Goal: Information Seeking & Learning: Learn about a topic

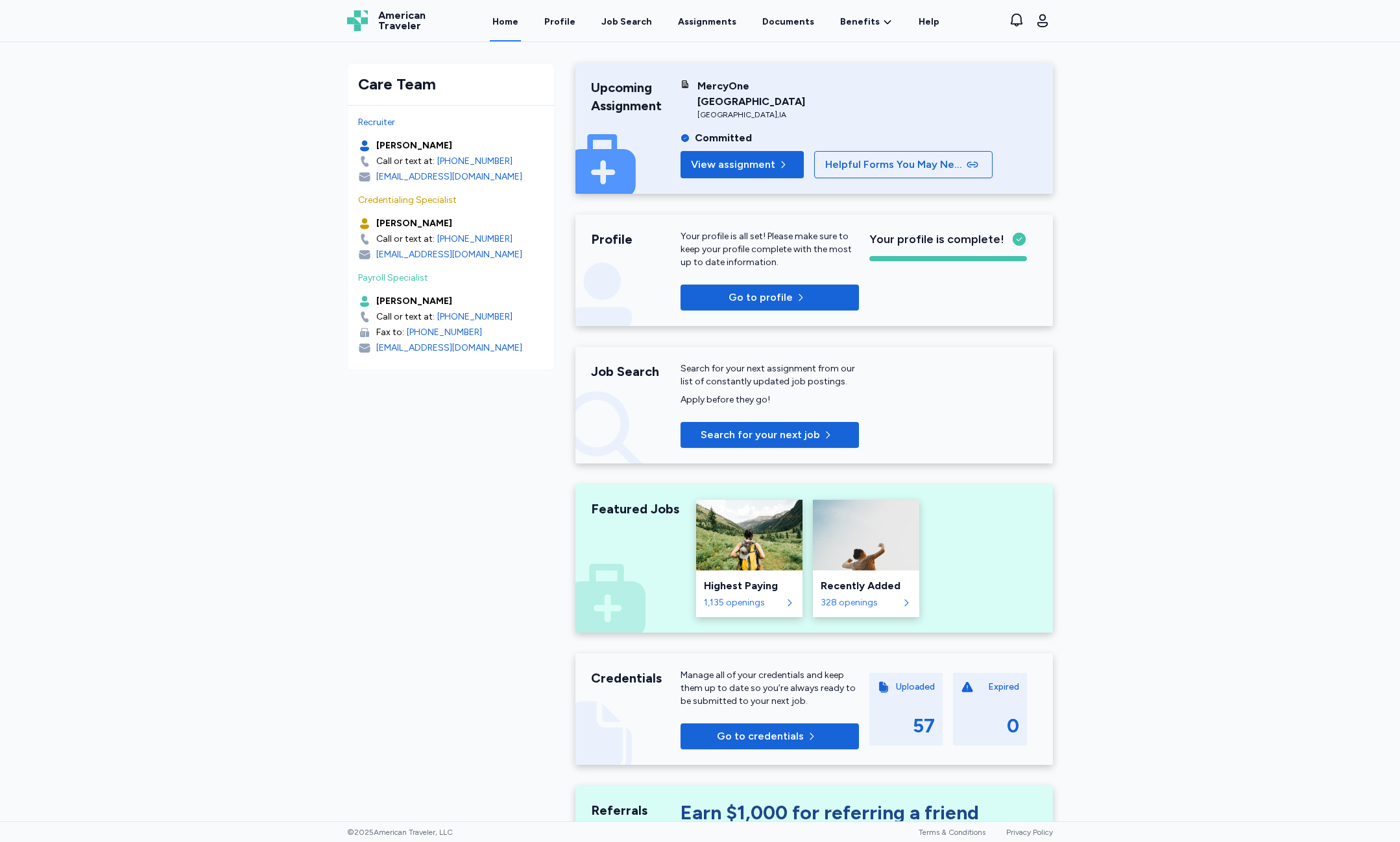
click at [758, 178] on div "Upcoming Assignment MercyOne [GEOGRAPHIC_DATA] [GEOGRAPHIC_DATA] , [GEOGRAPHIC_…" at bounding box center [814, 128] width 478 height 131
click at [758, 165] on span "View assignment" at bounding box center [733, 165] width 84 height 16
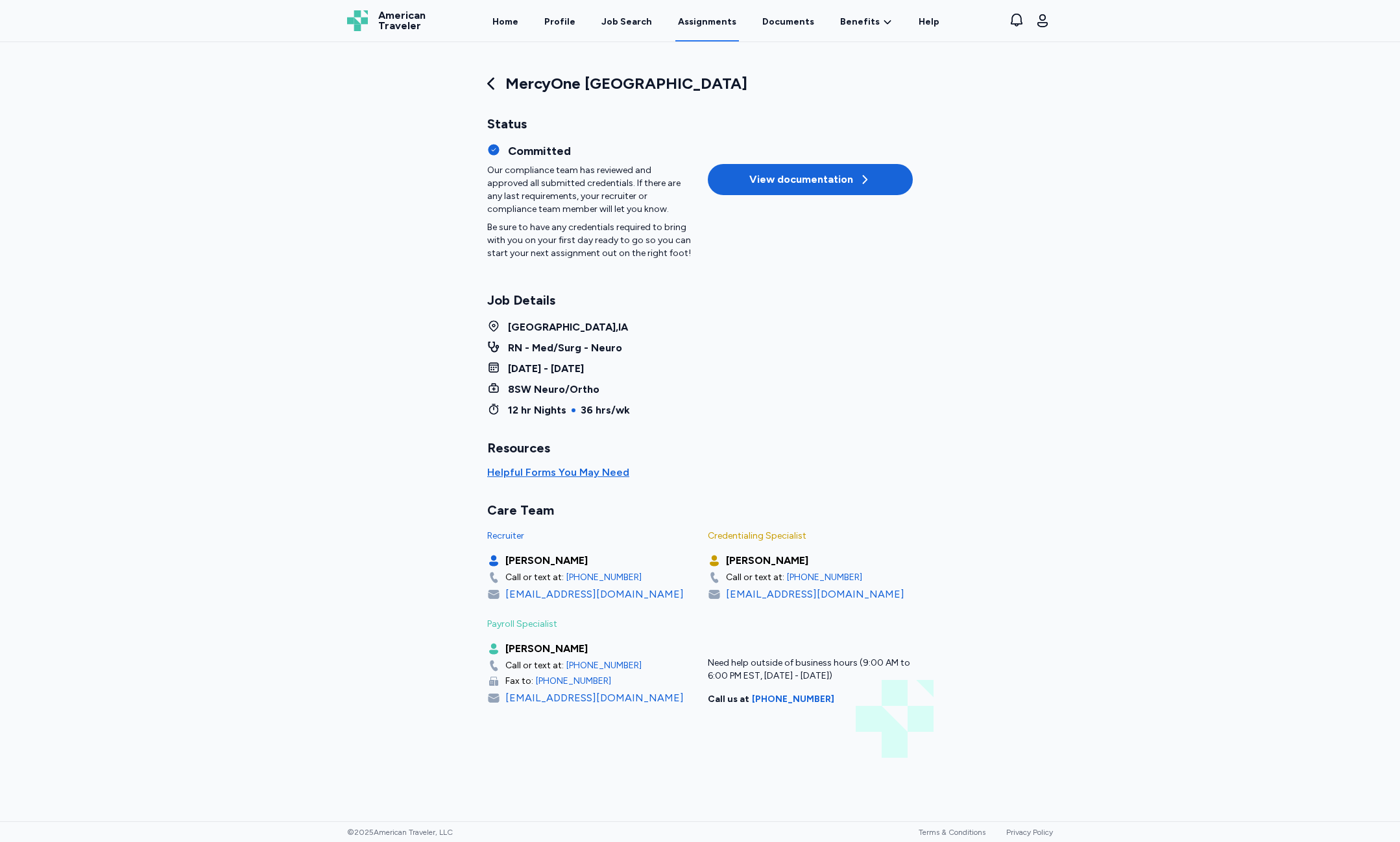
click at [858, 180] on icon at bounding box center [865, 180] width 13 height 13
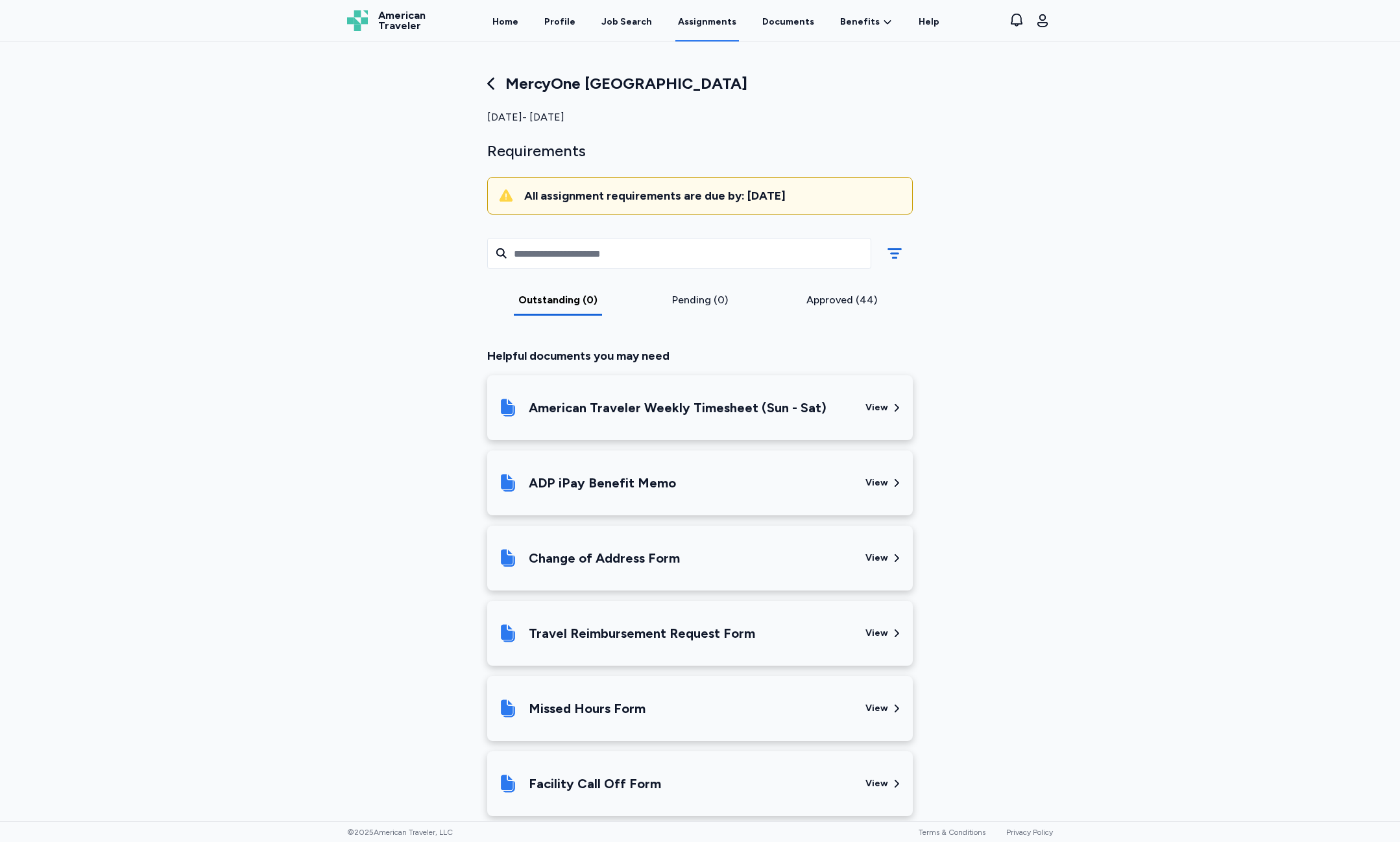
click at [837, 311] on div "Approved (44)" at bounding box center [841, 304] width 142 height 24
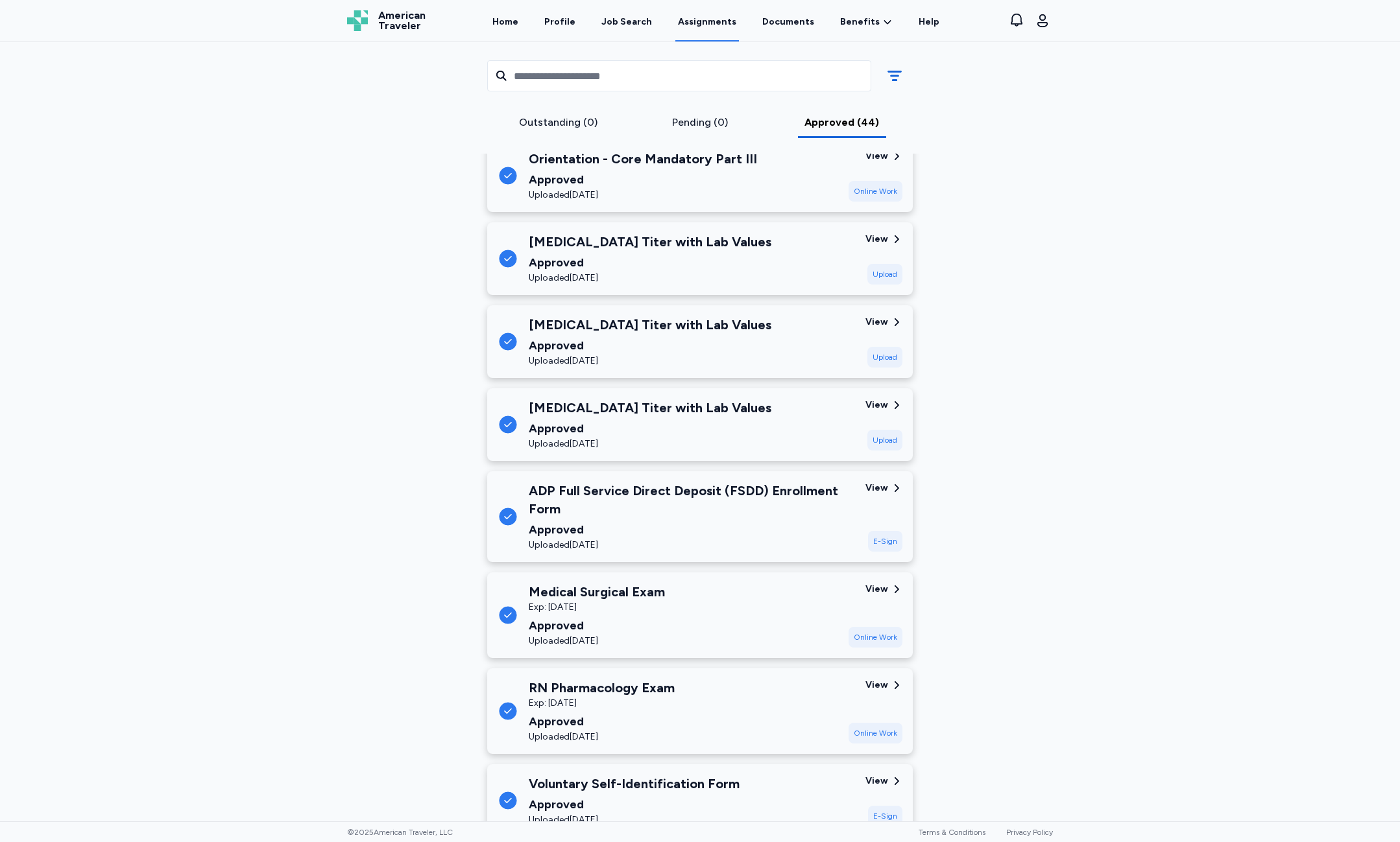
click at [578, 127] on div "Outstanding (0)" at bounding box center [558, 123] width 131 height 16
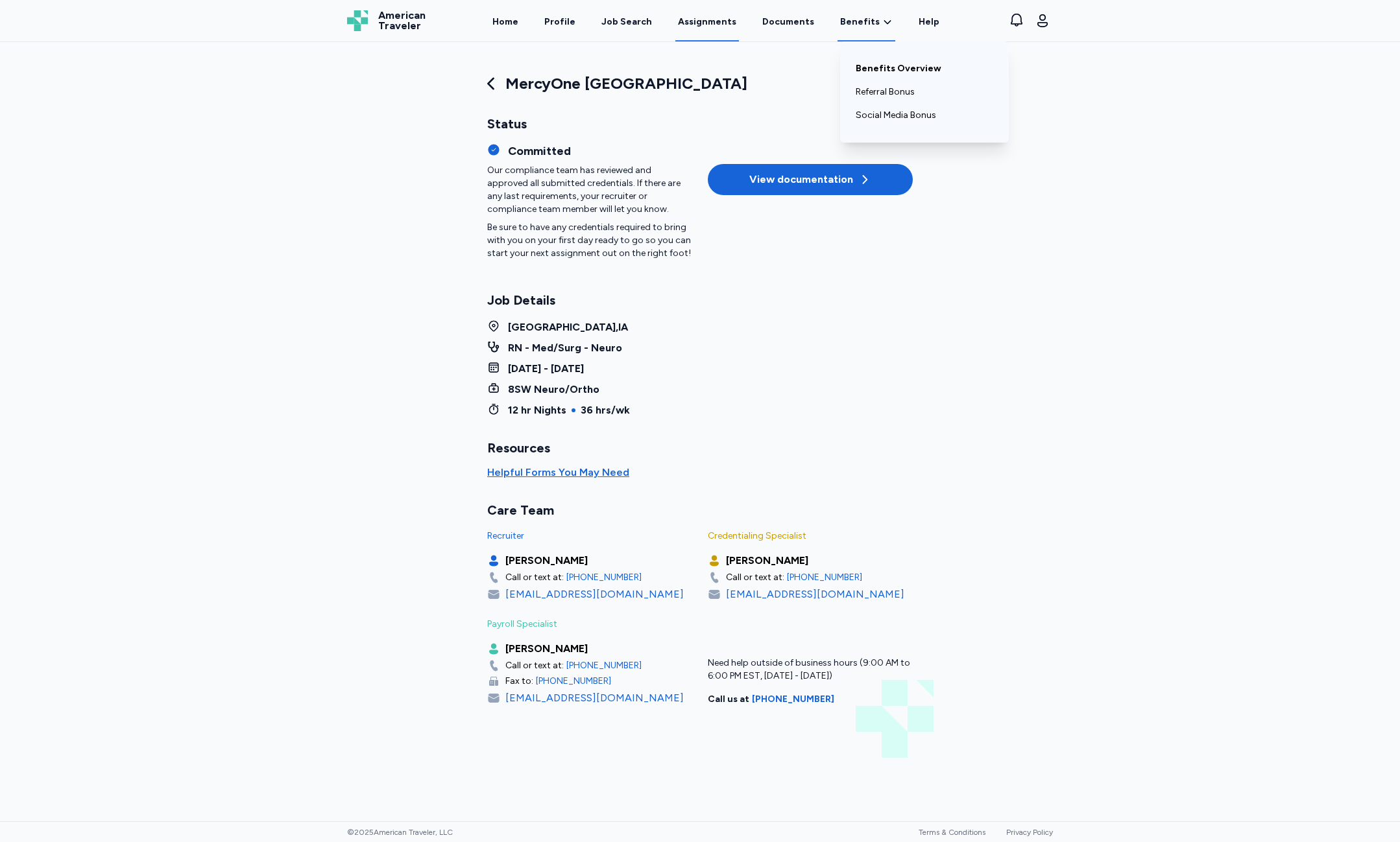
click at [870, 65] on link "Benefits Overview" at bounding box center [924, 69] width 137 height 24
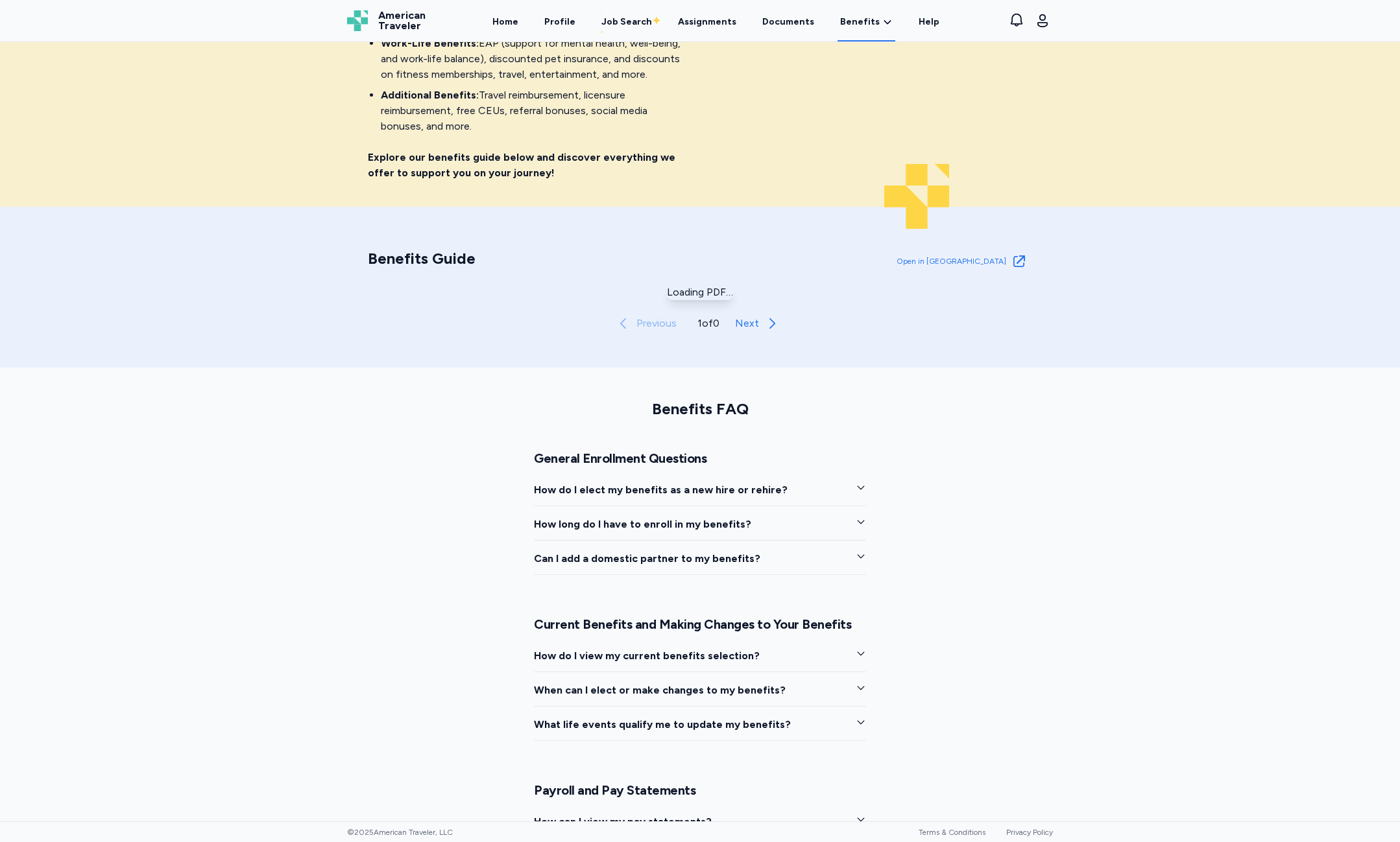
scroll to position [324, 0]
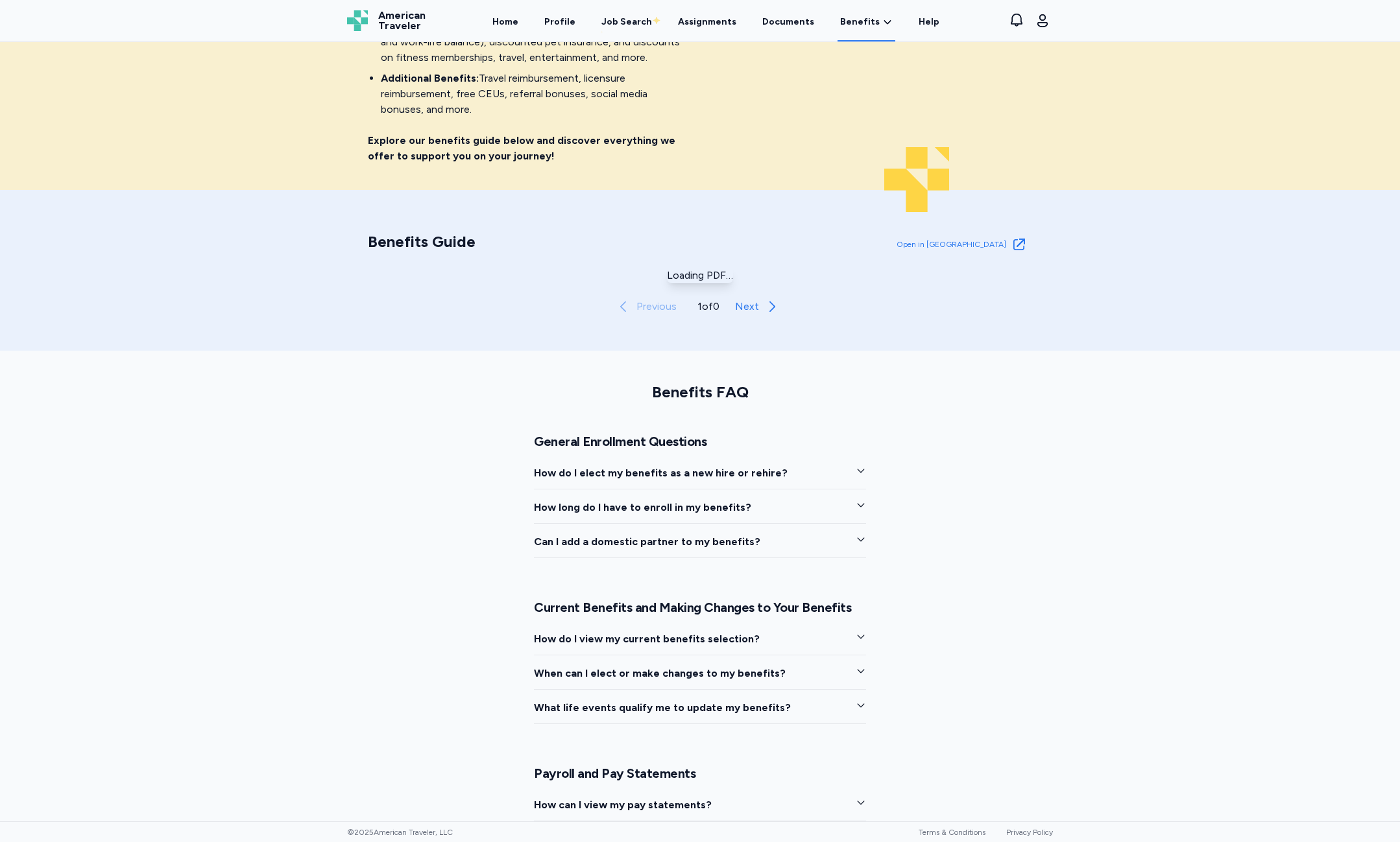
click at [712, 478] on span "How do I elect my benefits as a new hire or rehire?" at bounding box center [661, 474] width 254 height 16
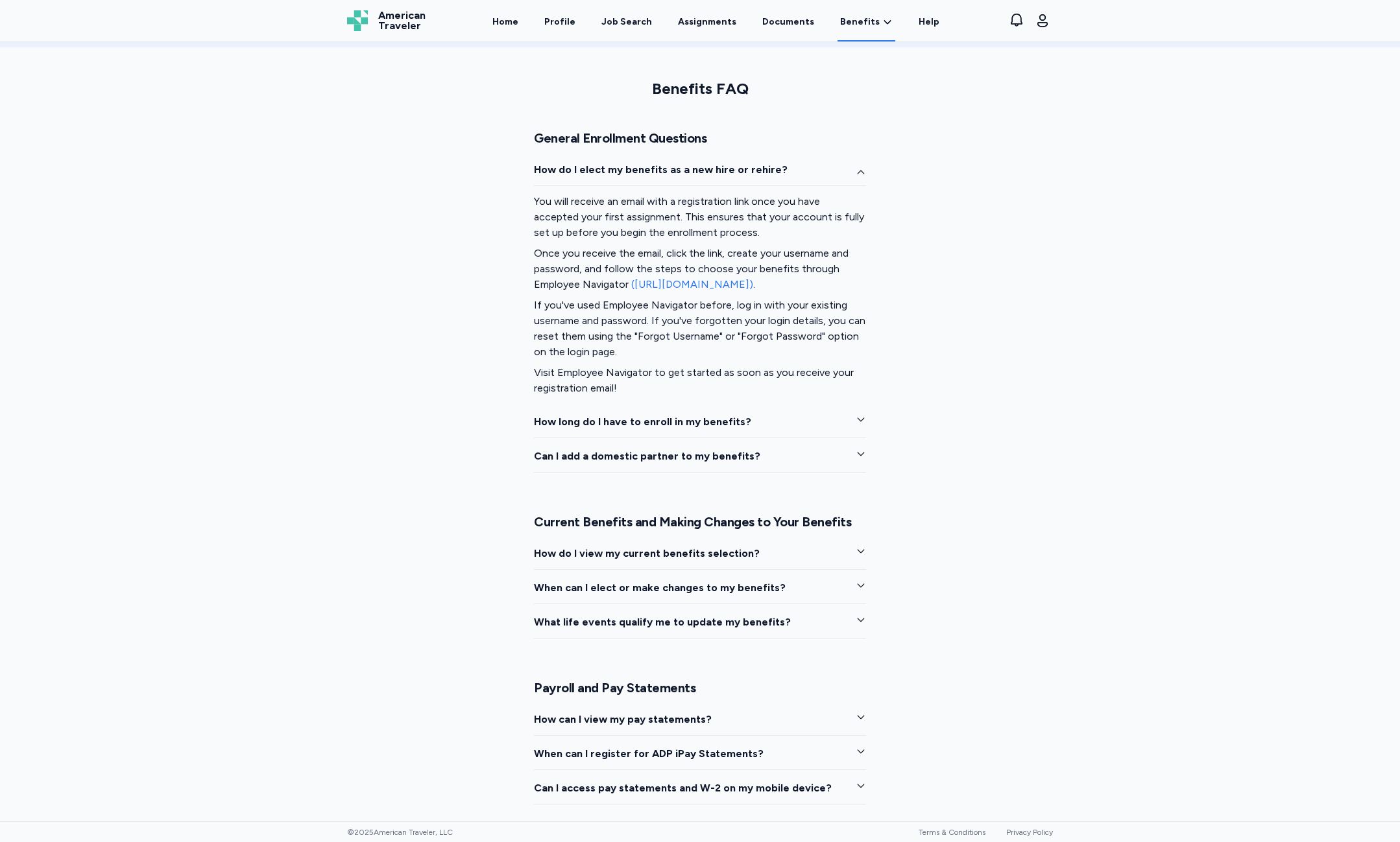
scroll to position [973, 0]
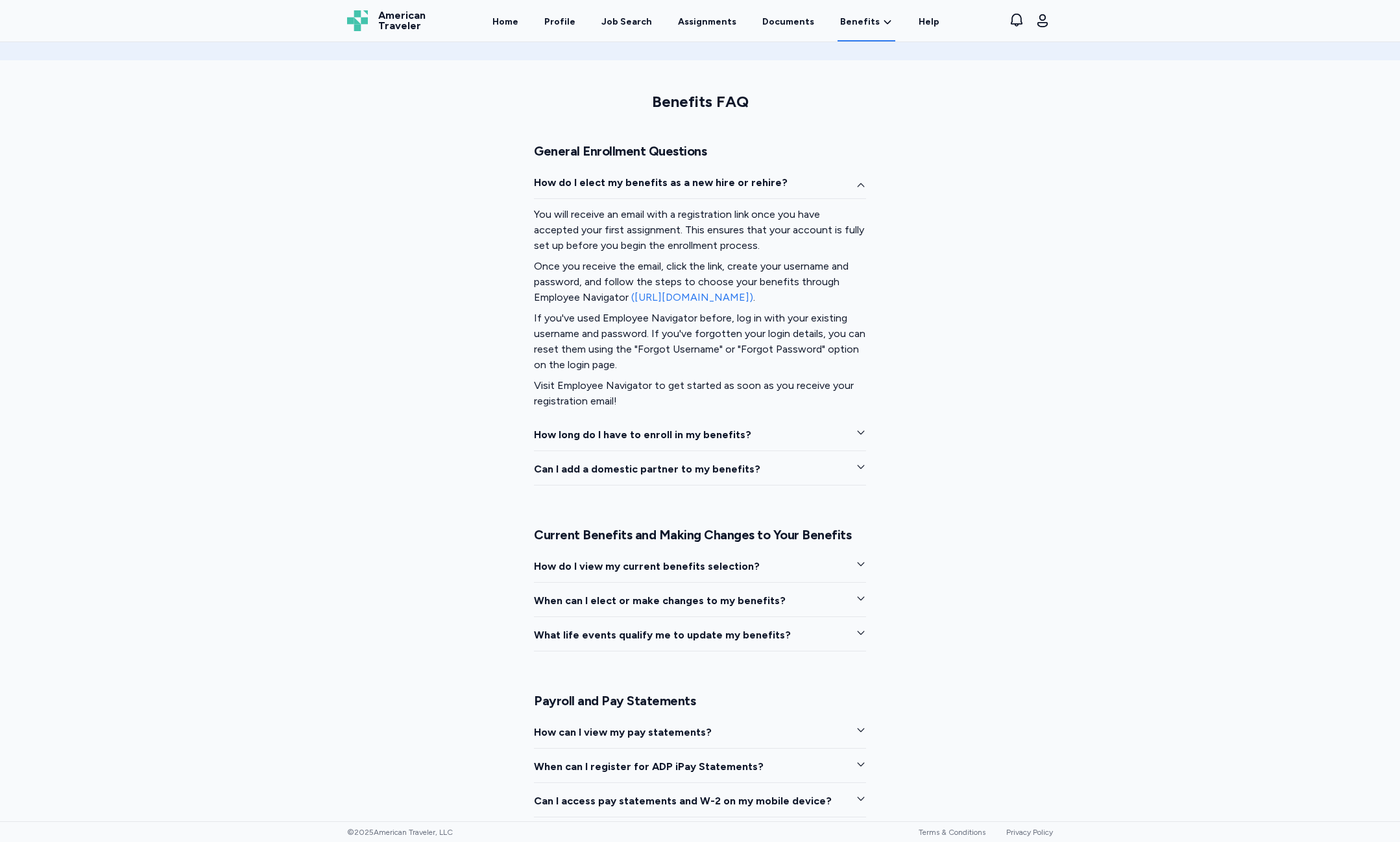
click at [748, 300] on link "([URL][DOMAIN_NAME])" at bounding box center [692, 297] width 122 height 12
drag, startPoint x: 718, startPoint y: 404, endPoint x: 718, endPoint y: 423, distance: 19.0
click at [718, 422] on div "How do I elect my benefits as a new hire or rehire? You will receive an email w…" at bounding box center [700, 330] width 332 height 310
click at [709, 418] on div "How do I elect my benefits as a new hire or rehire? You will receive an email w…" at bounding box center [700, 330] width 332 height 310
click at [710, 427] on span "How long do I have to enroll in my benefits?" at bounding box center [642, 435] width 218 height 16
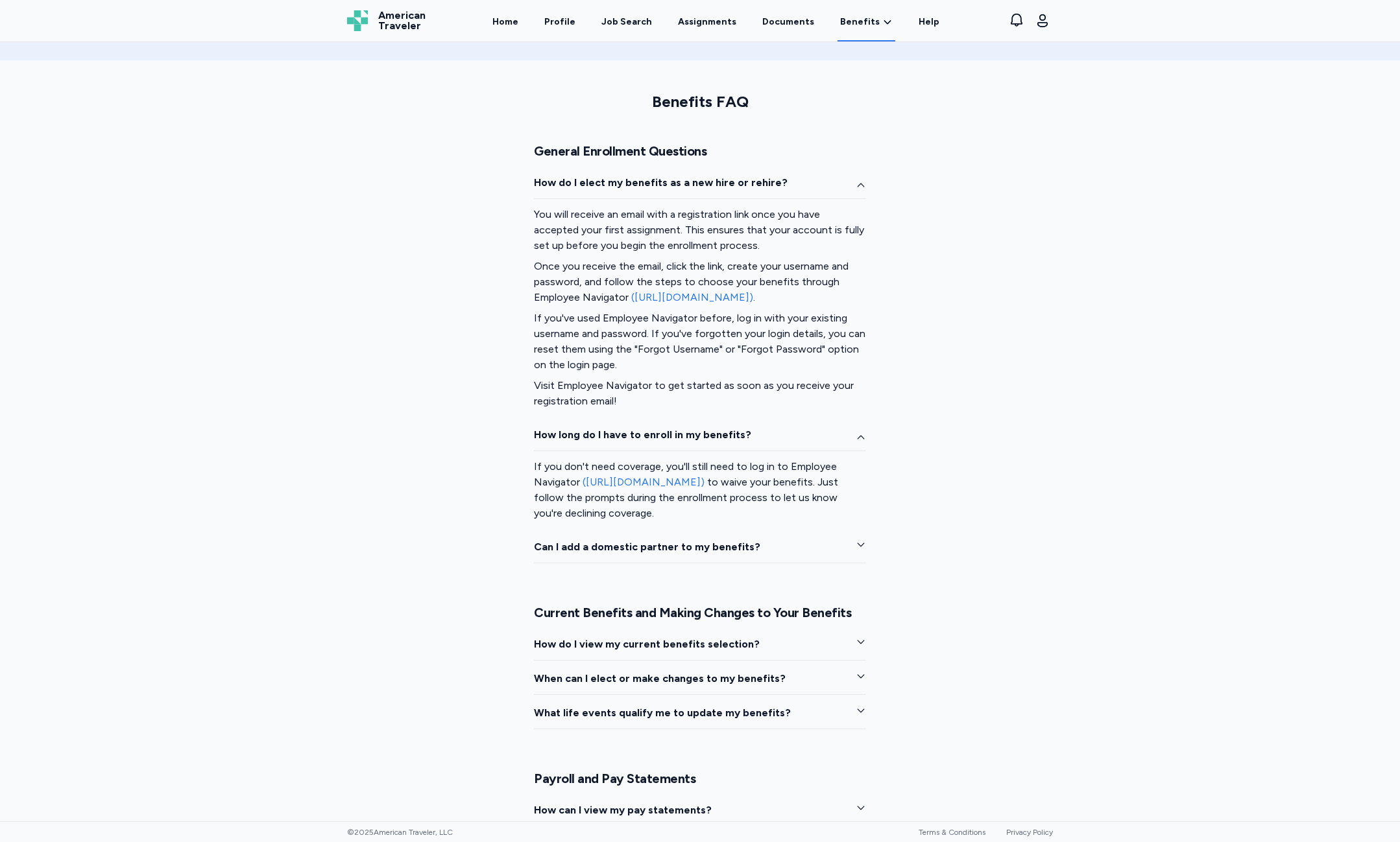
click at [686, 525] on div "If you don't need coverage, you'll still need to log in to Employee Navigator (…" at bounding box center [700, 490] width 332 height 78
click at [689, 557] on button "Can I add a domestic partner to my benefits?" at bounding box center [700, 551] width 332 height 24
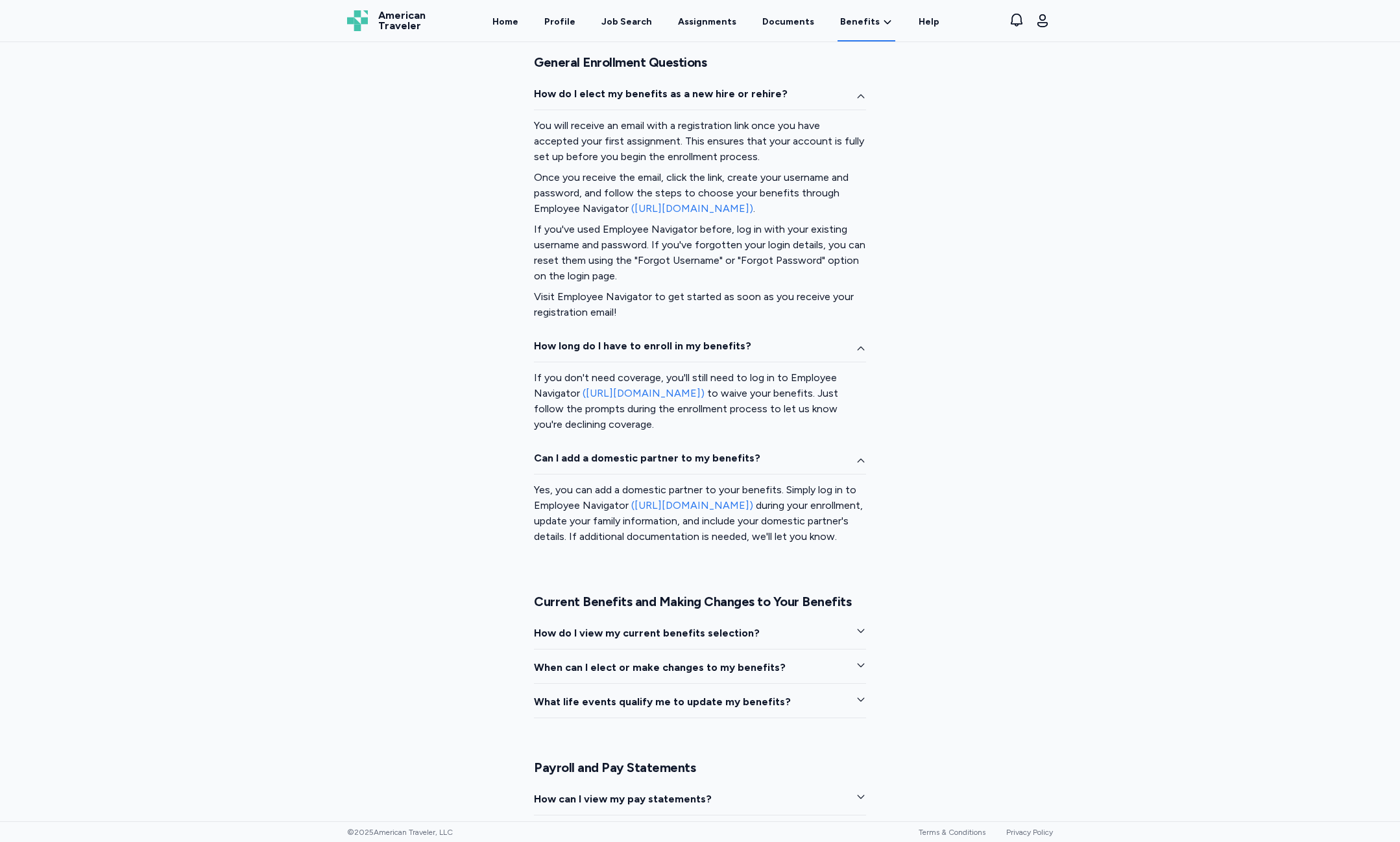
scroll to position [1102, 0]
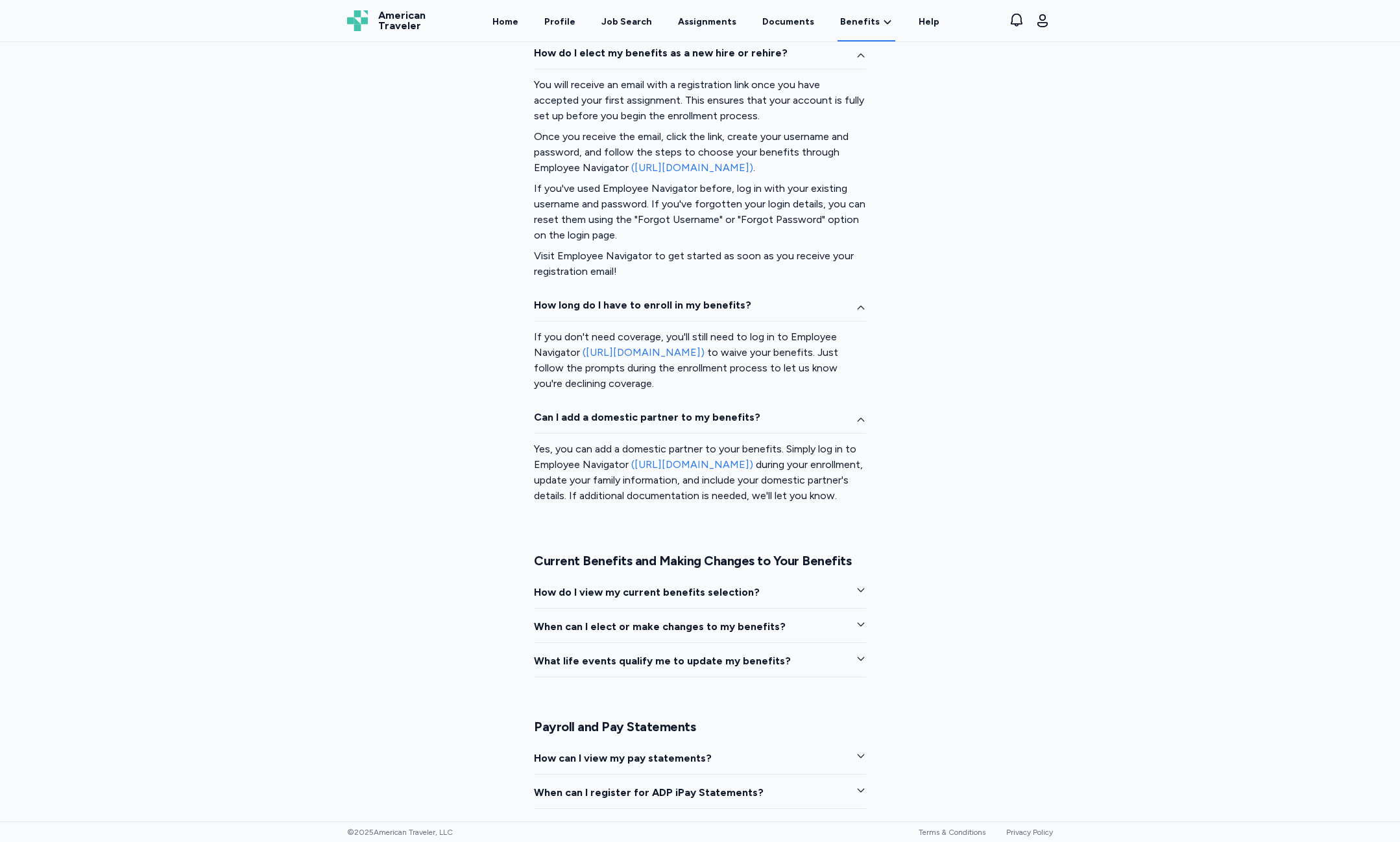
click at [693, 464] on link "([URL][DOMAIN_NAME])" at bounding box center [692, 464] width 122 height 12
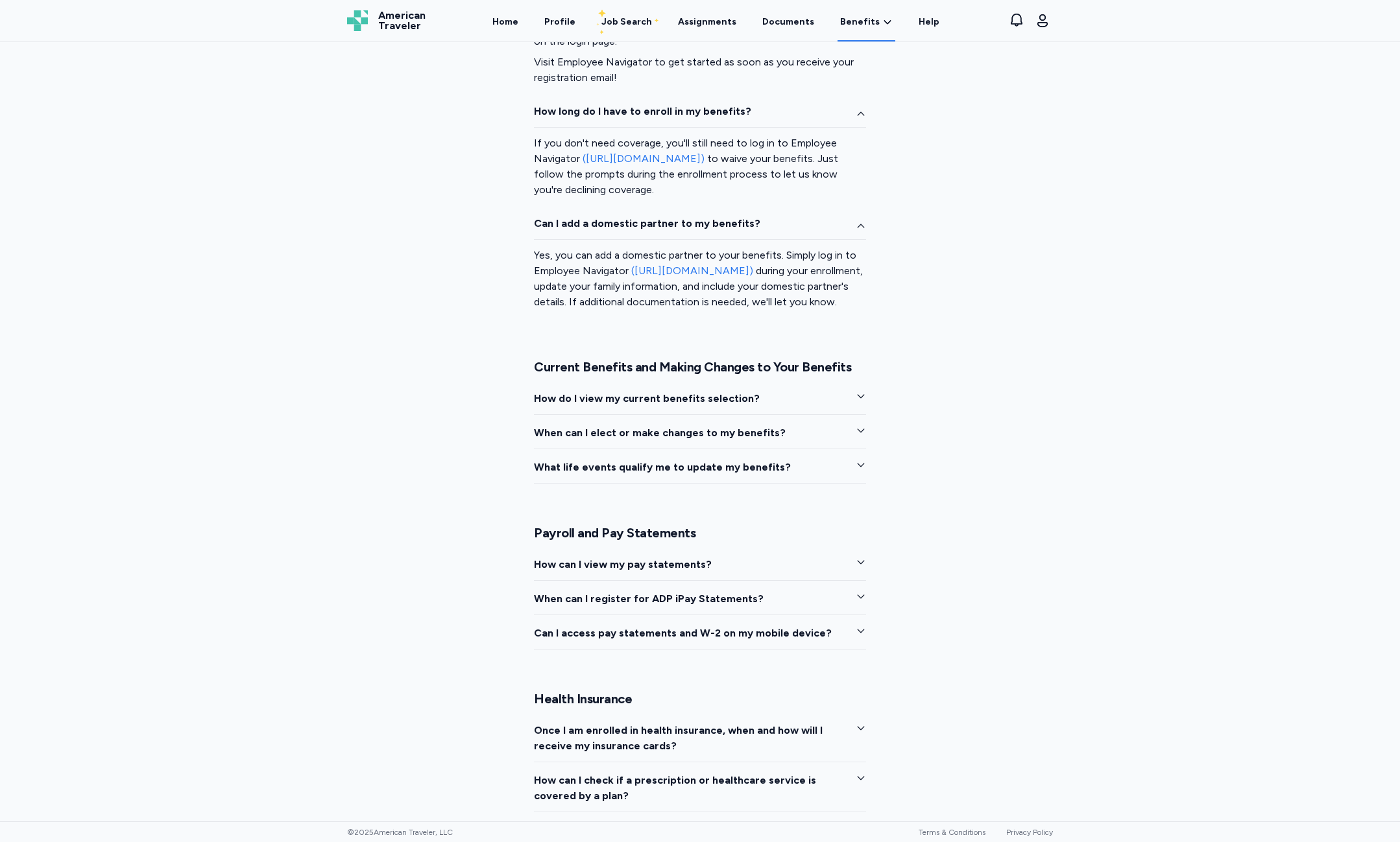
scroll to position [1297, 0]
click at [750, 401] on div "Current Benefits and Making Changes to Your Benefits How do I view my current b…" at bounding box center [700, 421] width 332 height 125
click at [759, 411] on button "How do I view my current benefits selection?" at bounding box center [700, 402] width 332 height 24
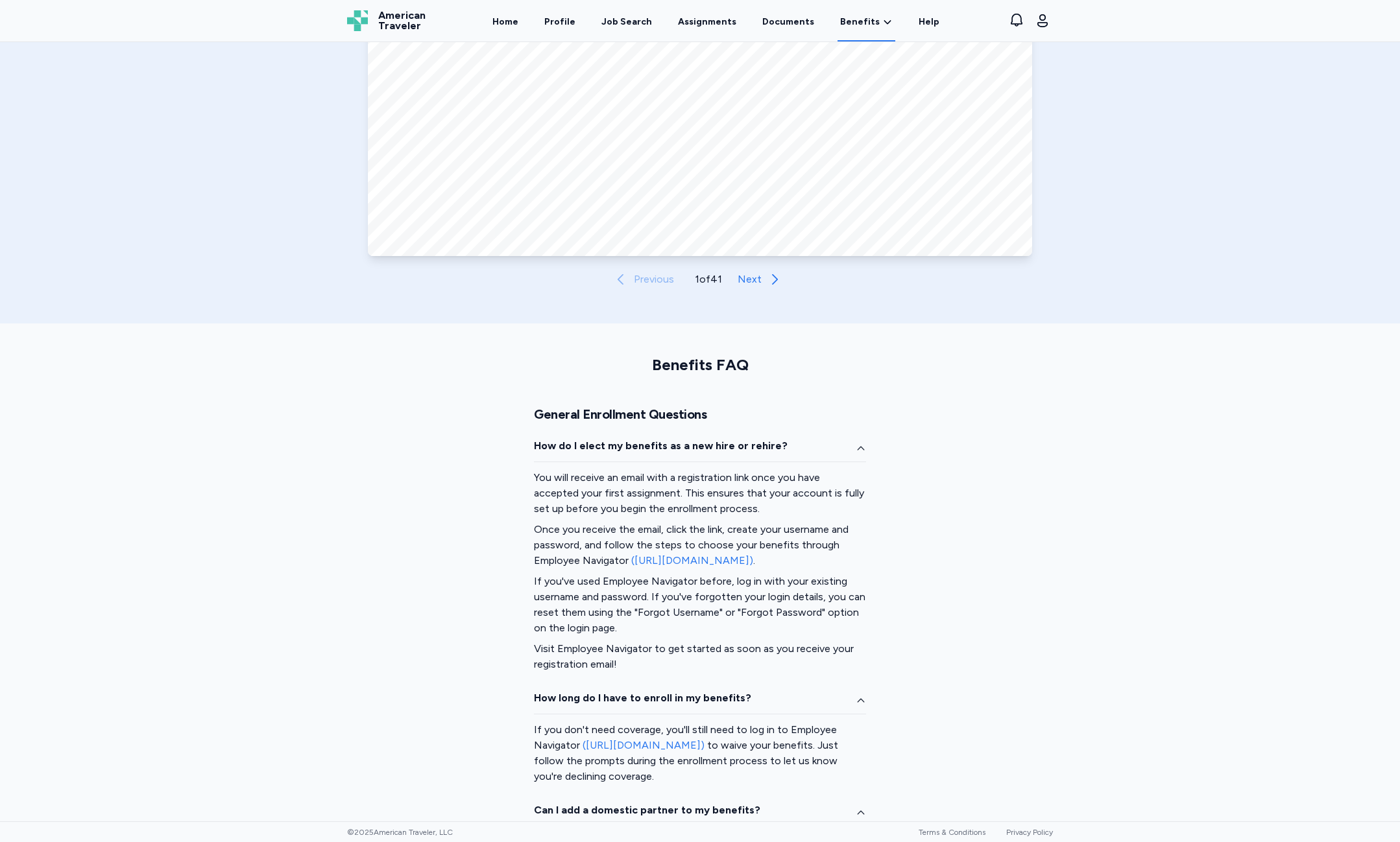
scroll to position [649, 0]
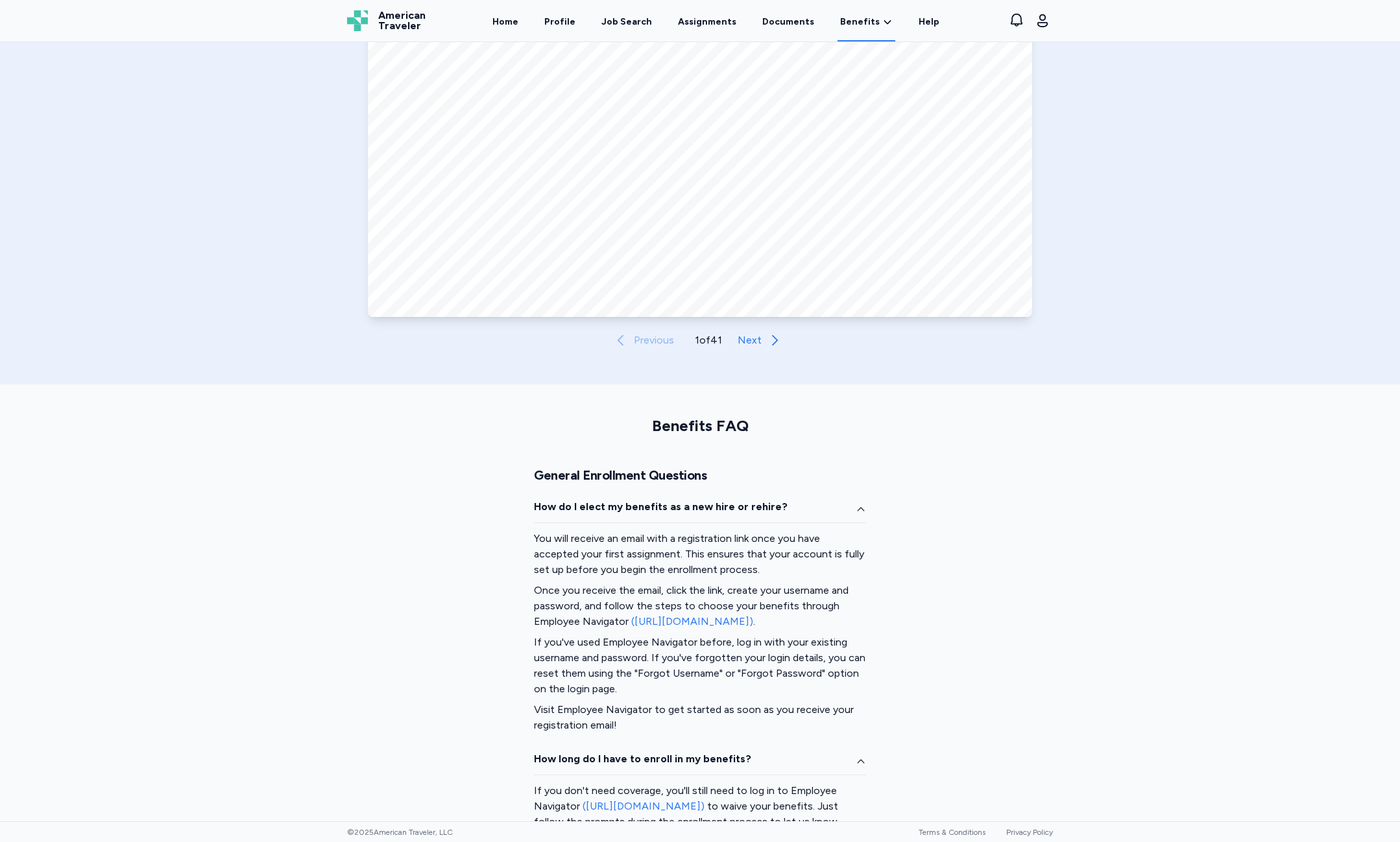
click at [754, 356] on div "Benefits Guide Open in New Tab Open in Tab Previous 1 of 41 Next" at bounding box center [700, 125] width 1400 height 519
click at [759, 346] on button "Next" at bounding box center [763, 340] width 60 height 26
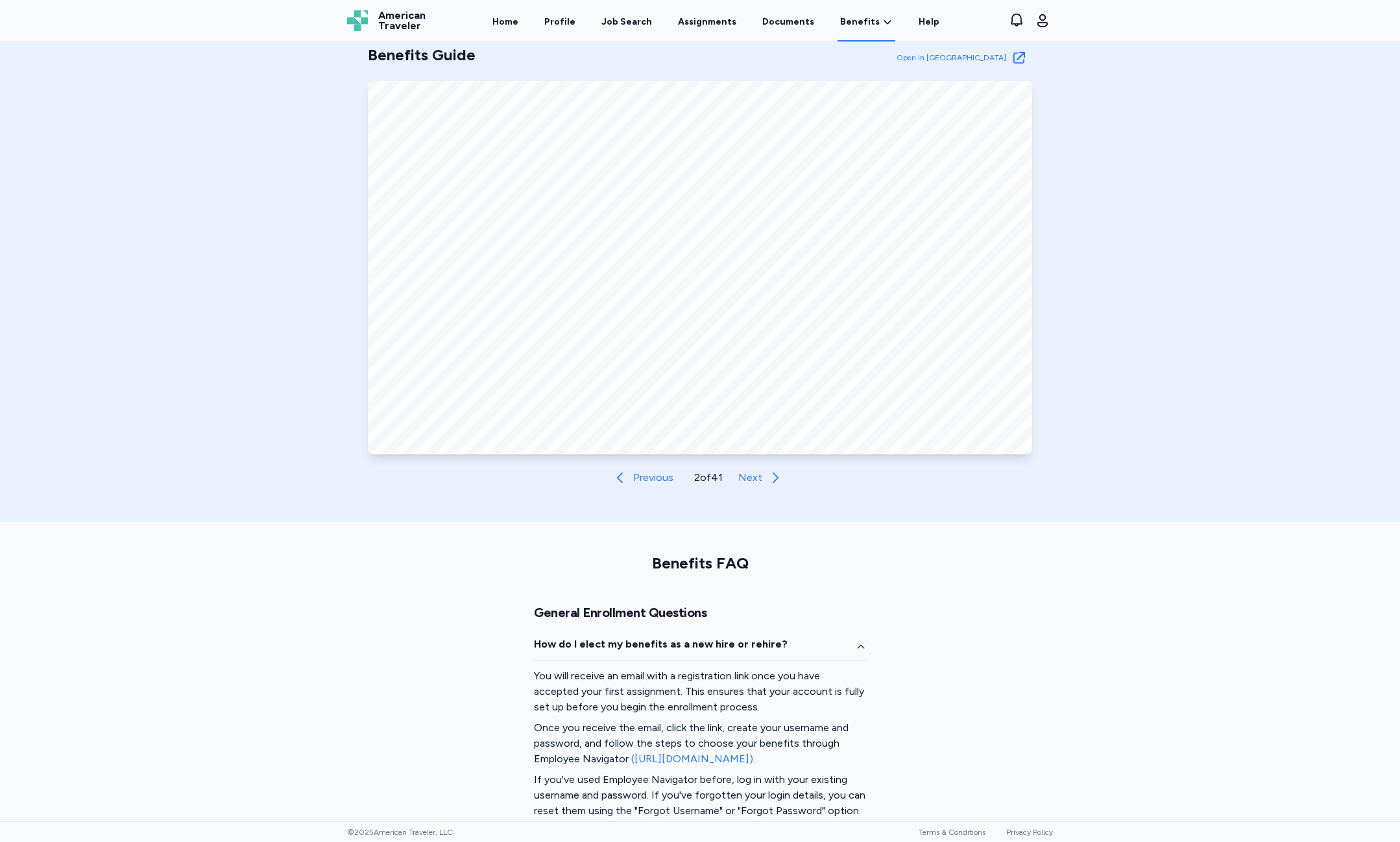
scroll to position [454, 0]
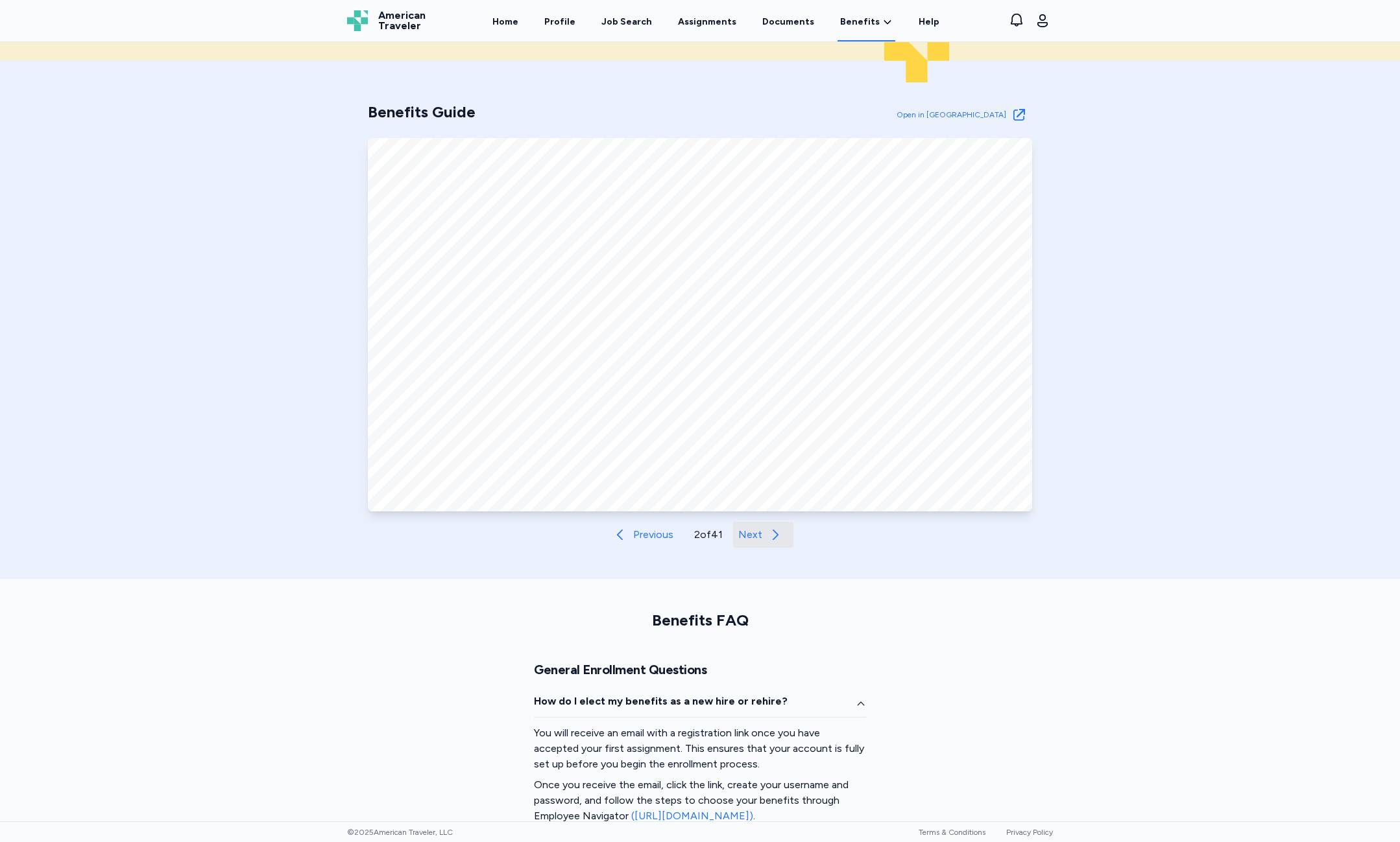
click at [759, 535] on button "Next" at bounding box center [763, 535] width 60 height 26
click at [771, 543] on button "Next" at bounding box center [763, 535] width 60 height 26
click at [739, 534] on span "Next" at bounding box center [751, 535] width 24 height 16
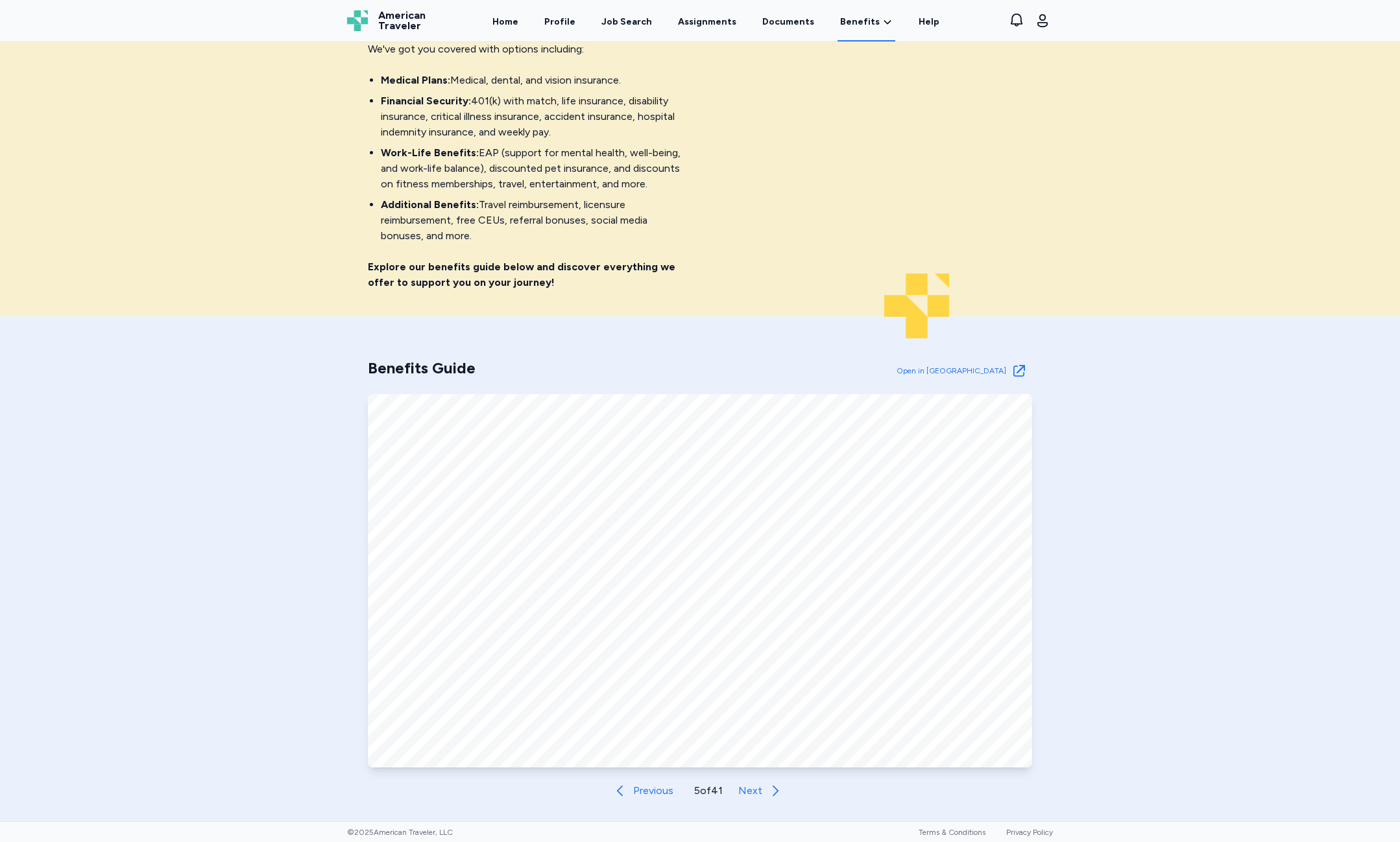
scroll to position [195, 0]
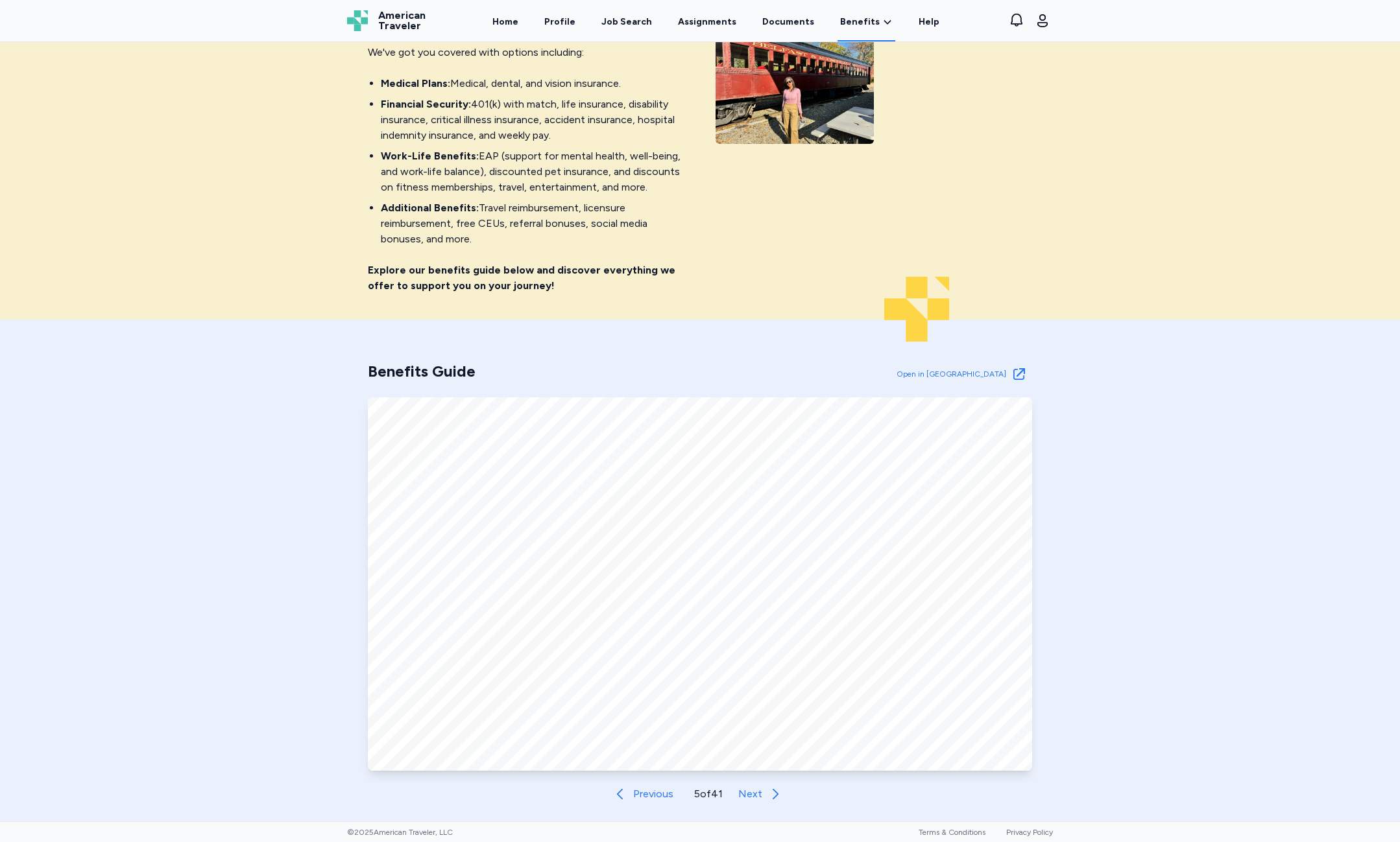
click at [532, 33] on div "Home Profile Job Search Assignments Documents Benefits Benefits Overview Referr…" at bounding box center [716, 21] width 550 height 42
click at [521, 30] on link "Home" at bounding box center [505, 22] width 31 height 40
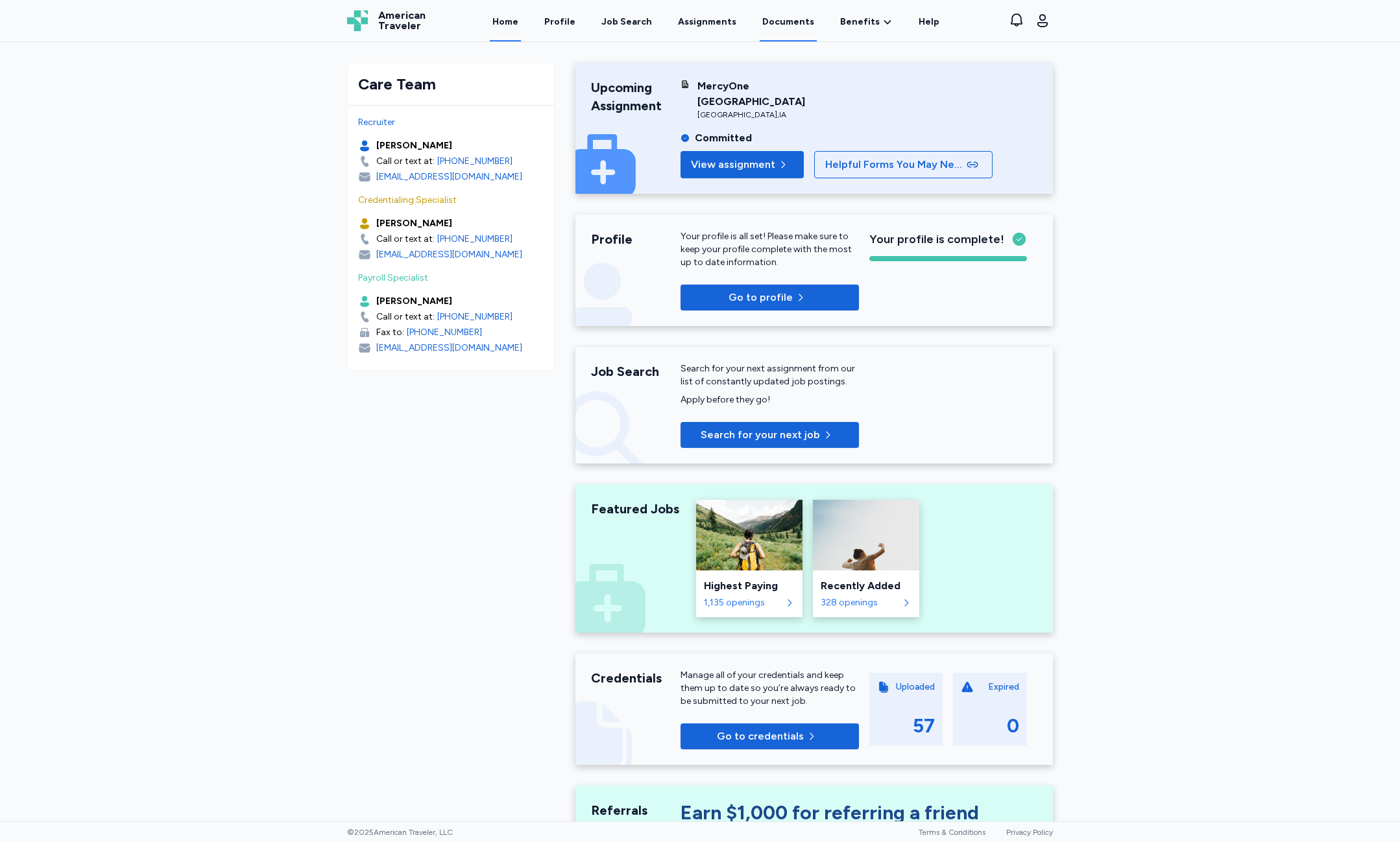
click at [774, 18] on link "Documents" at bounding box center [788, 22] width 57 height 40
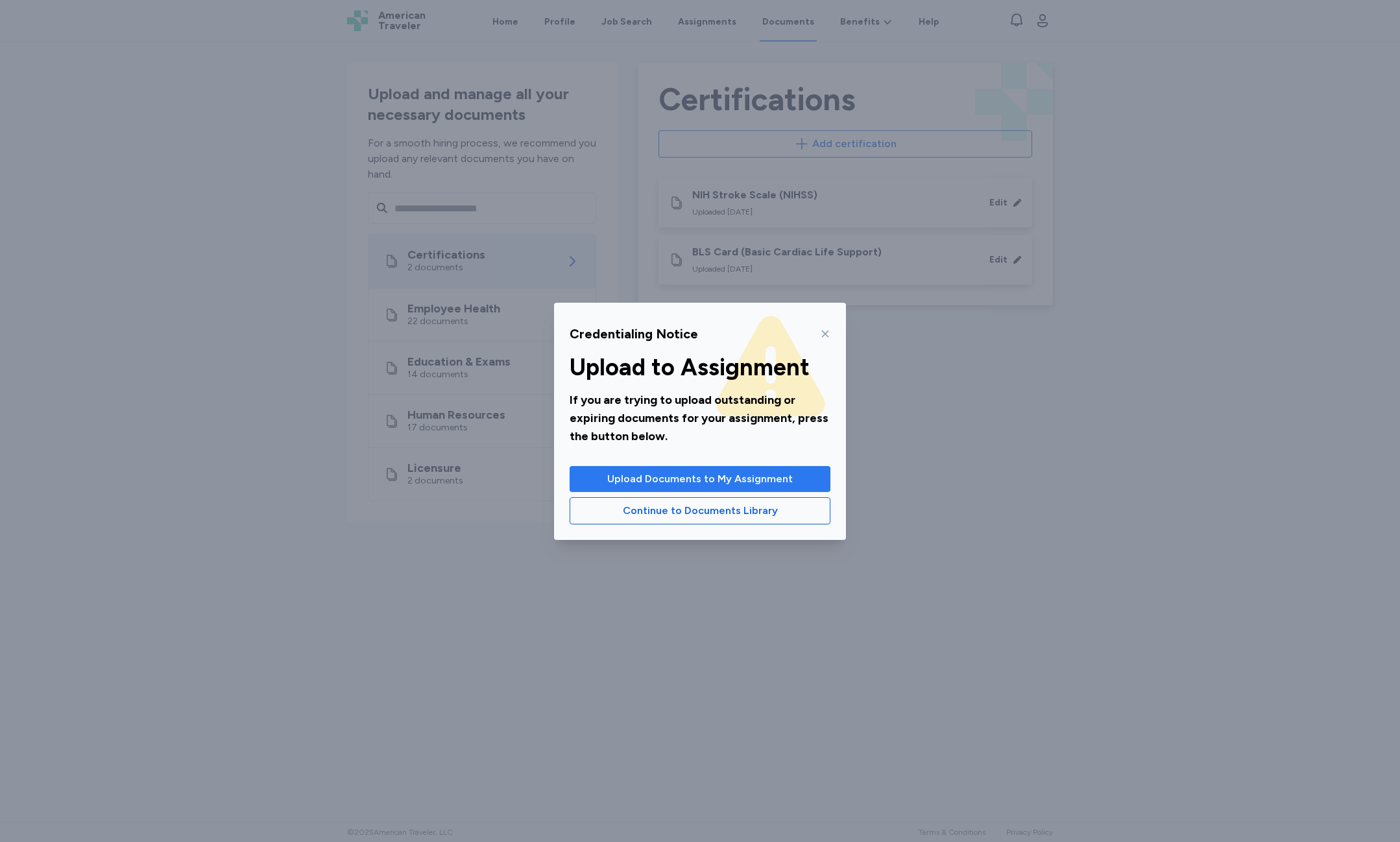
click at [708, 472] on span "Upload Documents to My Assignment" at bounding box center [700, 479] width 186 height 16
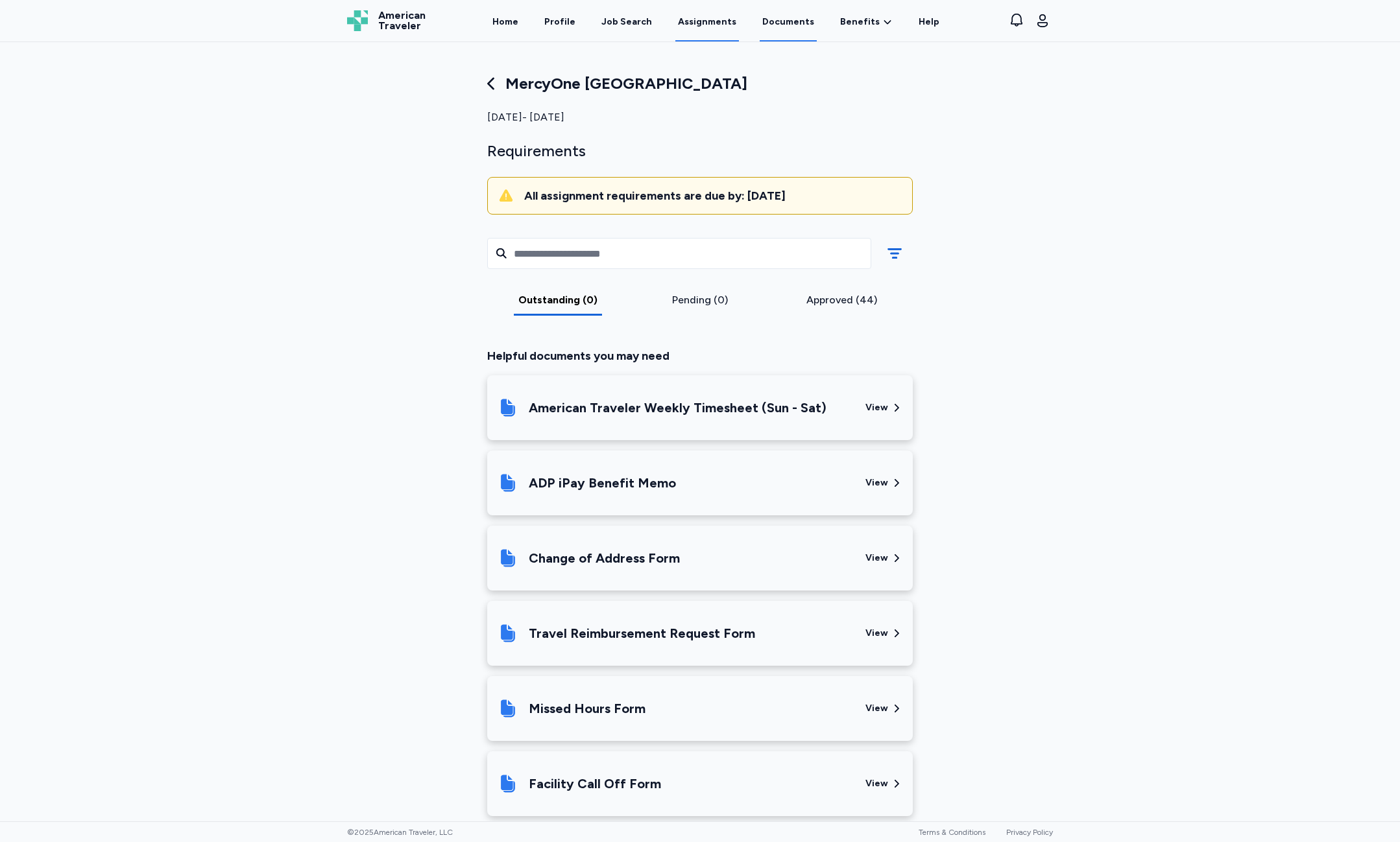
click at [771, 28] on link "Documents" at bounding box center [788, 22] width 57 height 40
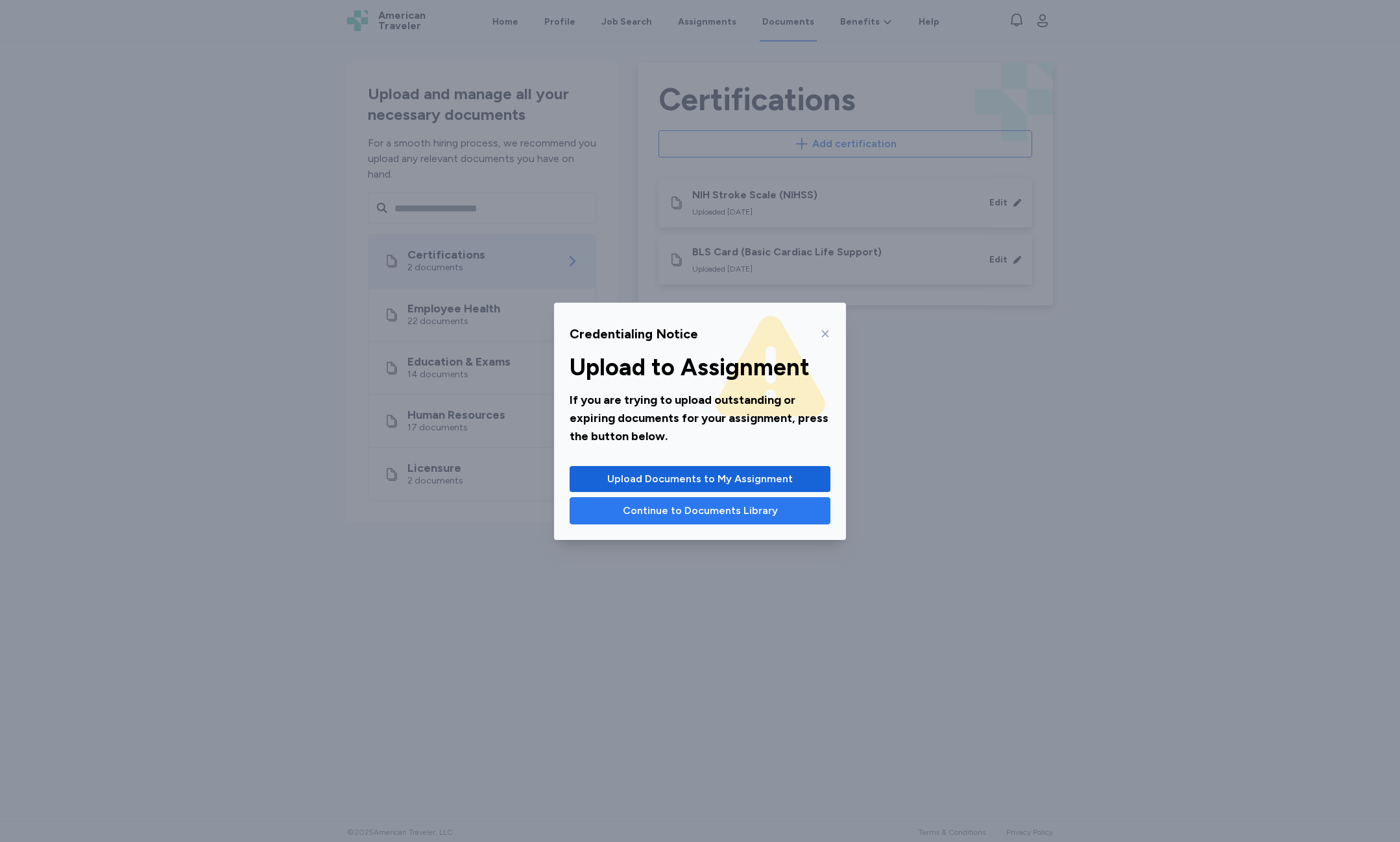
click at [753, 515] on span "Continue to Documents Library" at bounding box center [700, 511] width 155 height 16
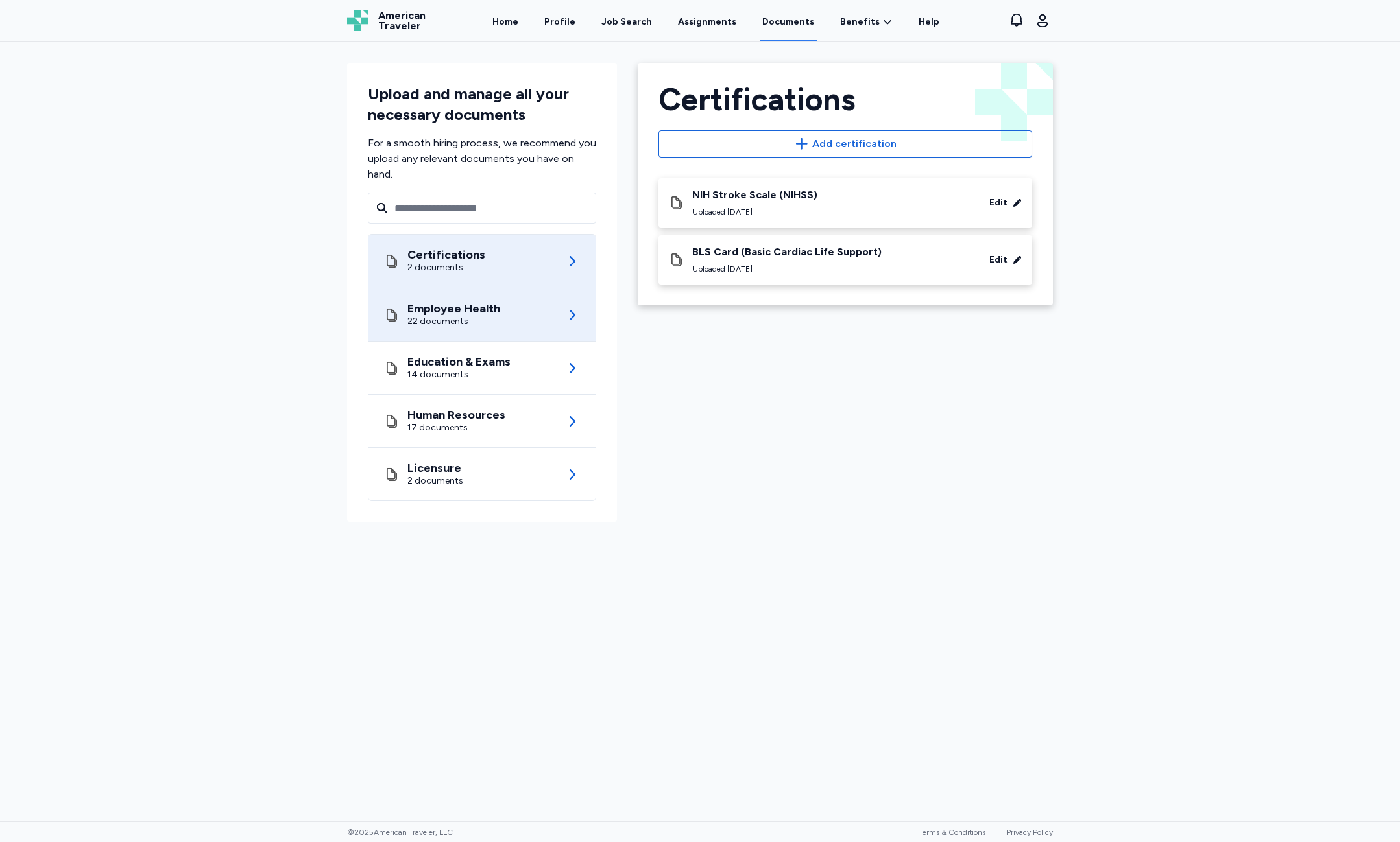
click at [480, 320] on div "22 documents" at bounding box center [454, 321] width 93 height 13
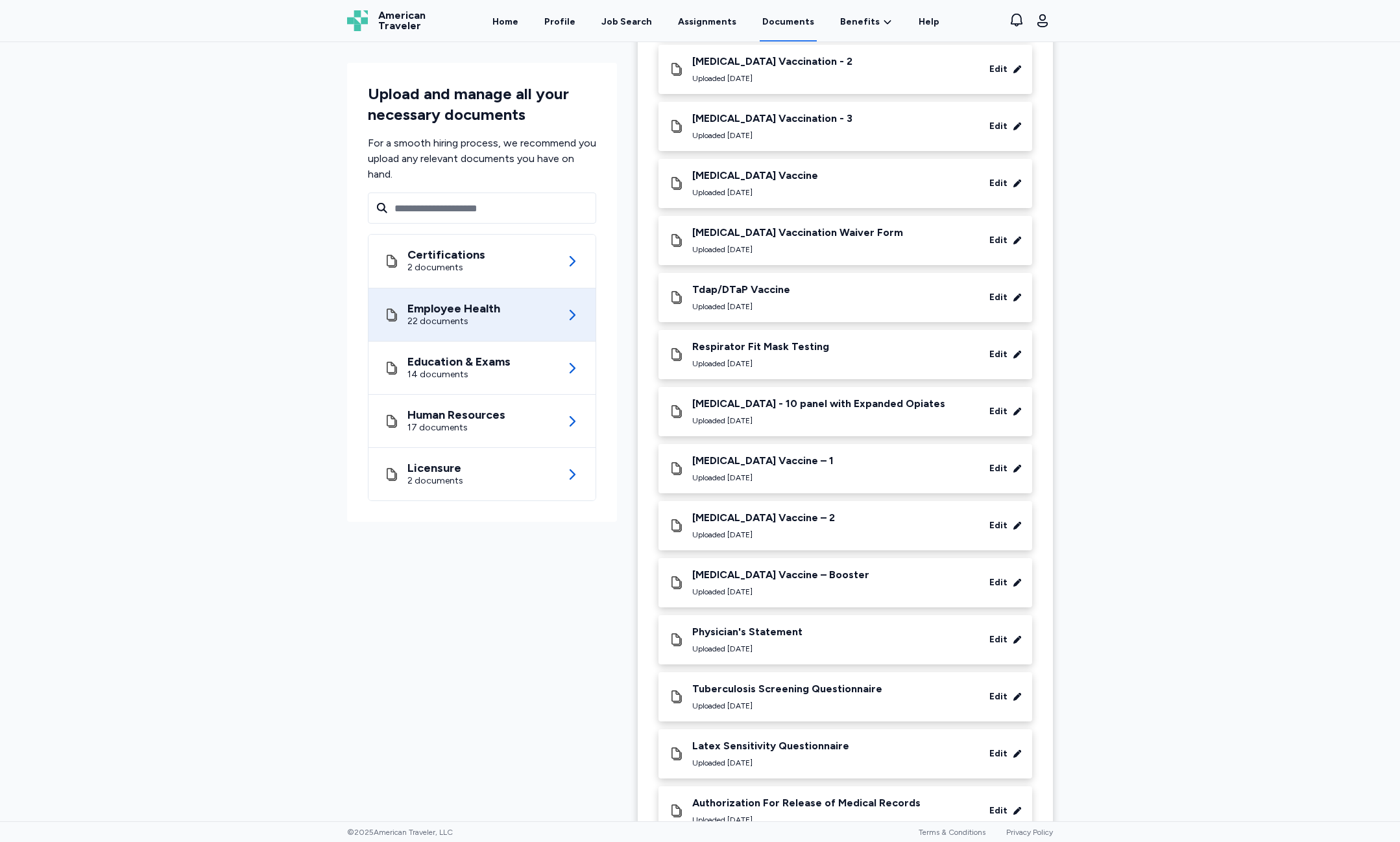
scroll to position [521, 0]
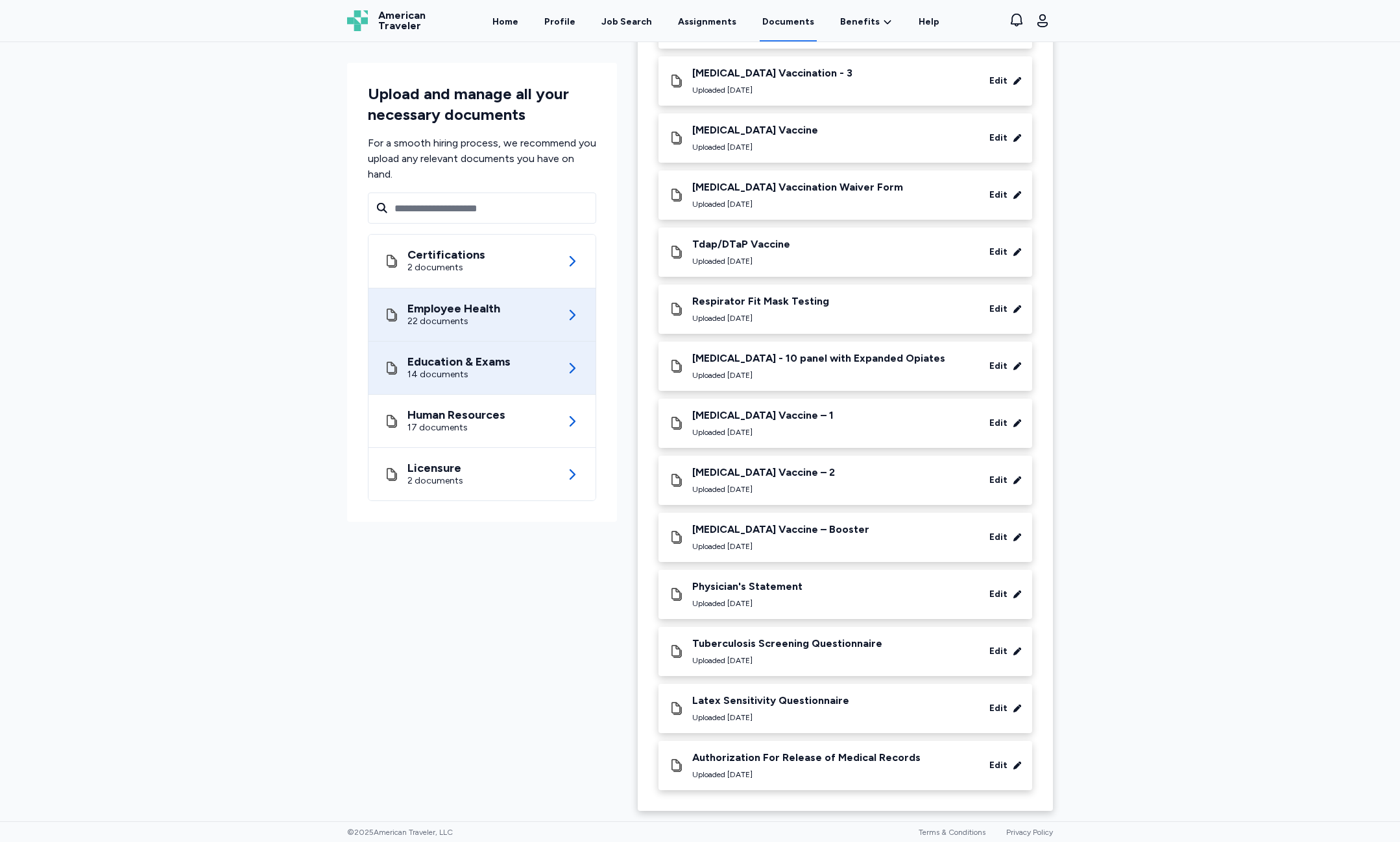
click at [526, 385] on div "Education & Exams 14 documents" at bounding box center [482, 368] width 196 height 52
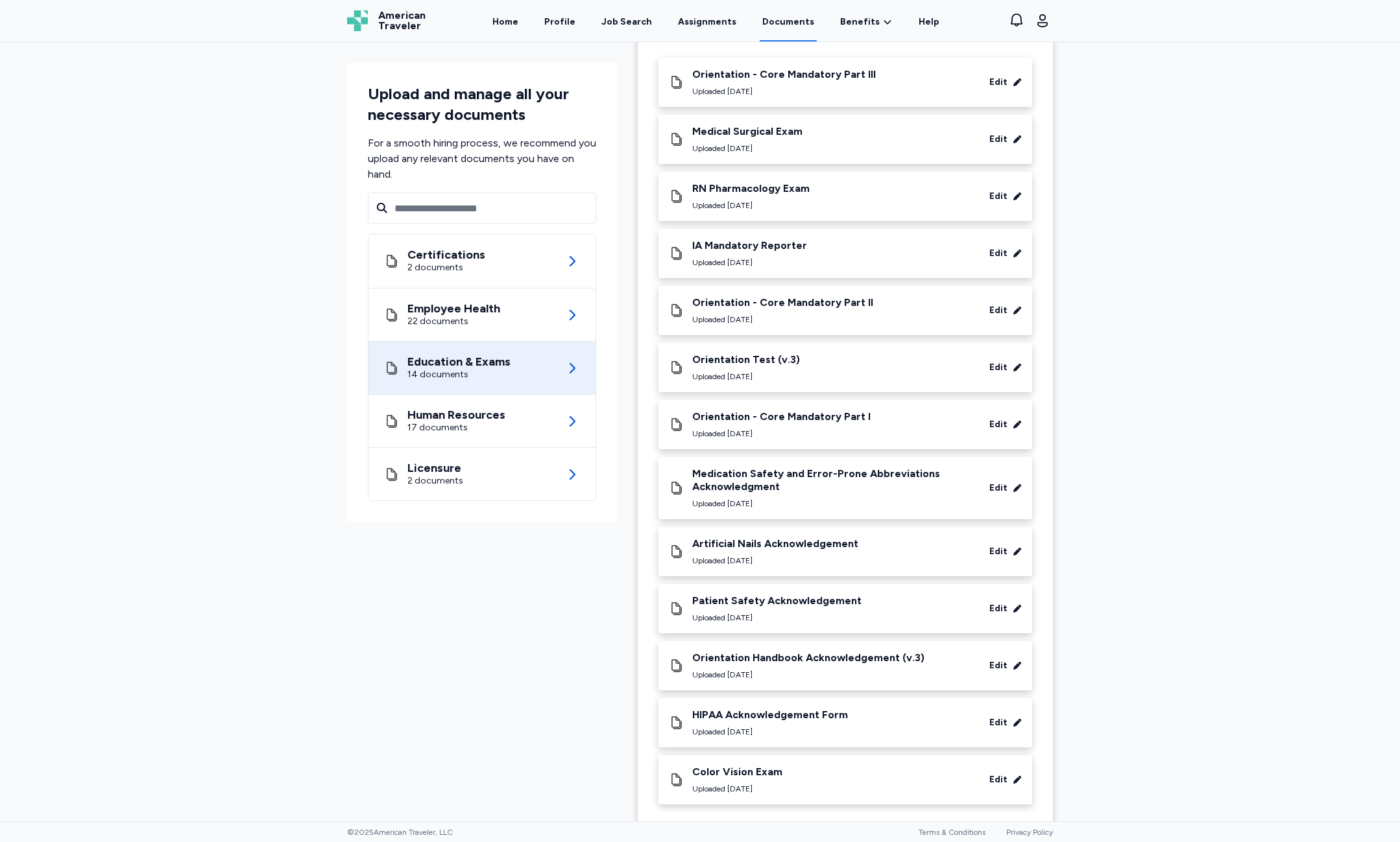
scroll to position [135, 0]
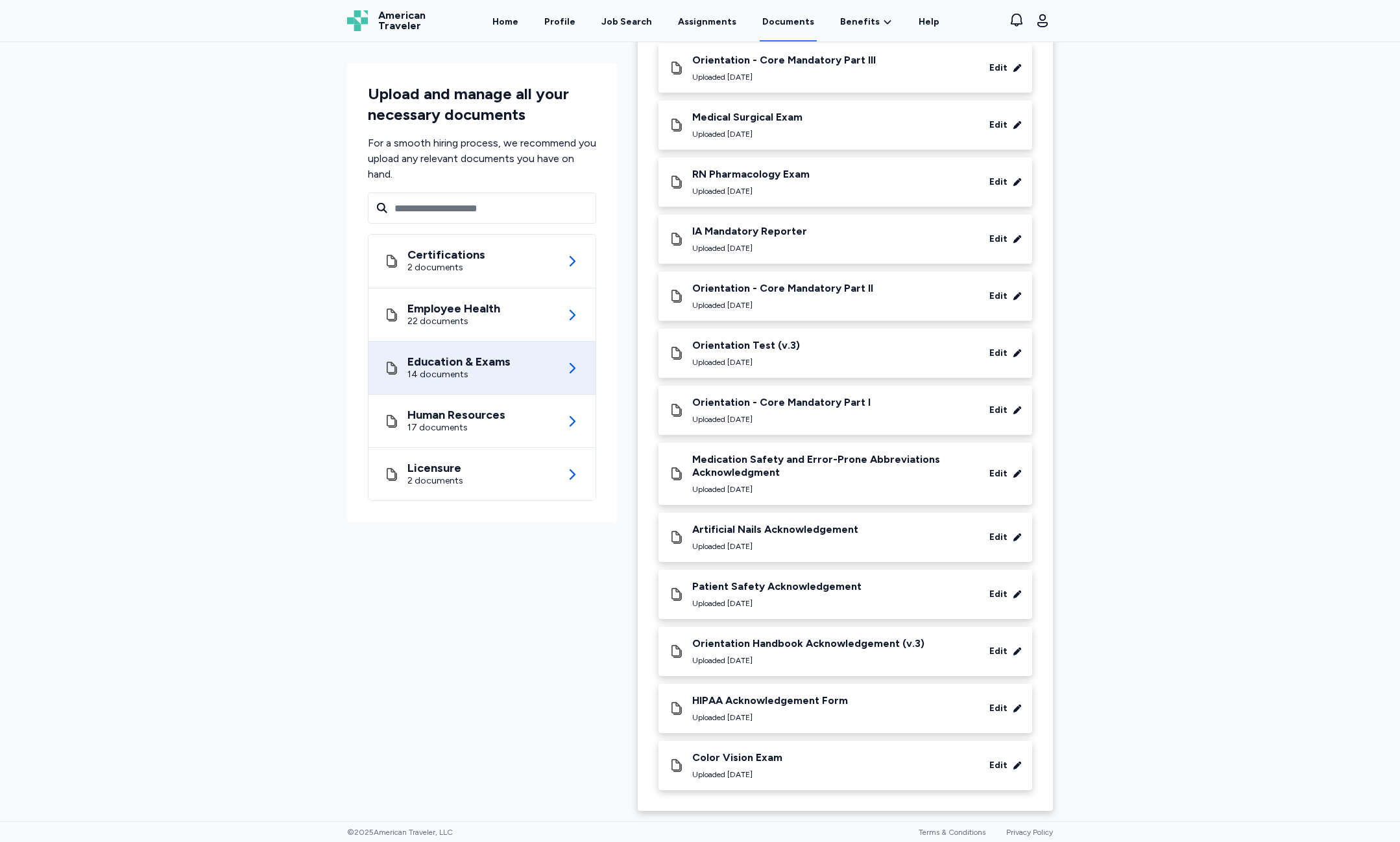
click at [990, 123] on div "Edit" at bounding box center [999, 125] width 18 height 13
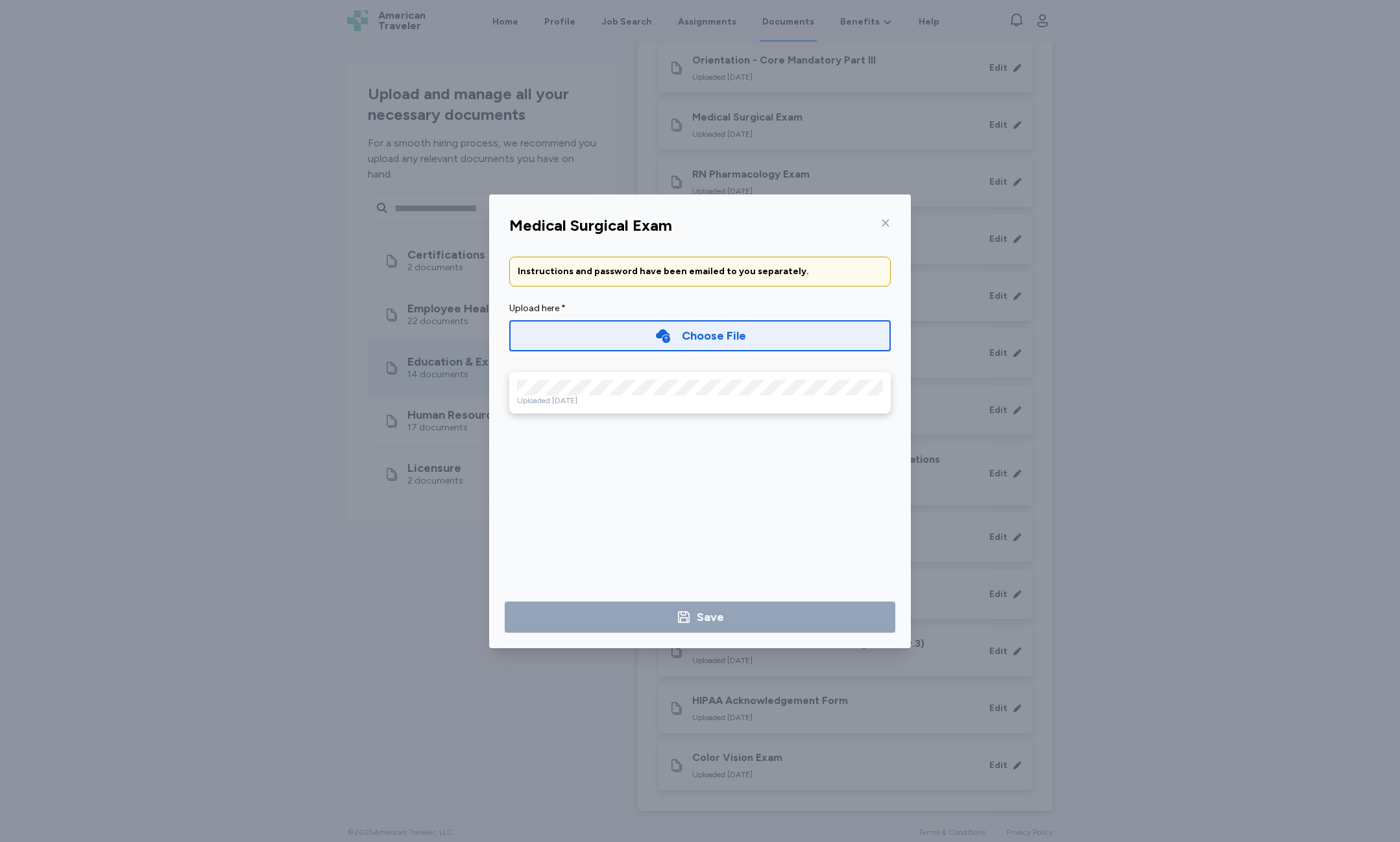
click at [1086, 274] on div "Medical Surgical Exam Instructions and password have been emailed to you separa…" at bounding box center [700, 421] width 1400 height 842
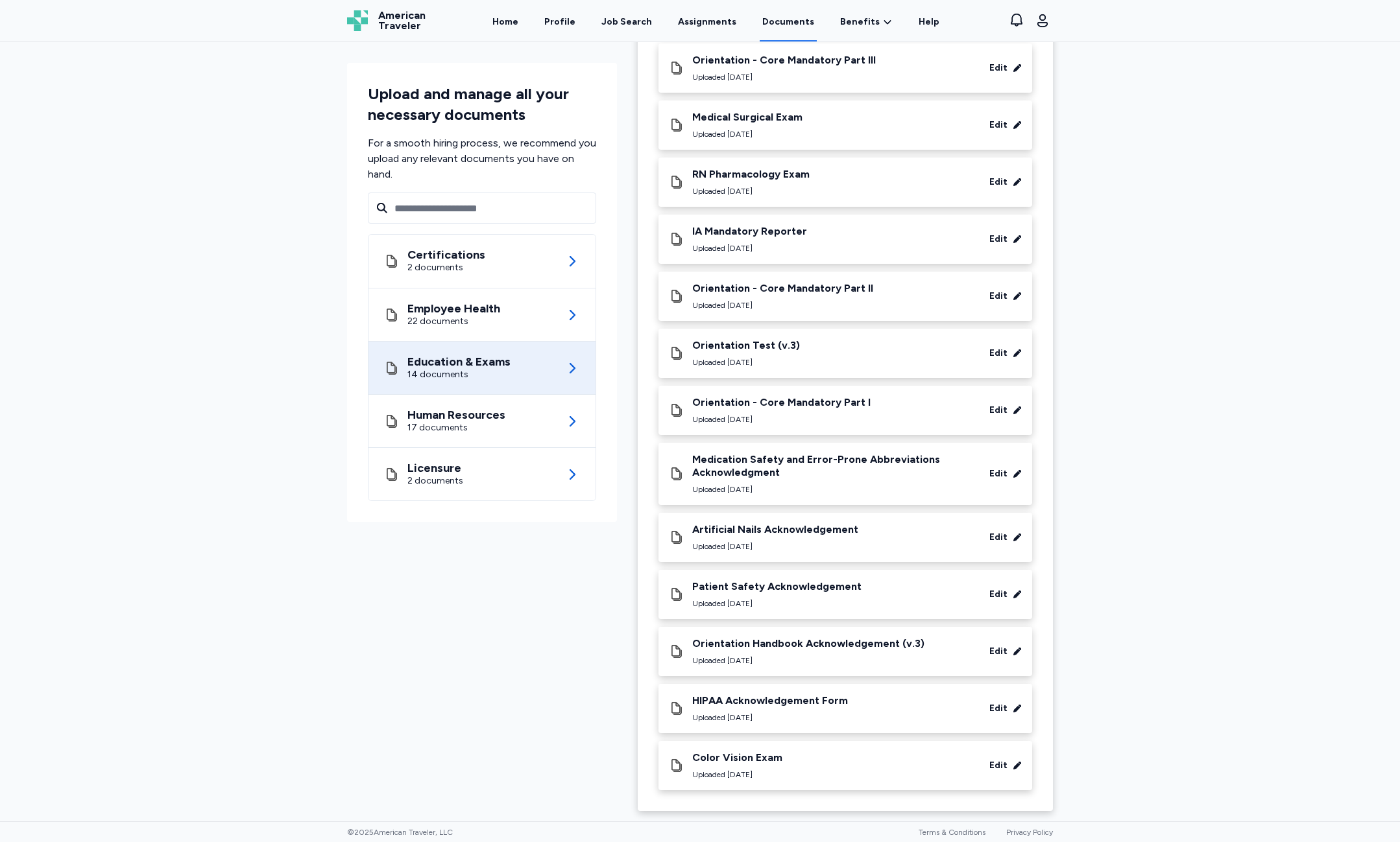
click at [1001, 757] on div "Color Vision Exam Uploaded [DATE] Edit" at bounding box center [845, 766] width 353 height 29
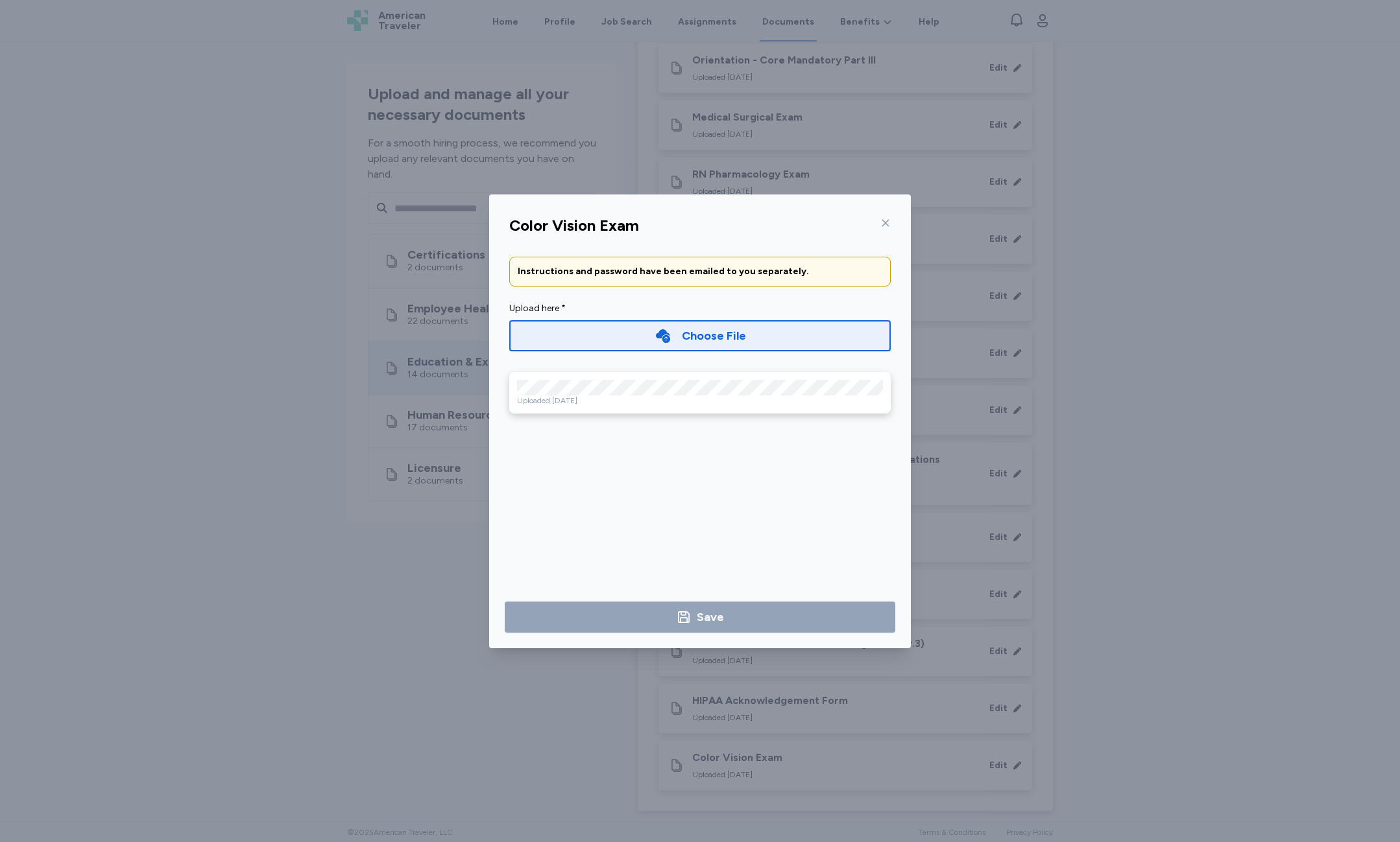
drag, startPoint x: 588, startPoint y: 342, endPoint x: 592, endPoint y: 479, distance: 137.1
click at [592, 479] on div "Color Vision Exam Instructions and password have been emailed to you separately…" at bounding box center [699, 429] width 422 height 438
click at [890, 225] on icon at bounding box center [886, 223] width 10 height 10
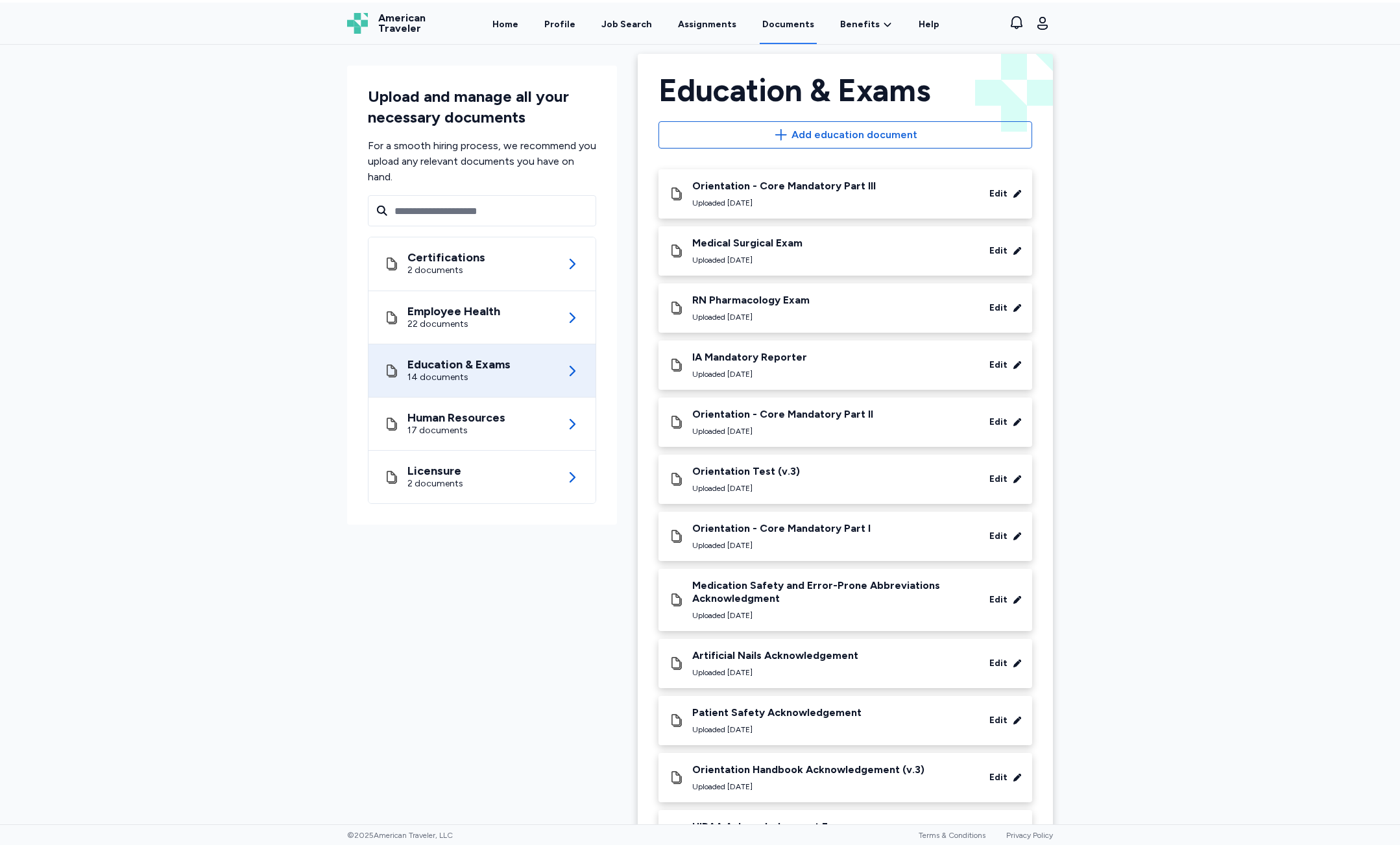
scroll to position [0, 0]
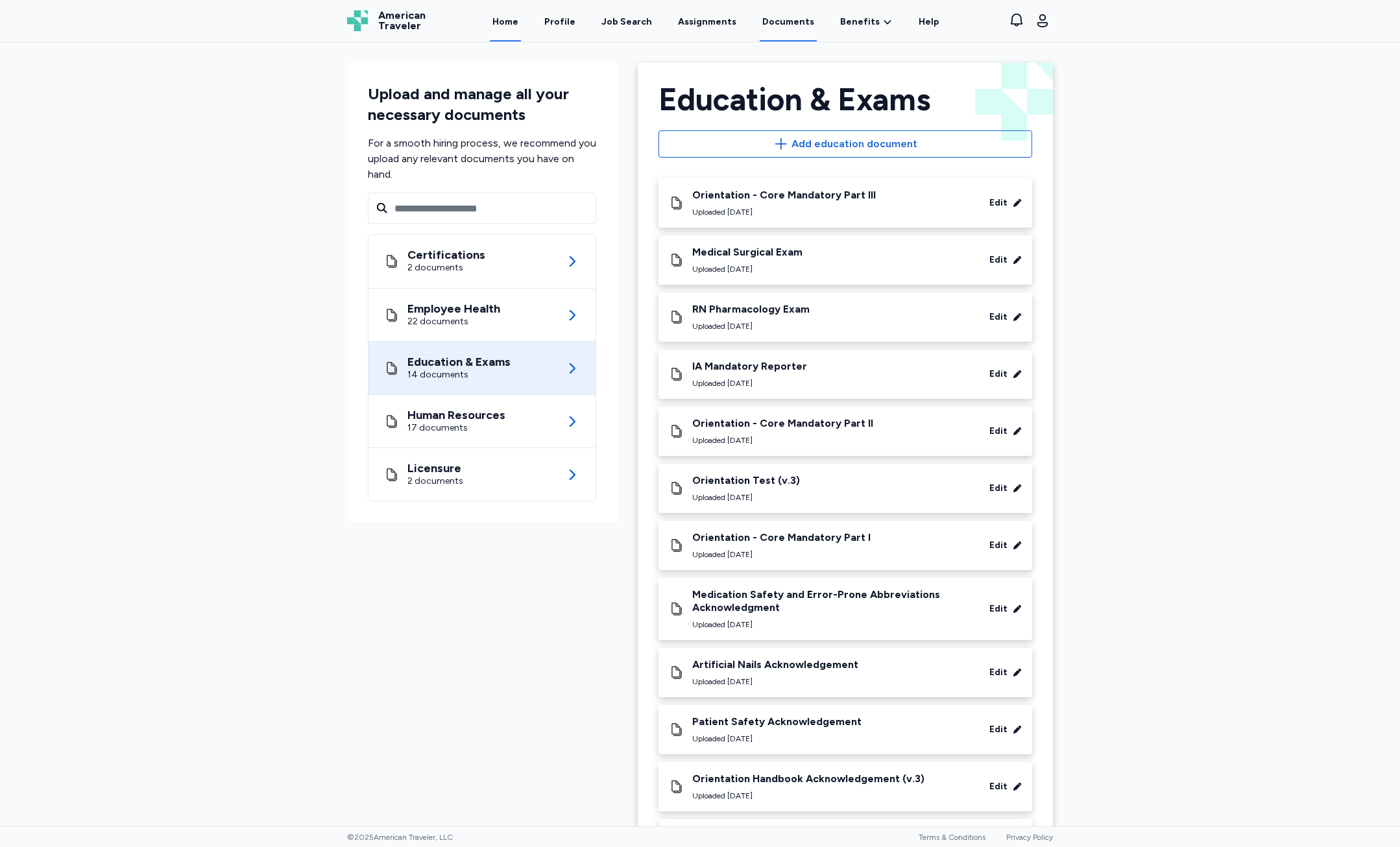
click at [512, 25] on link "Home" at bounding box center [505, 22] width 31 height 41
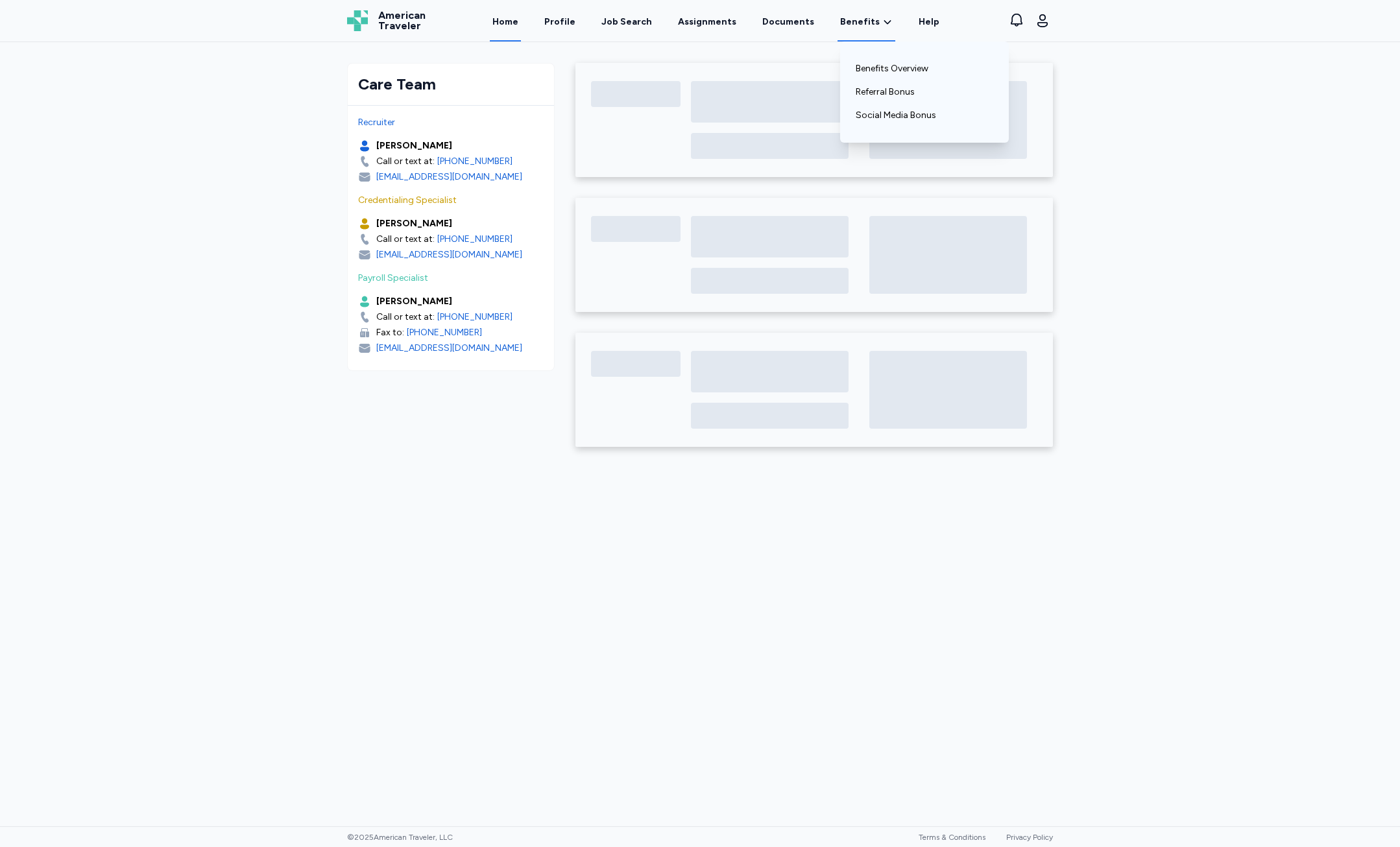
click at [857, 27] on span "Benefits" at bounding box center [859, 22] width 40 height 13
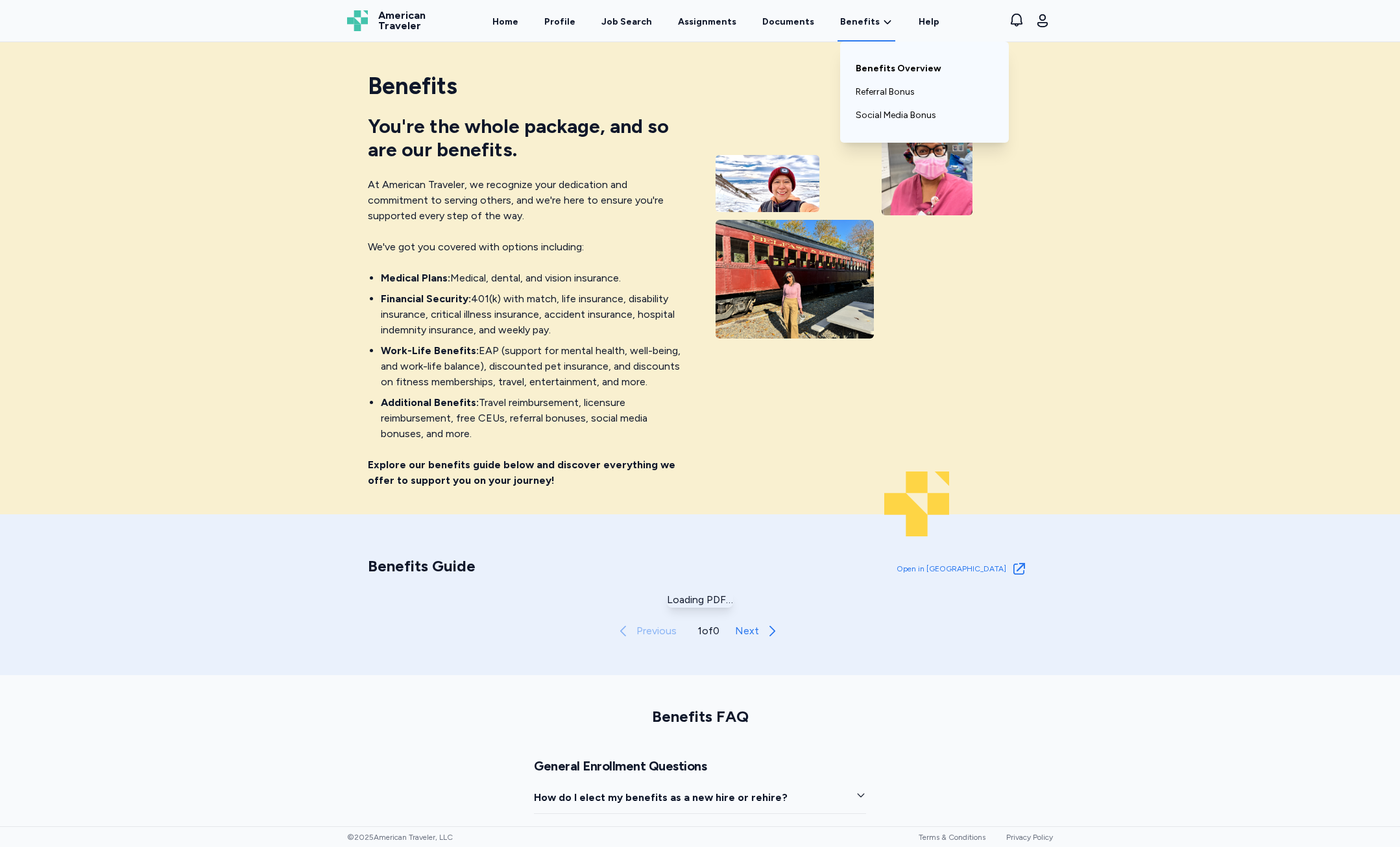
click at [873, 63] on link "Benefits Overview" at bounding box center [924, 69] width 137 height 24
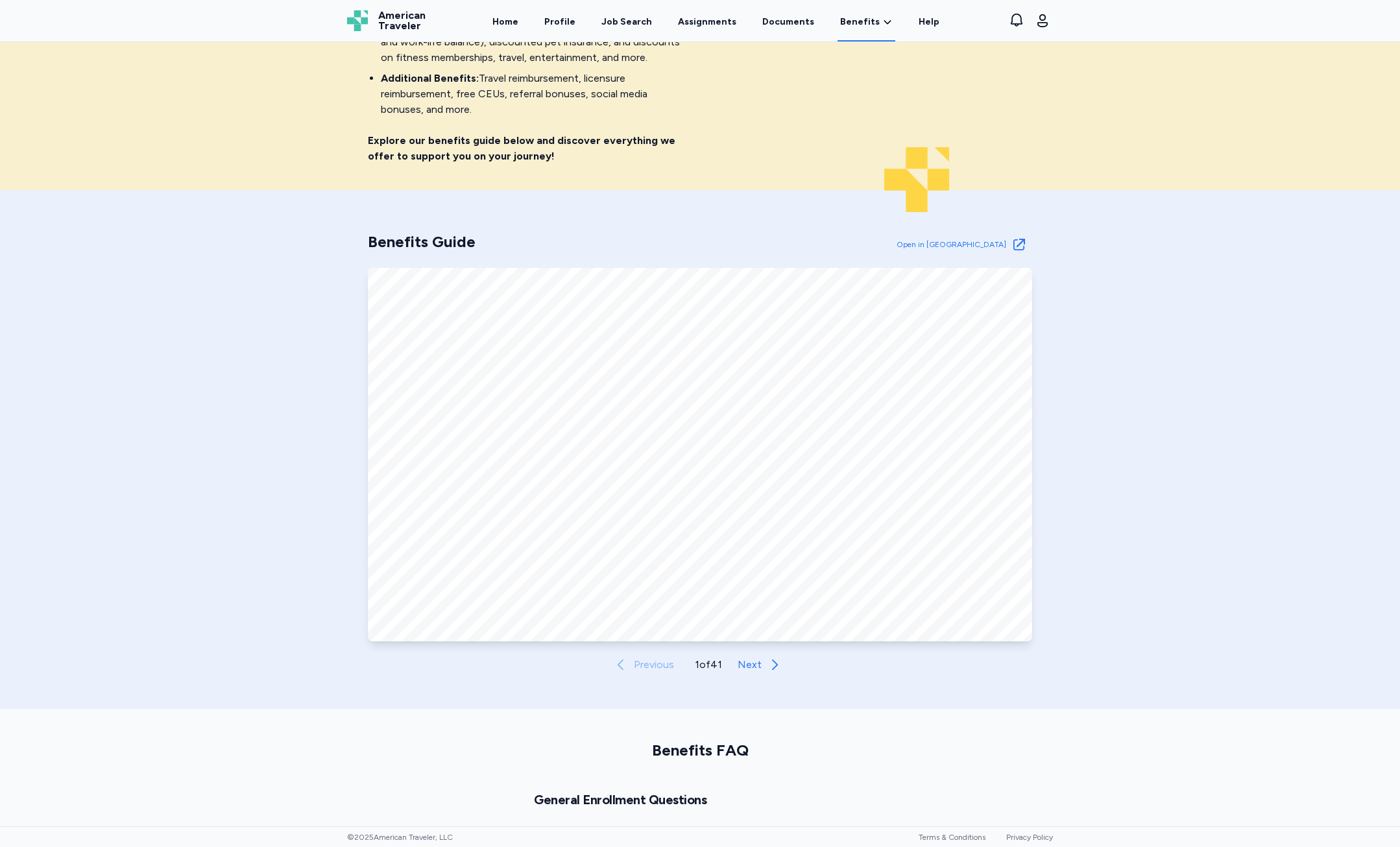
scroll to position [390, 0]
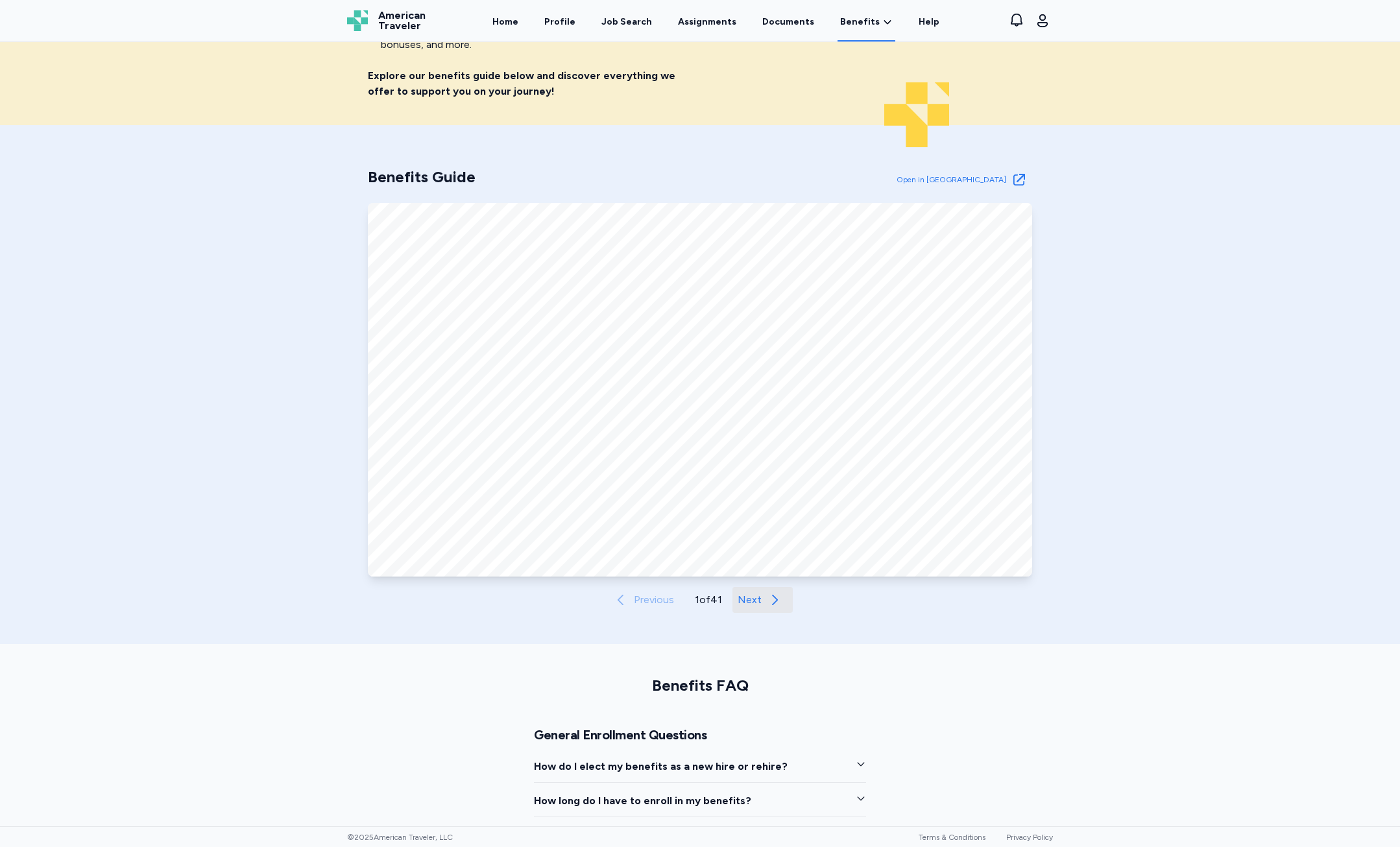
click at [777, 601] on button "Next" at bounding box center [763, 600] width 60 height 26
click at [777, 601] on icon at bounding box center [775, 600] width 16 height 16
click at [776, 601] on icon at bounding box center [775, 600] width 16 height 16
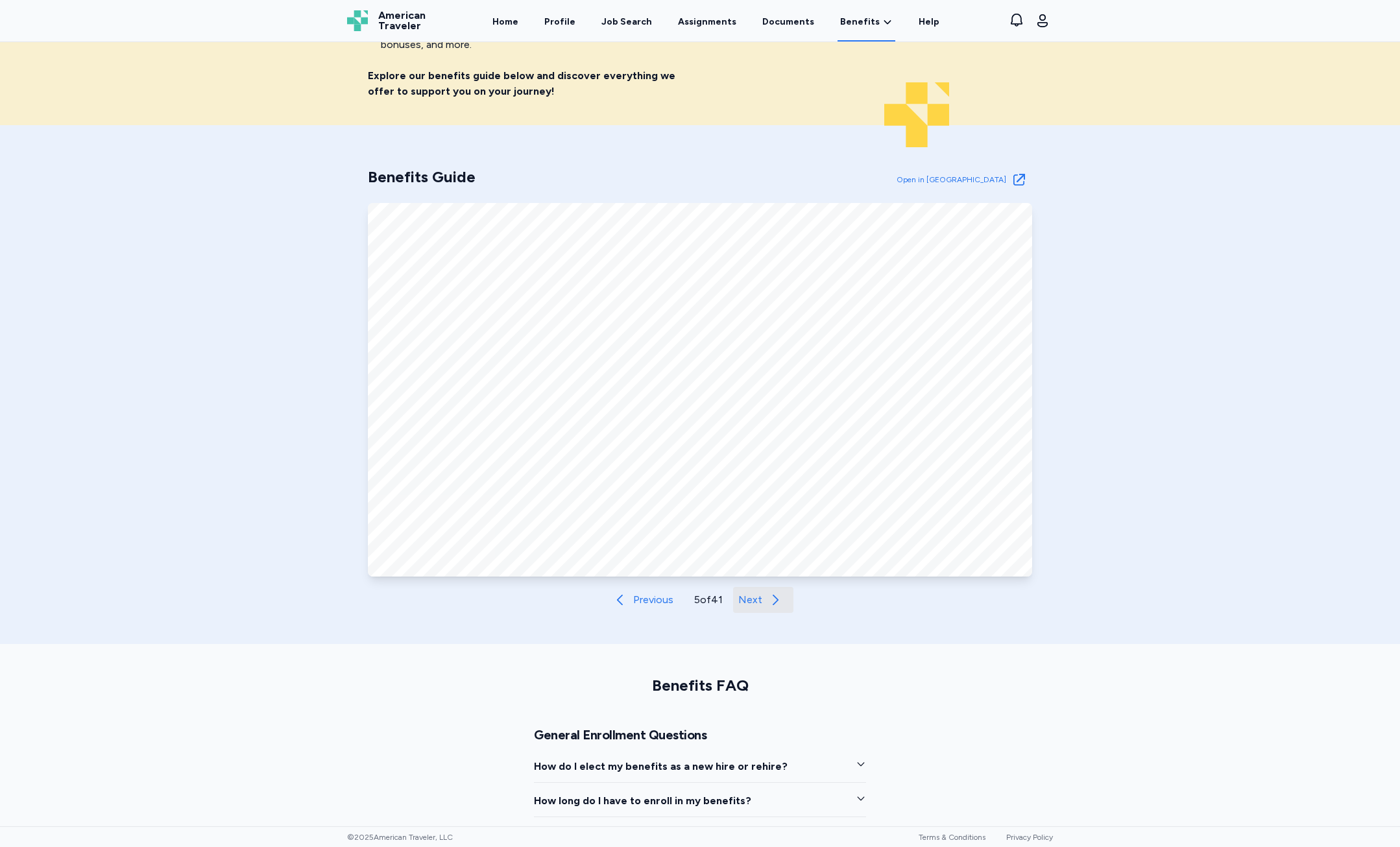
click at [775, 601] on icon at bounding box center [775, 600] width 16 height 16
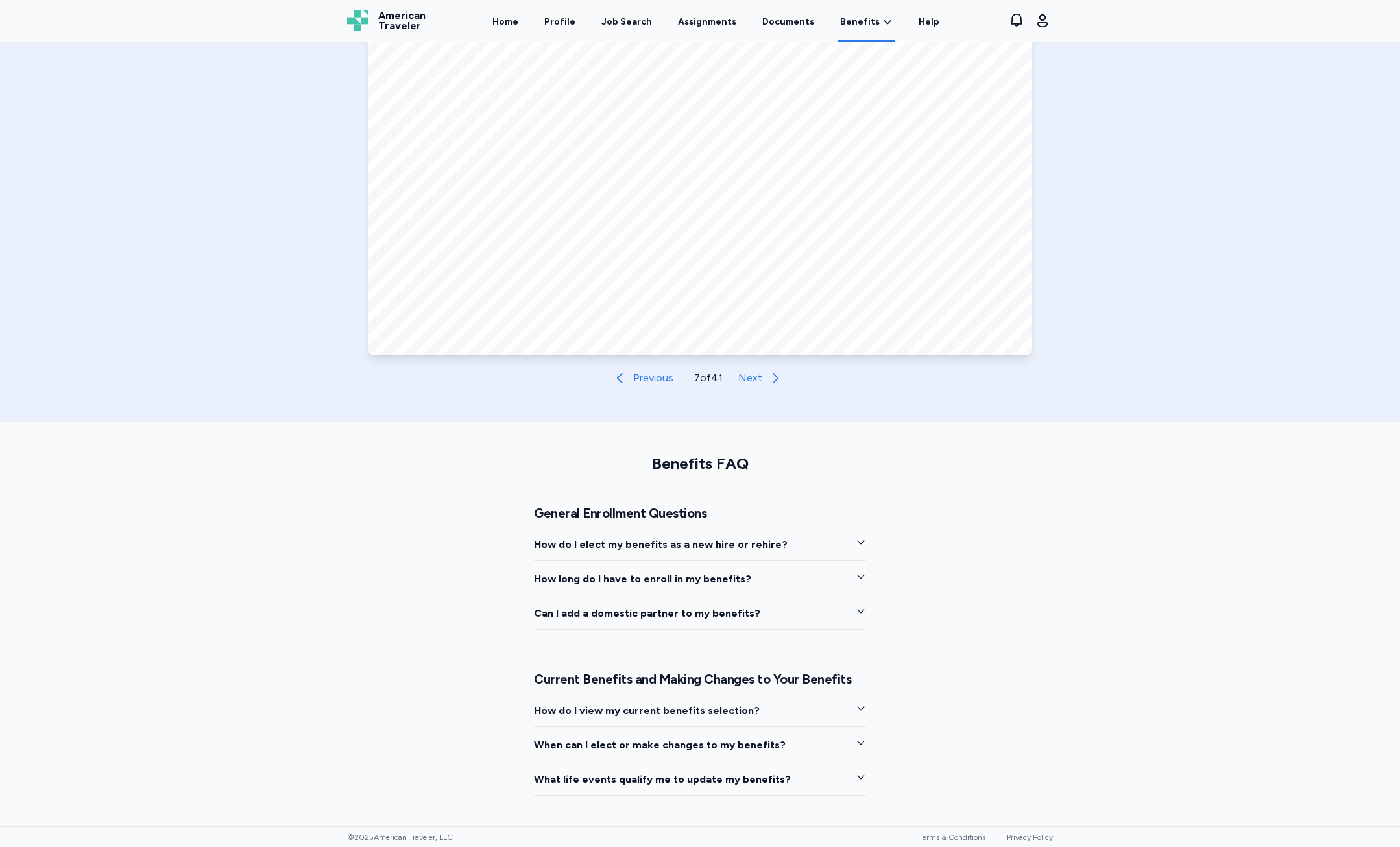
scroll to position [778, 0]
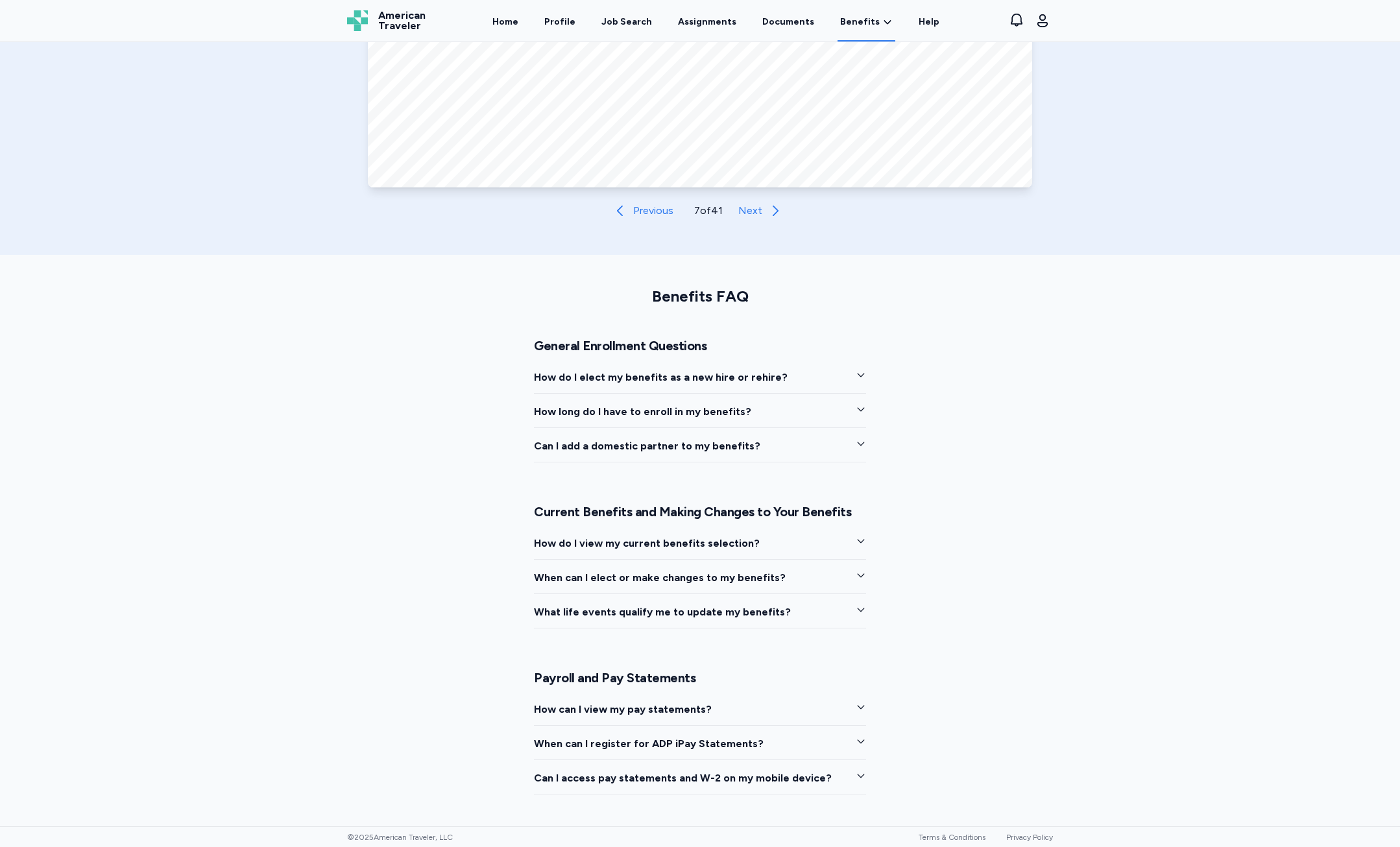
click at [760, 386] on button "How do I elect my benefits as a new hire or rehire?" at bounding box center [700, 382] width 332 height 24
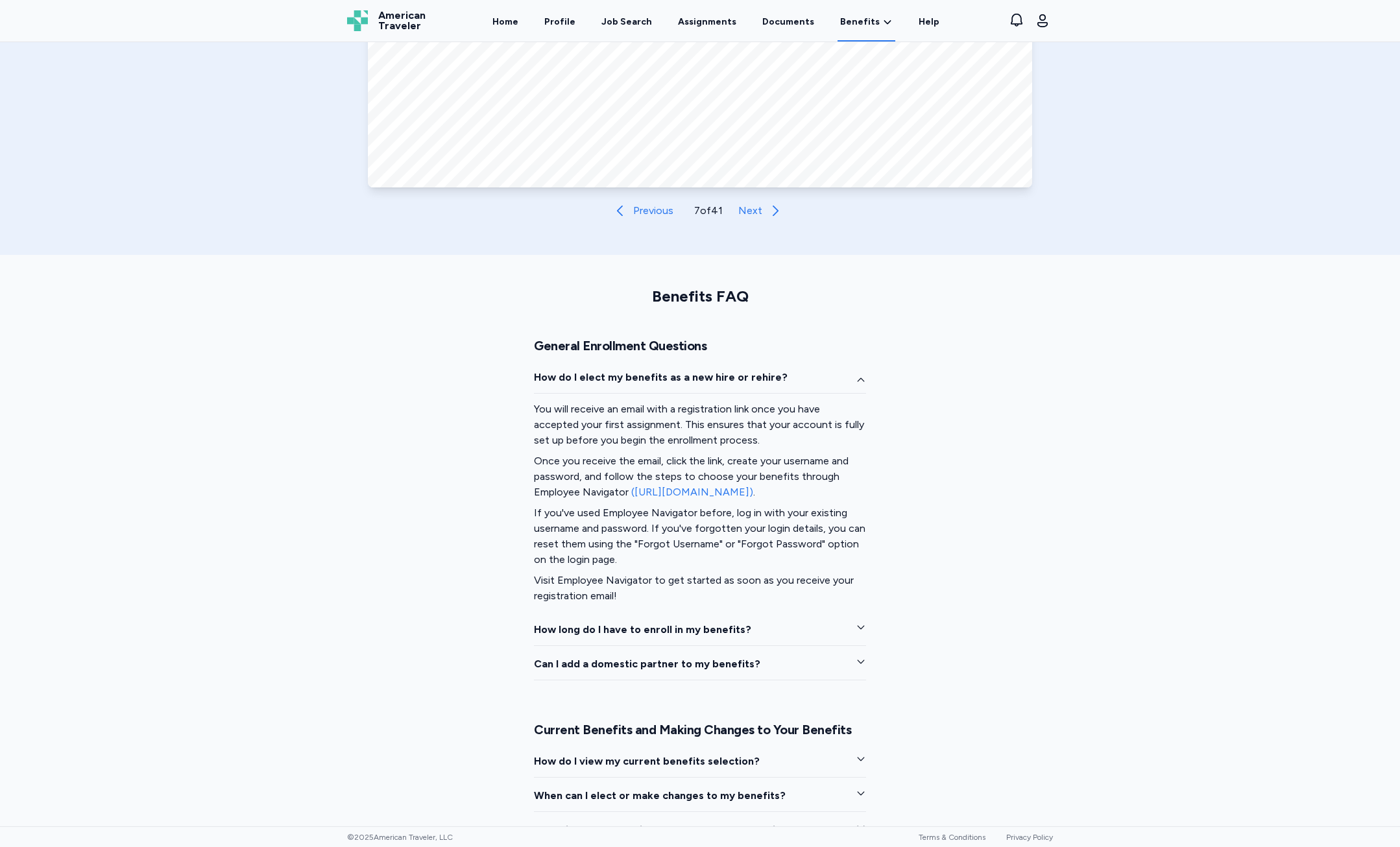
click at [753, 490] on link "([URL][DOMAIN_NAME])" at bounding box center [692, 491] width 122 height 12
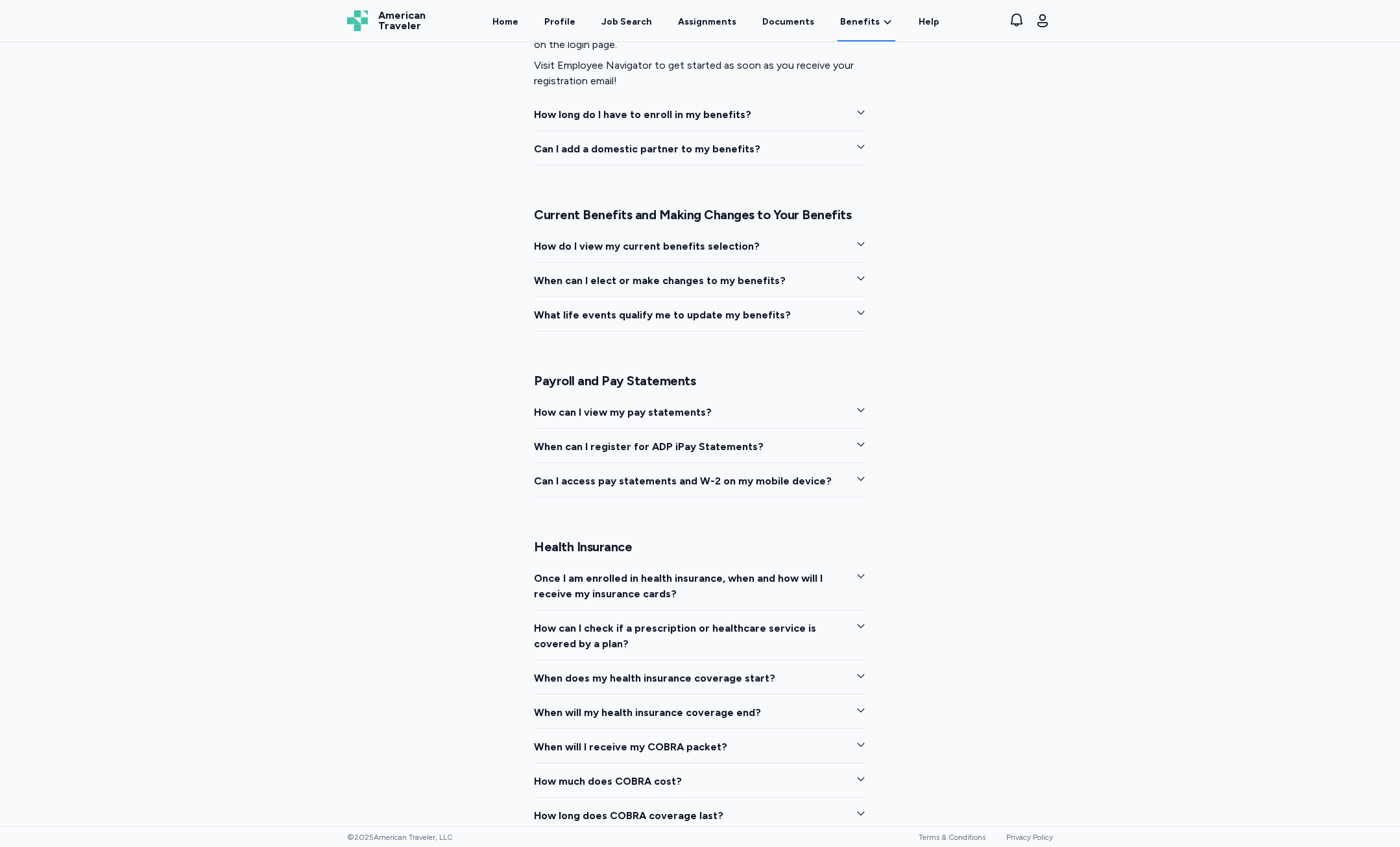
scroll to position [1297, 0]
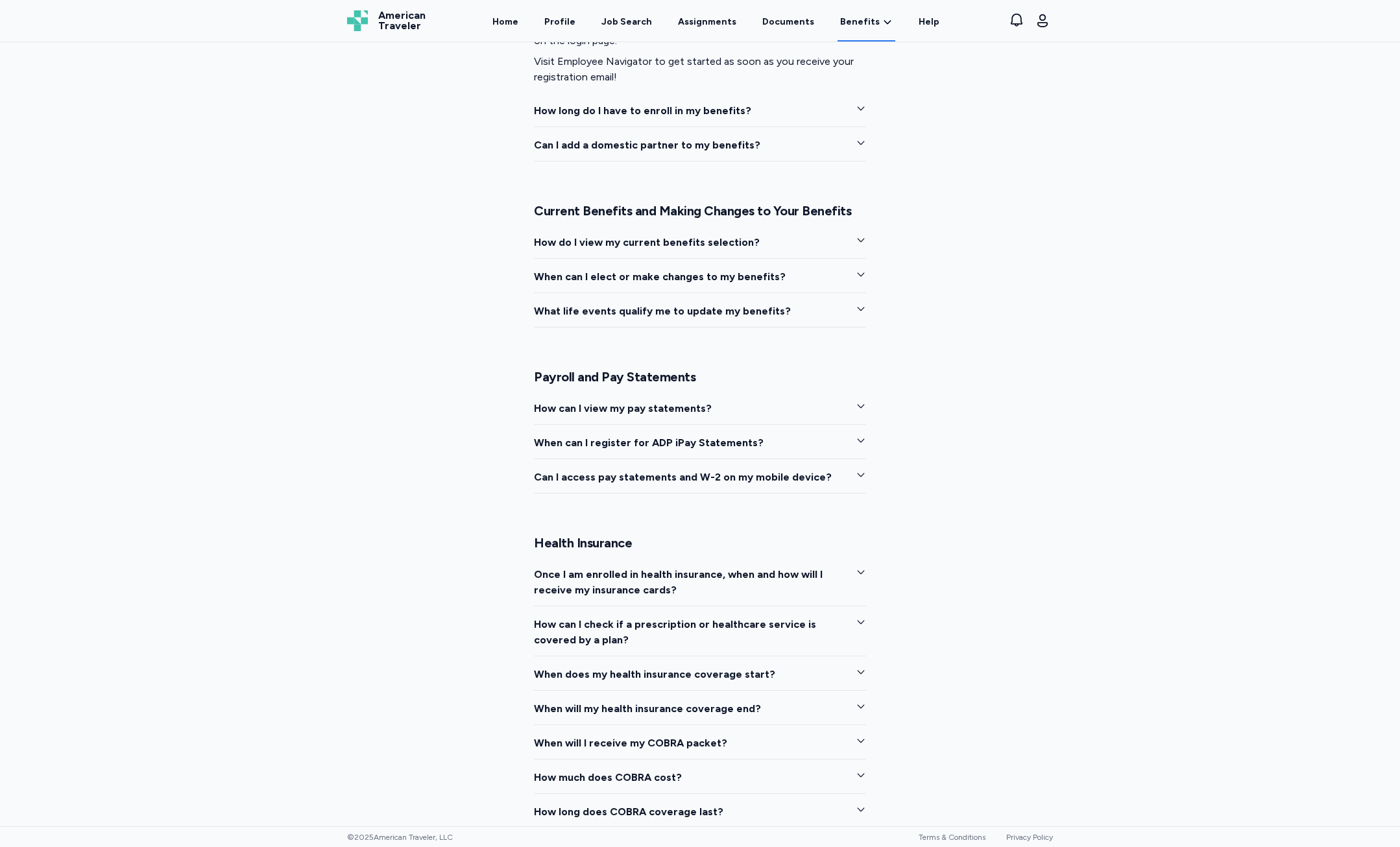
click at [721, 451] on button "When can I register for ADP iPay Statements?" at bounding box center [700, 447] width 332 height 24
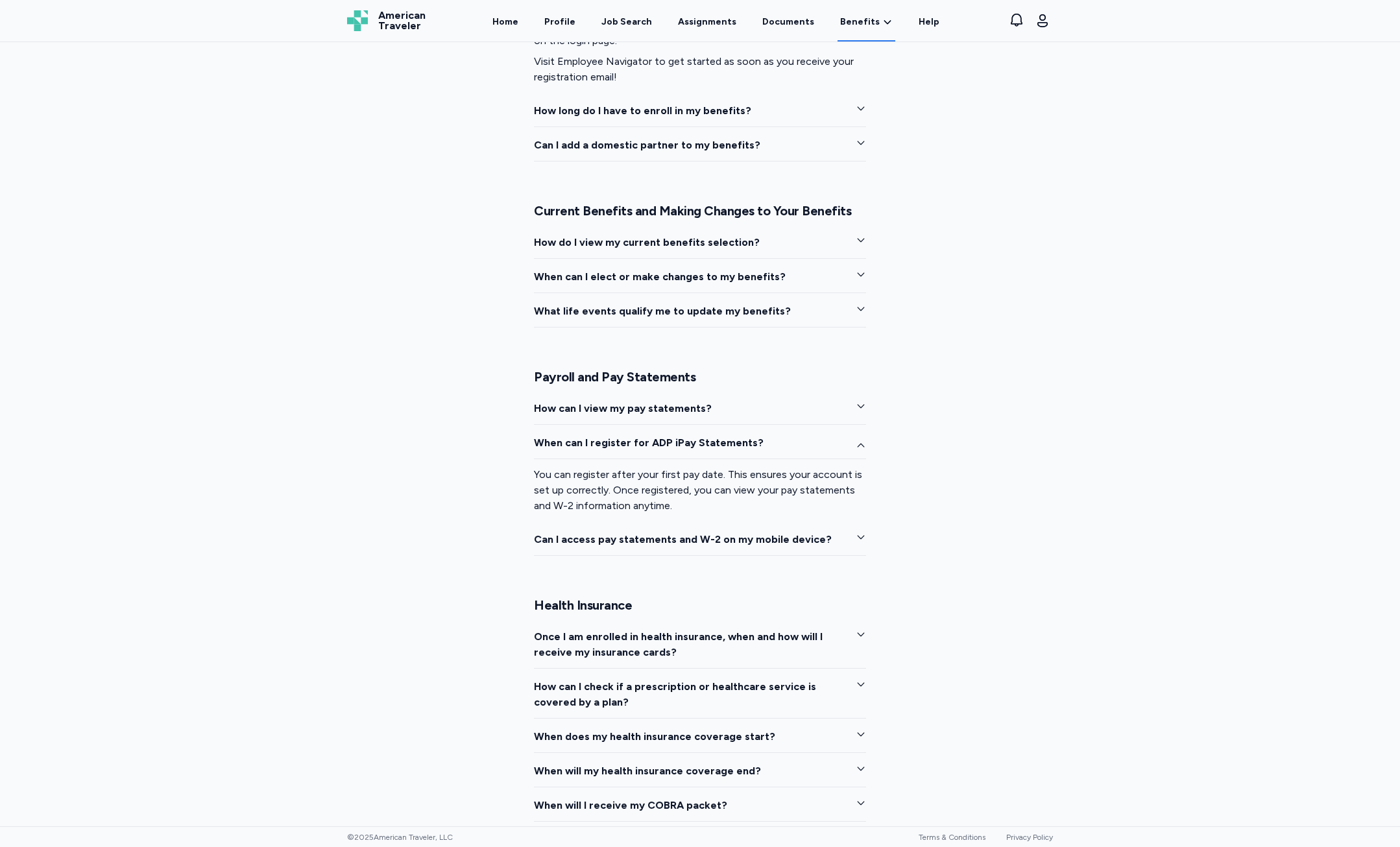
click at [721, 451] on button "When can I register for ADP iPay Statements?" at bounding box center [700, 447] width 332 height 24
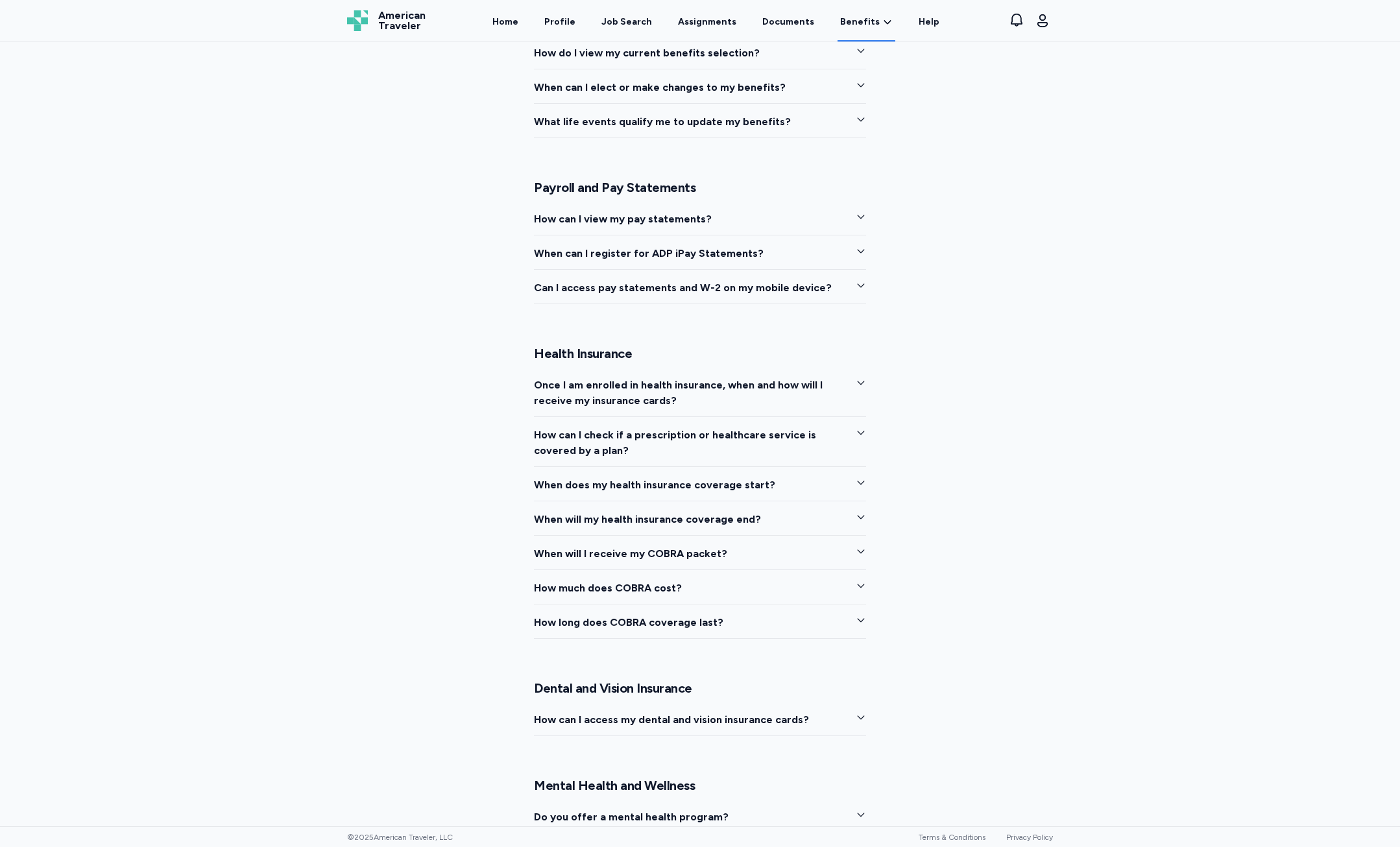
scroll to position [1492, 0]
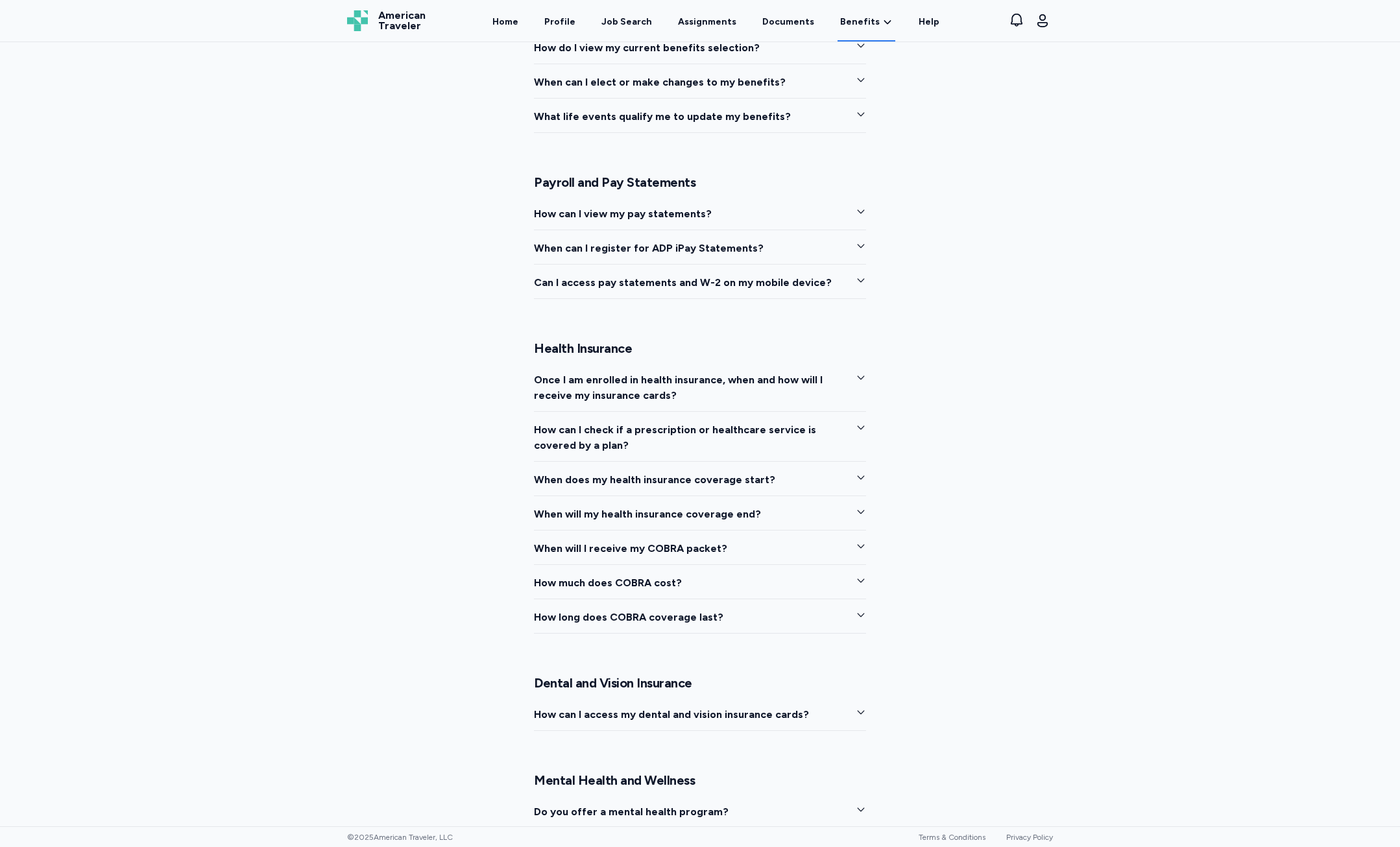
click at [748, 301] on div "General Enrollment Questions How do I elect my benefits as a new hire or rehire…" at bounding box center [700, 387] width 332 height 1546
click at [748, 299] on div "General Enrollment Questions How do I elect my benefits as a new hire or rehire…" at bounding box center [700, 387] width 332 height 1546
click at [746, 295] on button "Can I access pay statements and W-2 on my mobile device?" at bounding box center [700, 287] width 332 height 24
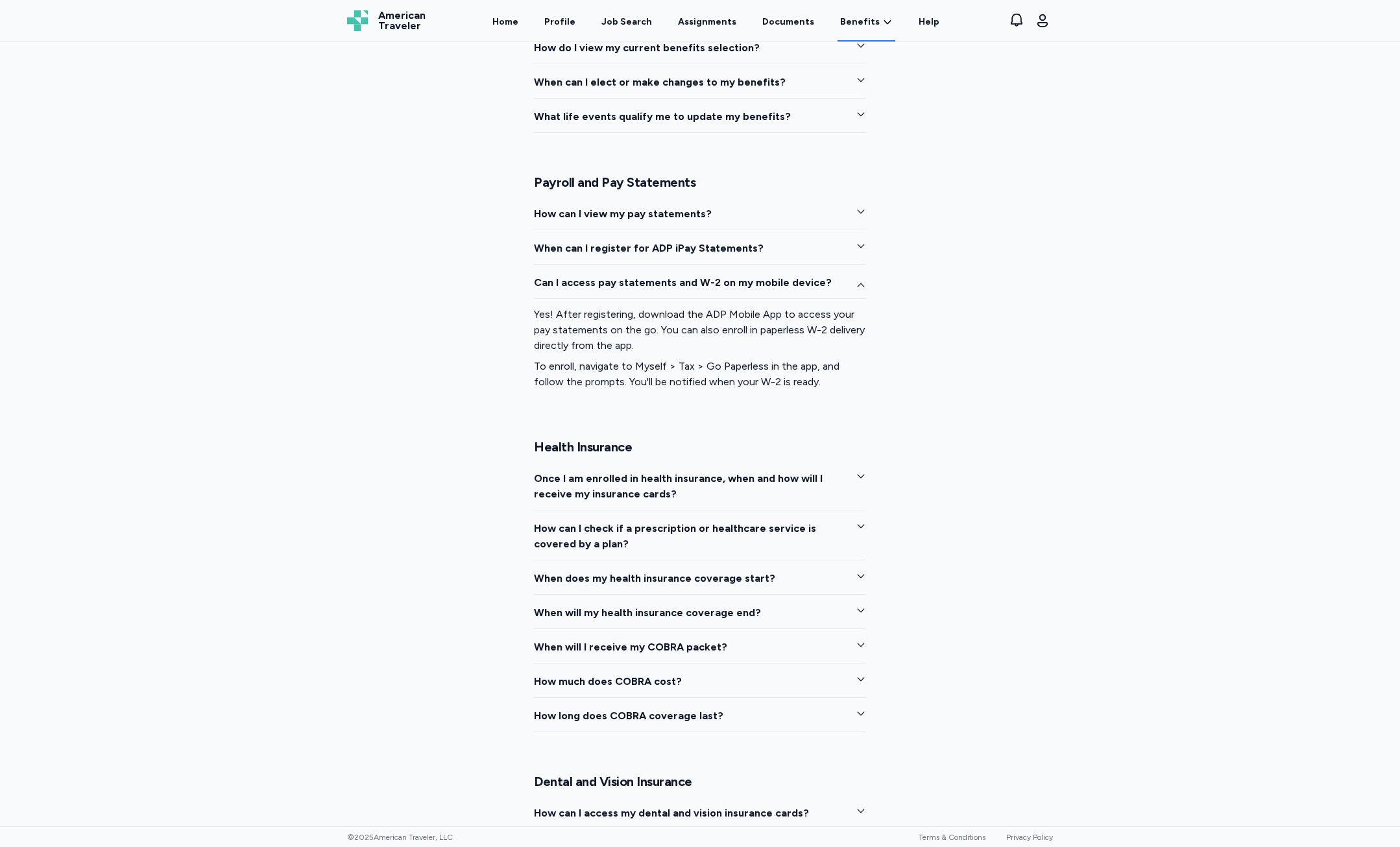
click at [746, 490] on span "Once I am enrolled in health insurance, when and how will I receive my insuranc…" at bounding box center [690, 487] width 311 height 31
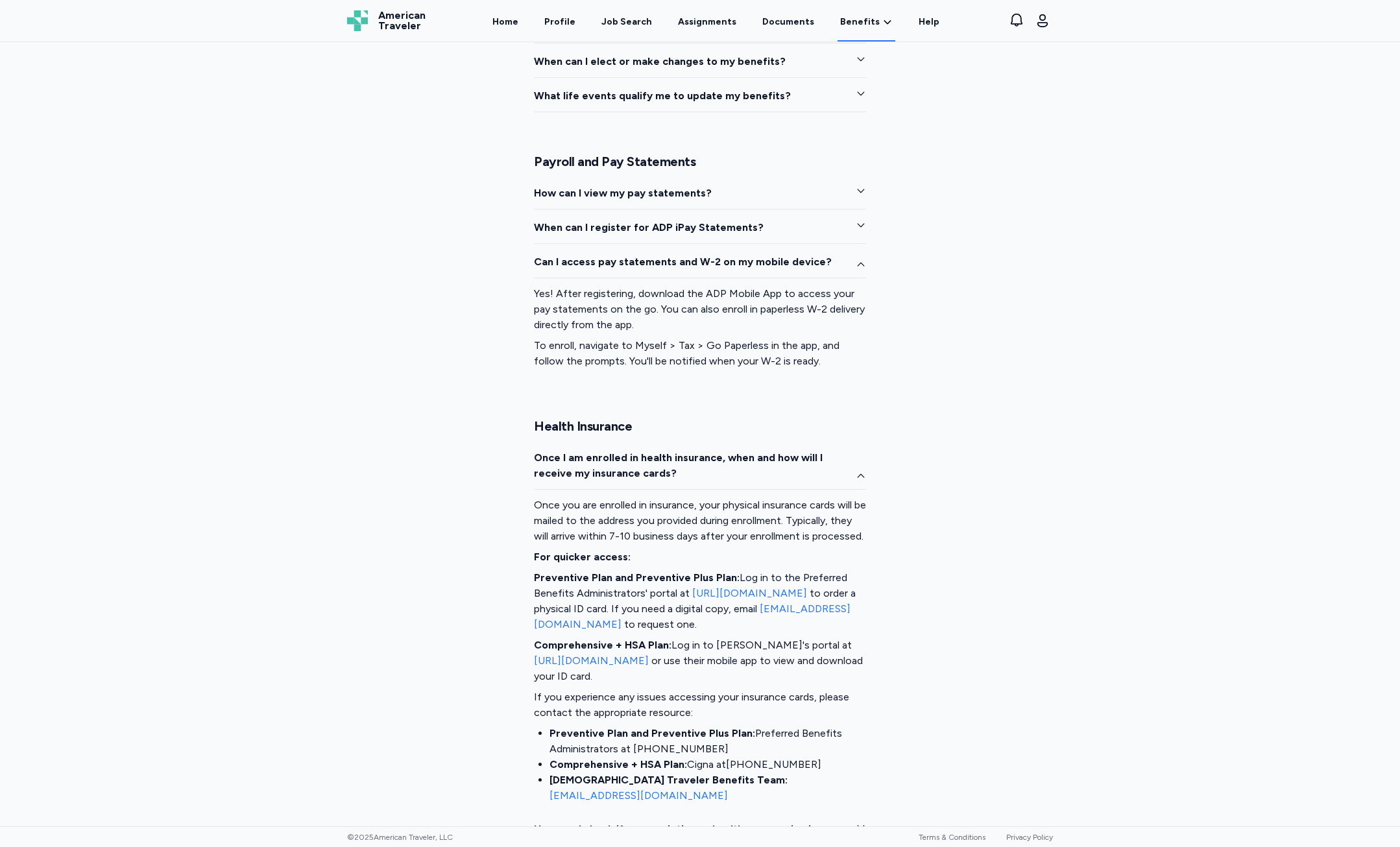
scroll to position [1557, 0]
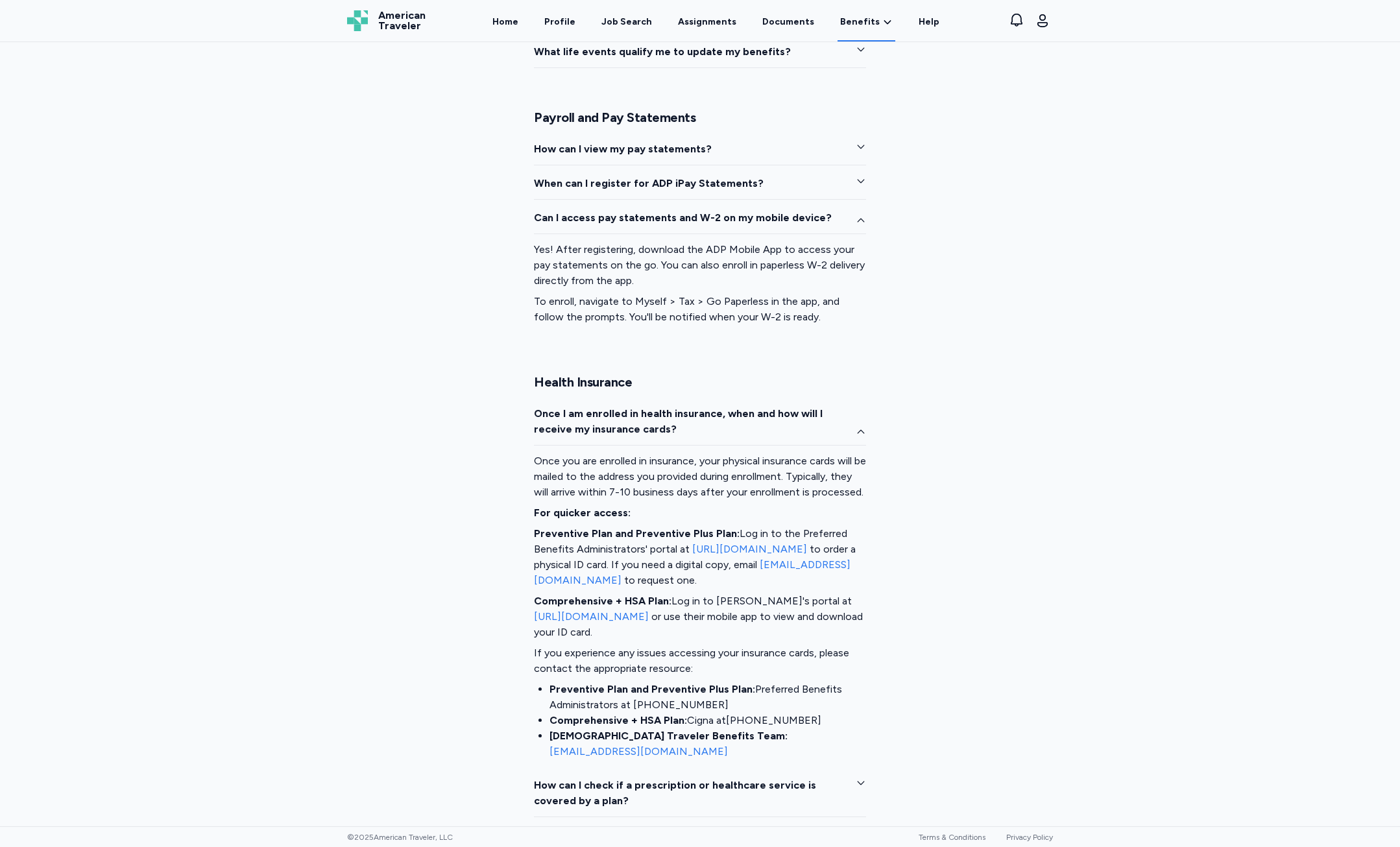
drag, startPoint x: 707, startPoint y: 752, endPoint x: 854, endPoint y: 759, distance: 147.2
click at [854, 759] on div "Once you are enrolled in insurance, your physical insurance cards will be maile…" at bounding box center [700, 606] width 332 height 322
copy link "[EMAIL_ADDRESS][DOMAIN_NAME]"
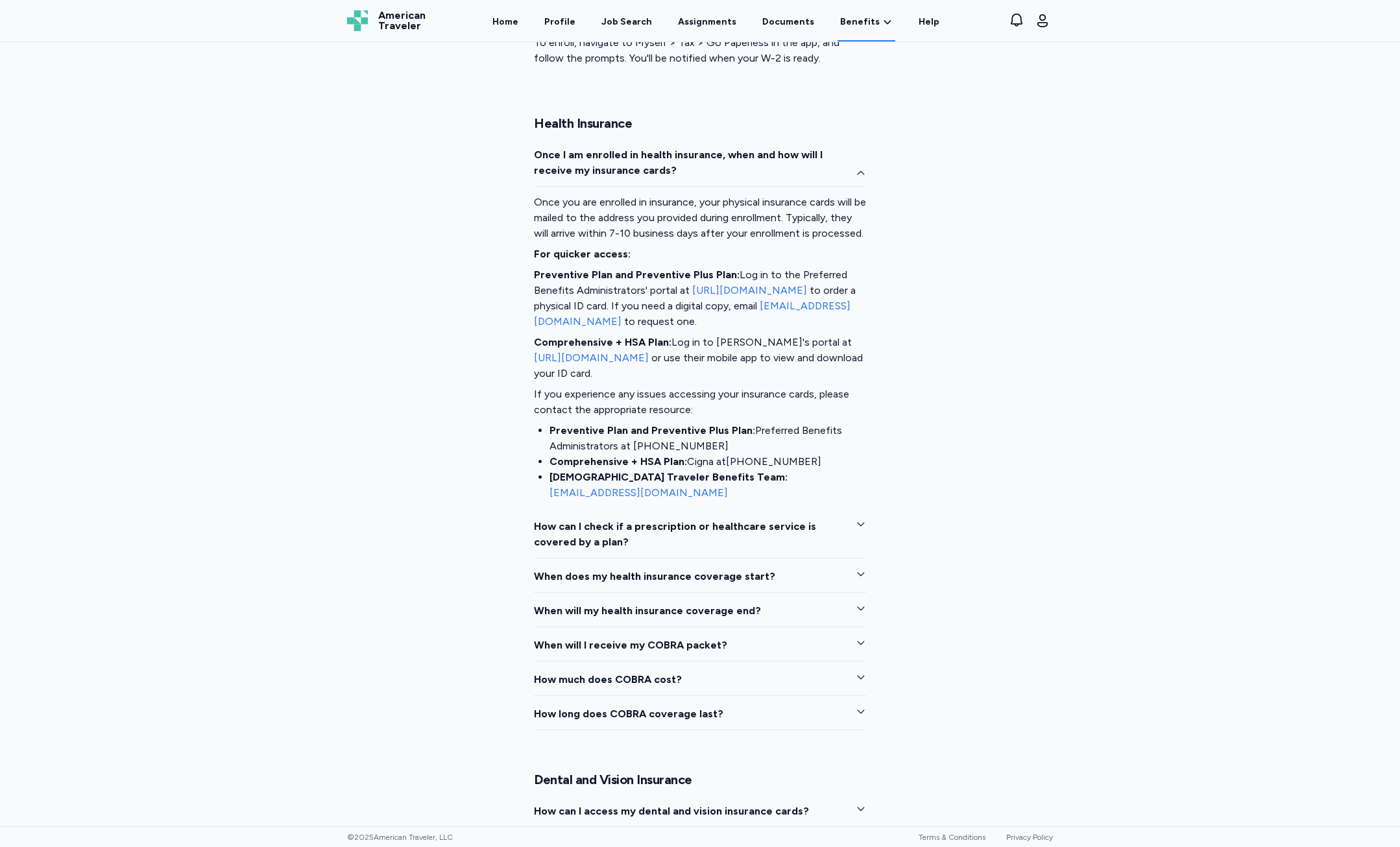
scroll to position [1816, 0]
click at [747, 582] on span "When does my health insurance coverage start?" at bounding box center [654, 576] width 241 height 16
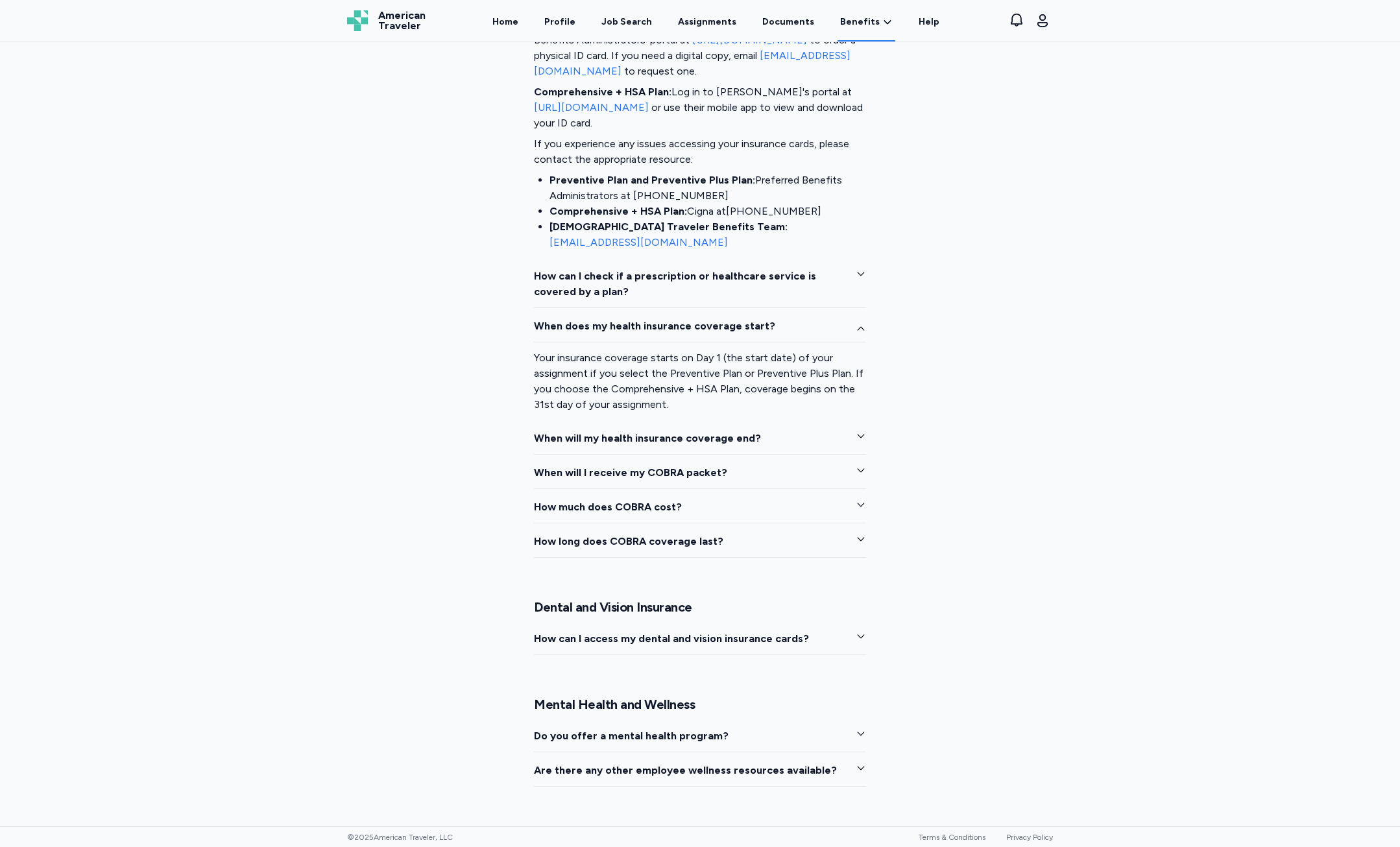
scroll to position [2076, 0]
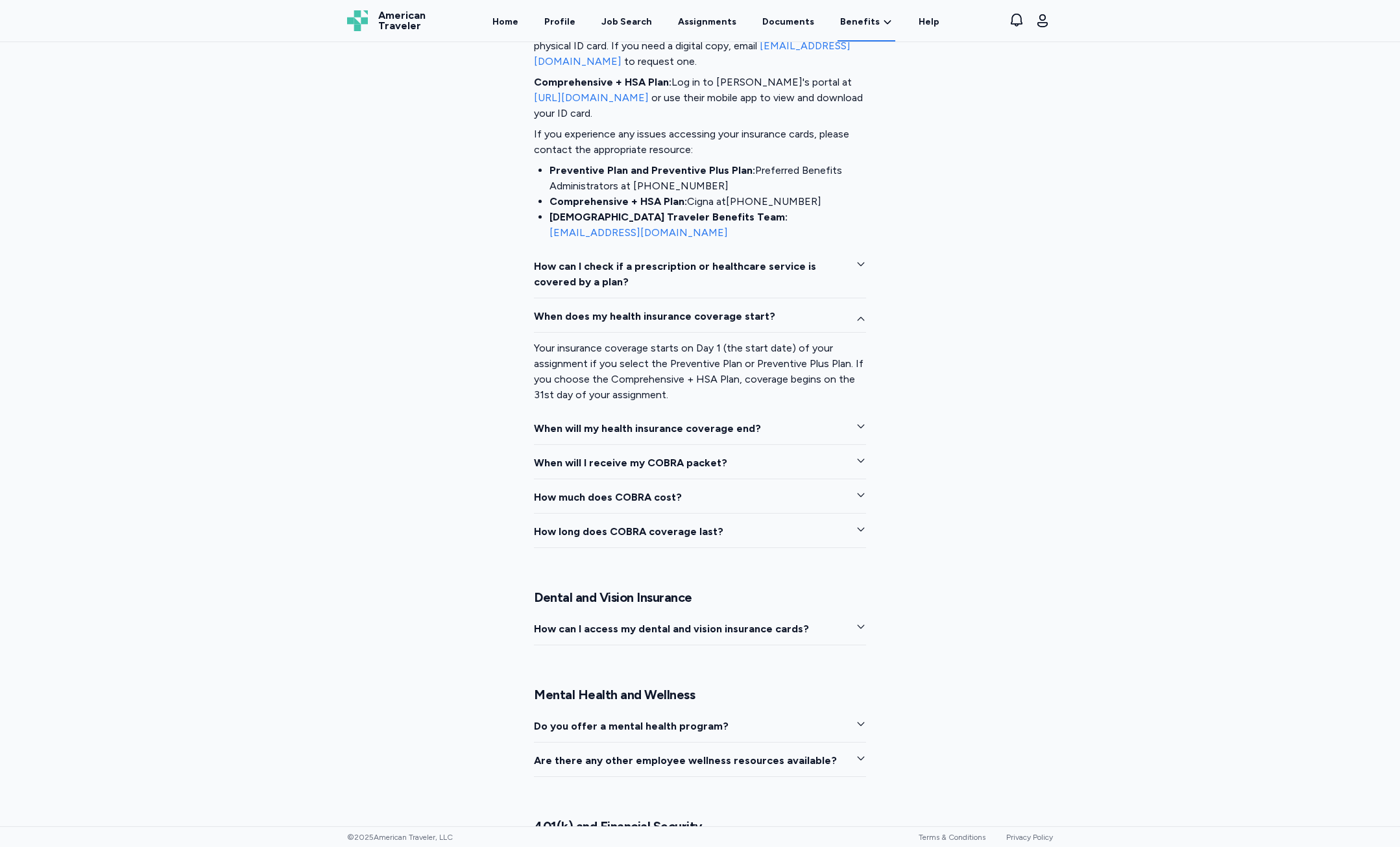
click at [705, 423] on span "When will my health insurance coverage end?" at bounding box center [647, 429] width 227 height 16
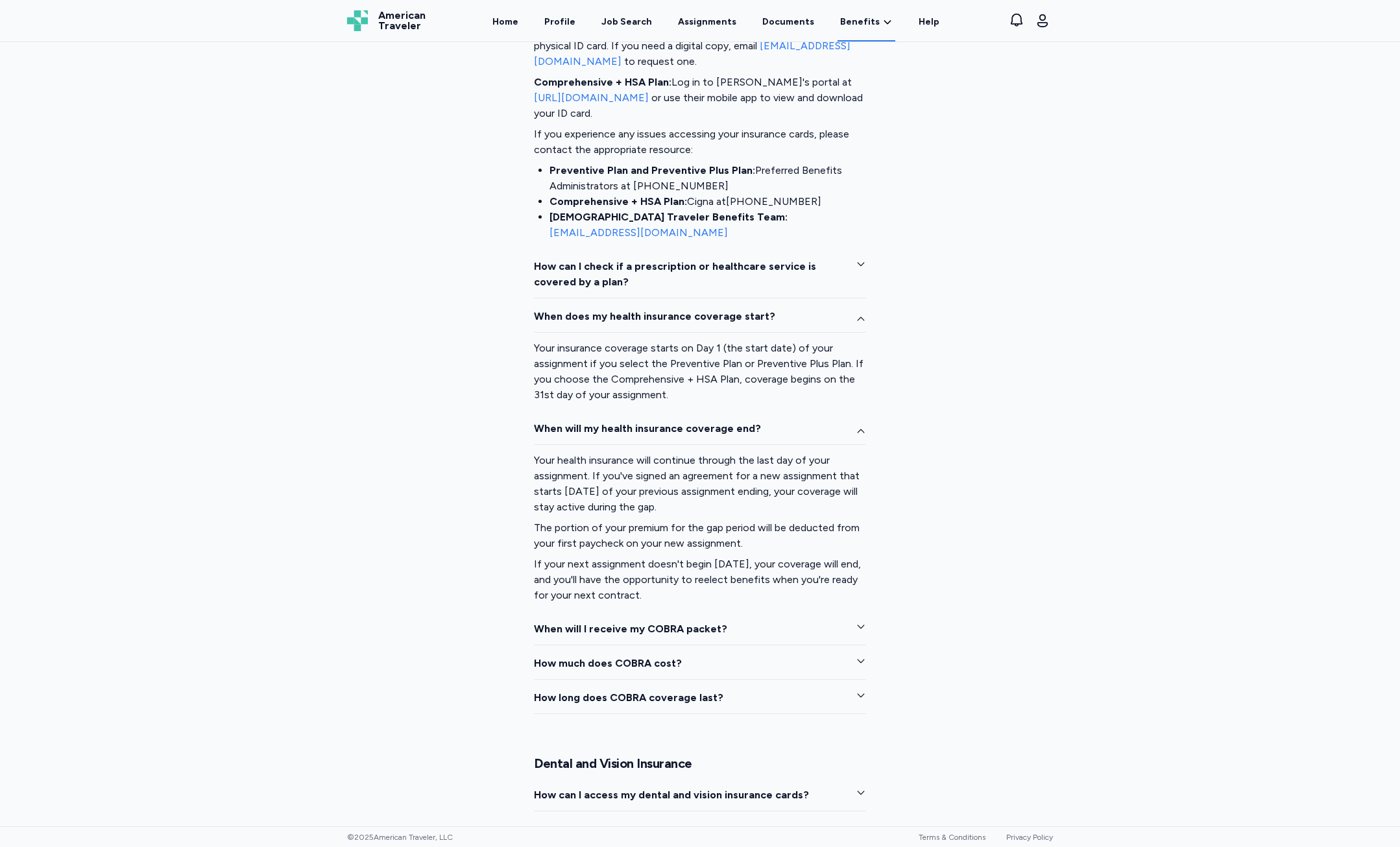
click at [705, 423] on span "When will my health insurance coverage end?" at bounding box center [647, 429] width 227 height 16
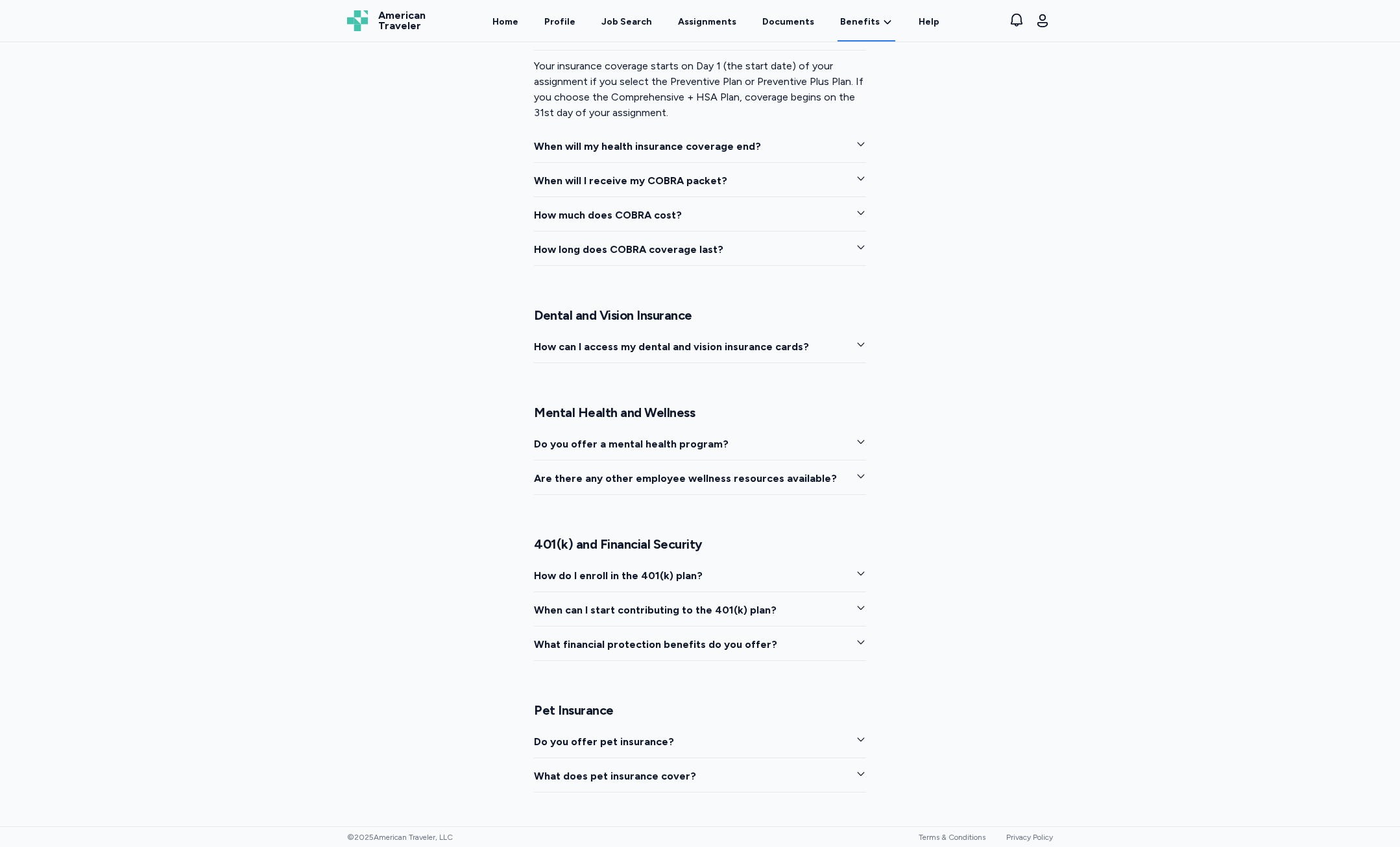
scroll to position [2417, 0]
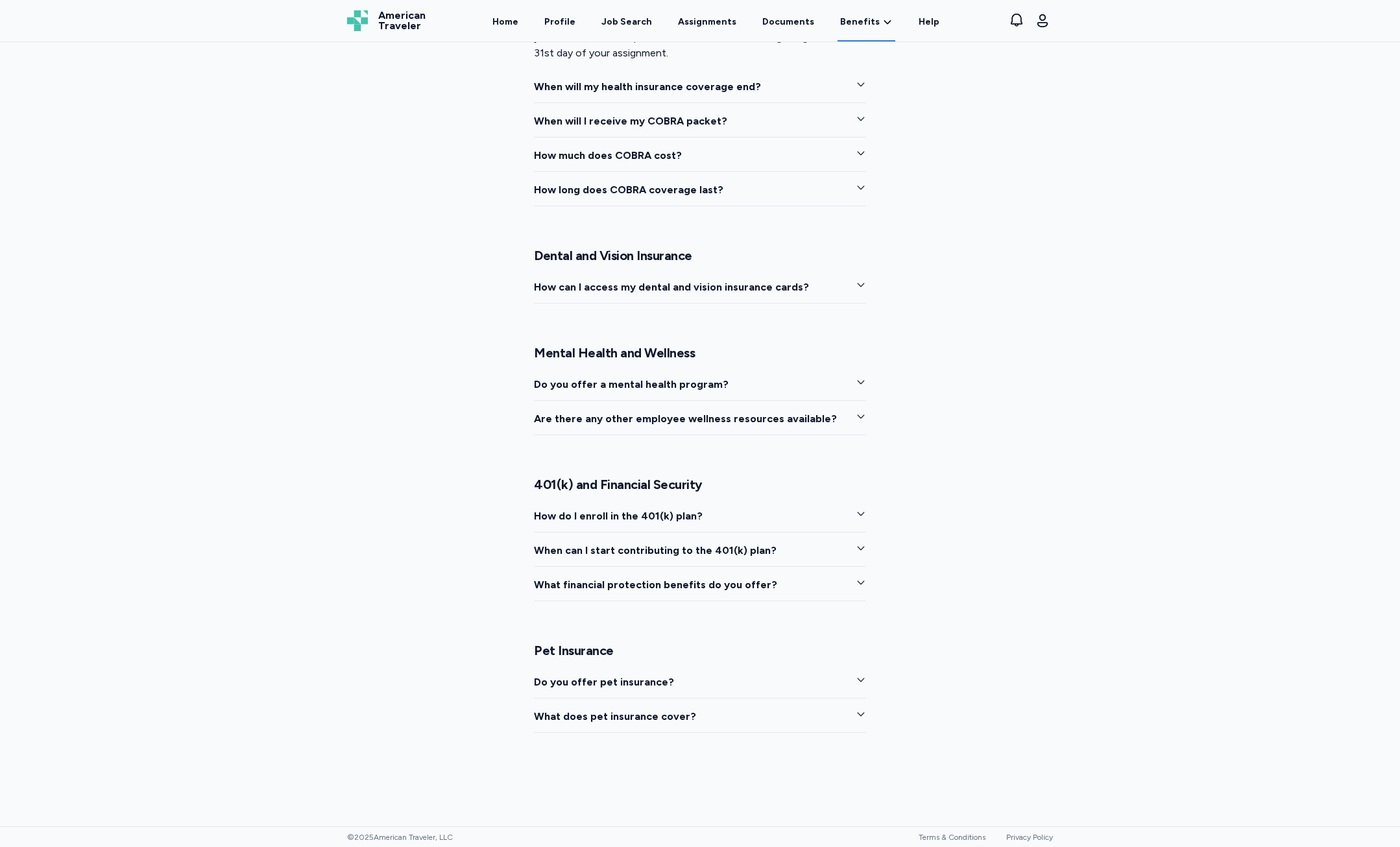
click at [676, 513] on span "How do I enroll in the 401(k) plan?" at bounding box center [618, 516] width 169 height 16
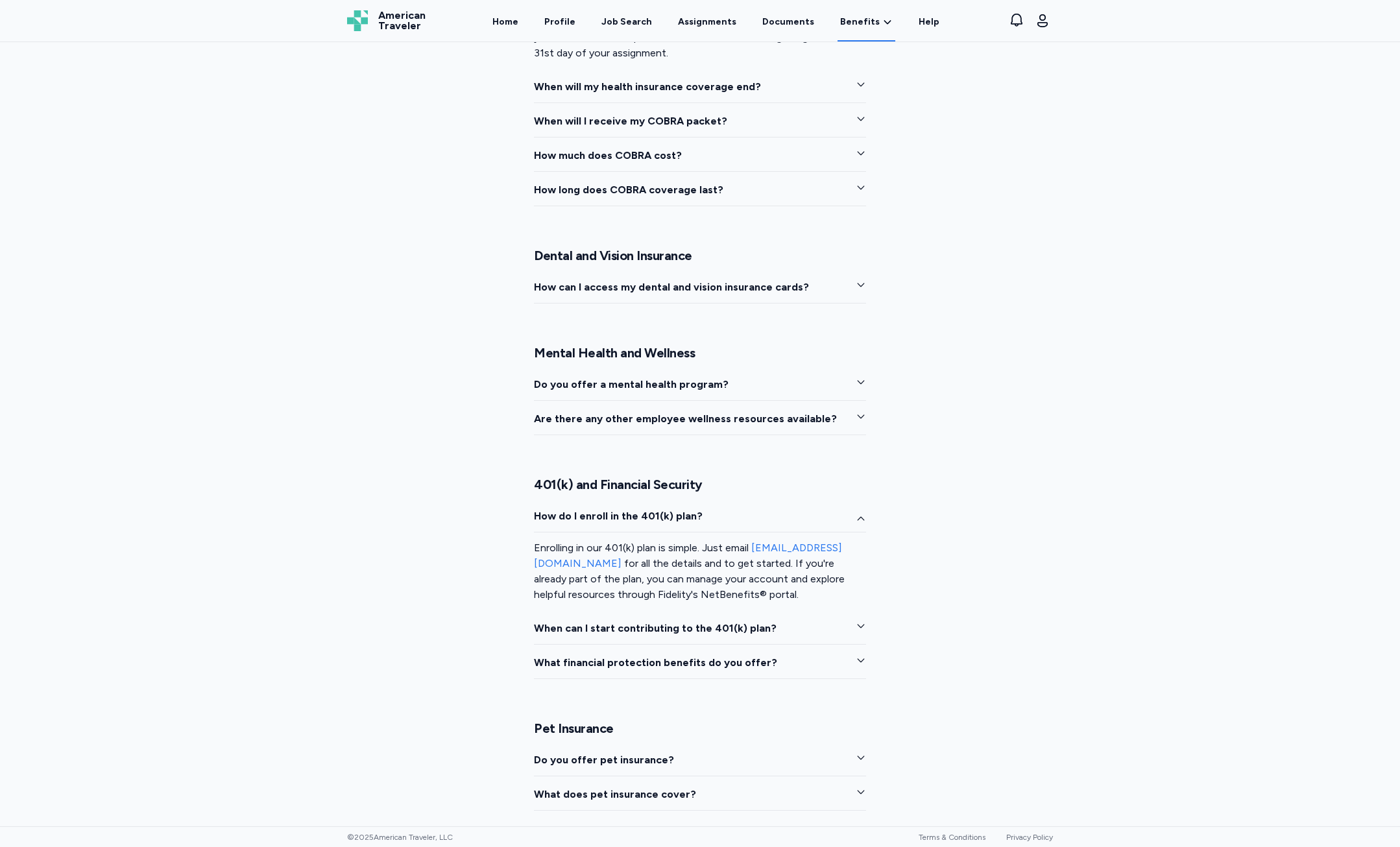
click at [676, 513] on span "How do I enroll in the 401(k) plan?" at bounding box center [618, 516] width 169 height 16
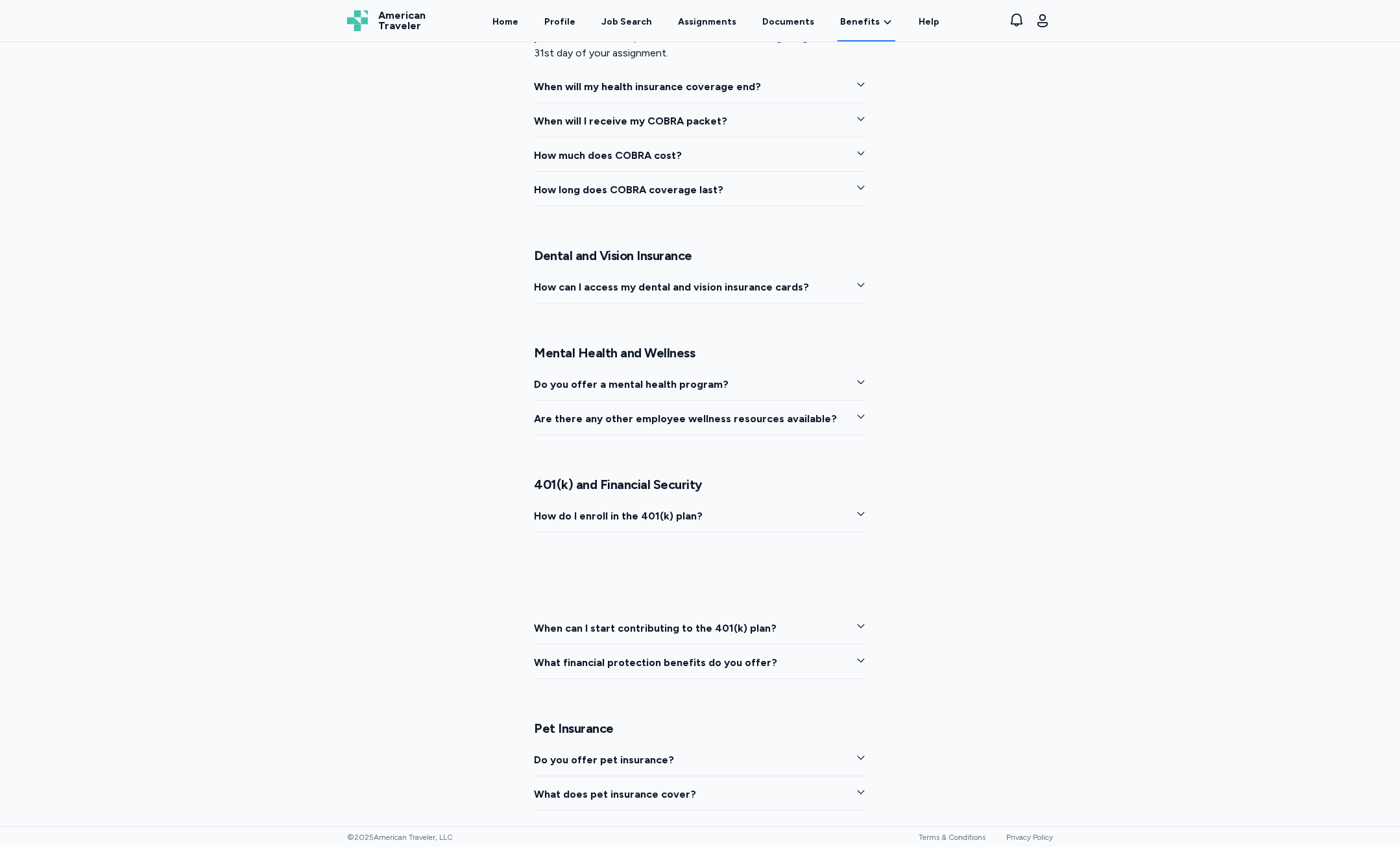
click at [676, 513] on span "How do I enroll in the 401(k) plan?" at bounding box center [618, 516] width 169 height 16
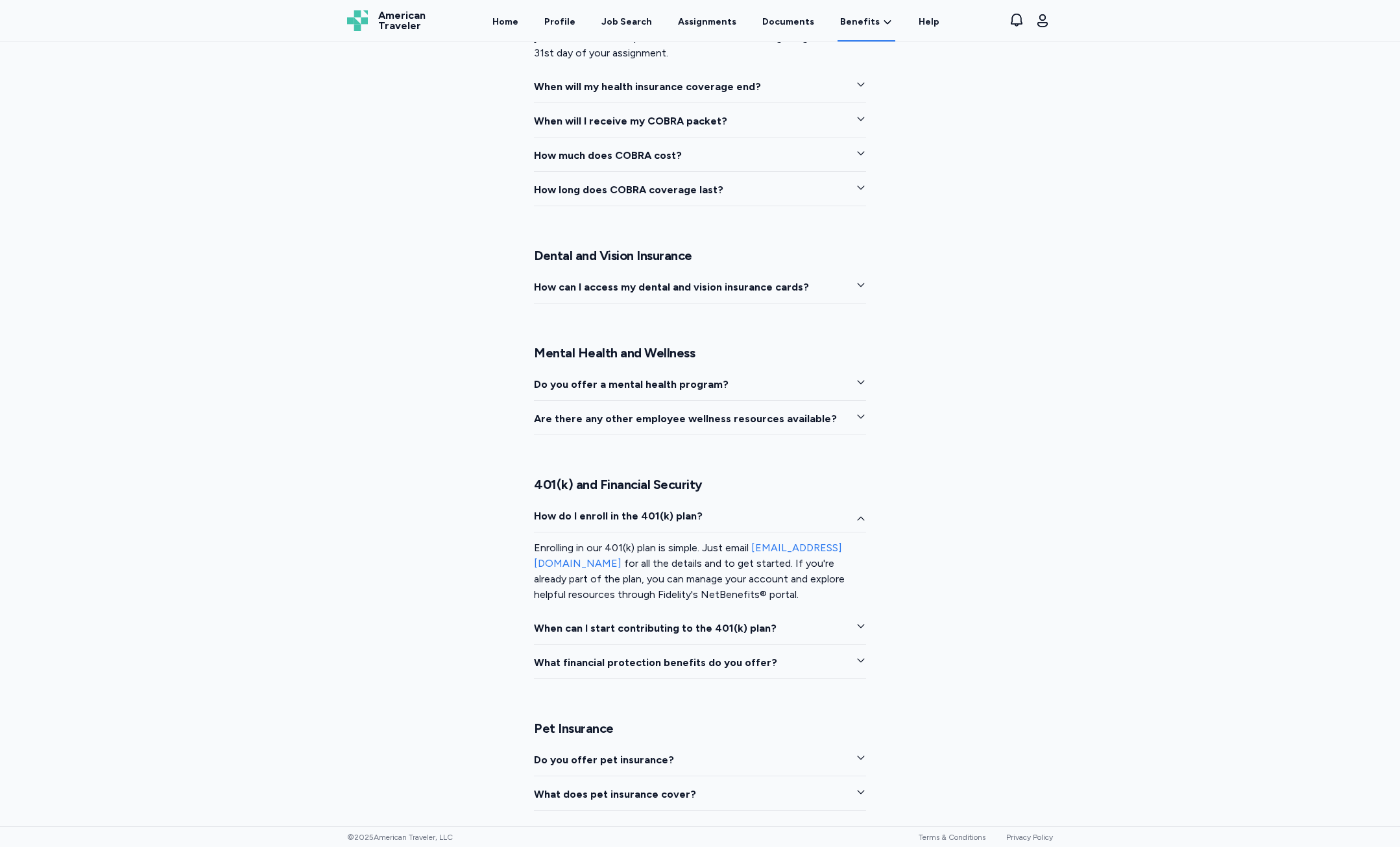
drag, startPoint x: 676, startPoint y: 513, endPoint x: 666, endPoint y: 528, distance: 18.0
click at [666, 528] on button "How do I enroll in the 401(k) plan?" at bounding box center [700, 520] width 332 height 24
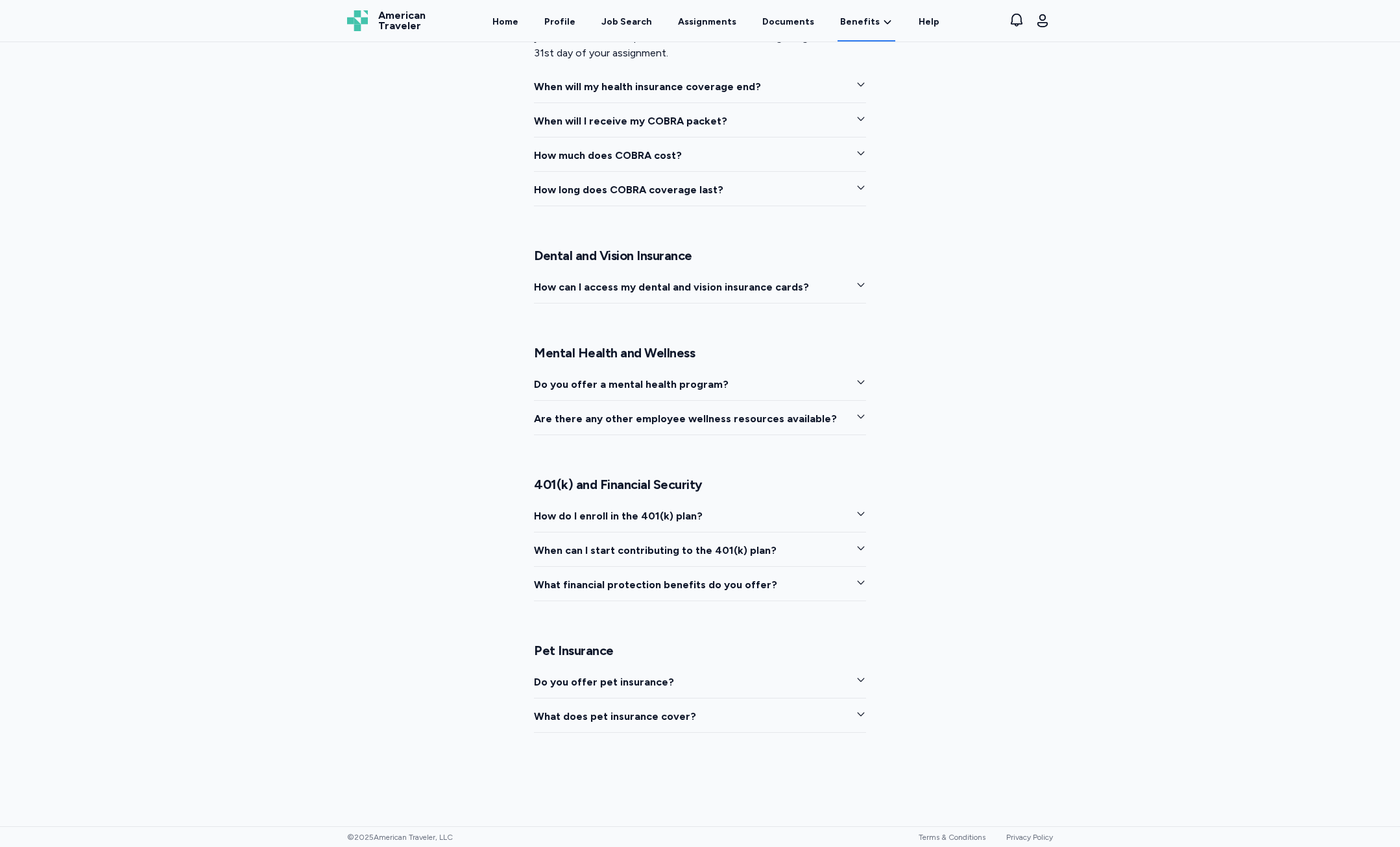
click at [659, 554] on span "When can I start contributing to the 401(k) plan?" at bounding box center [655, 551] width 242 height 16
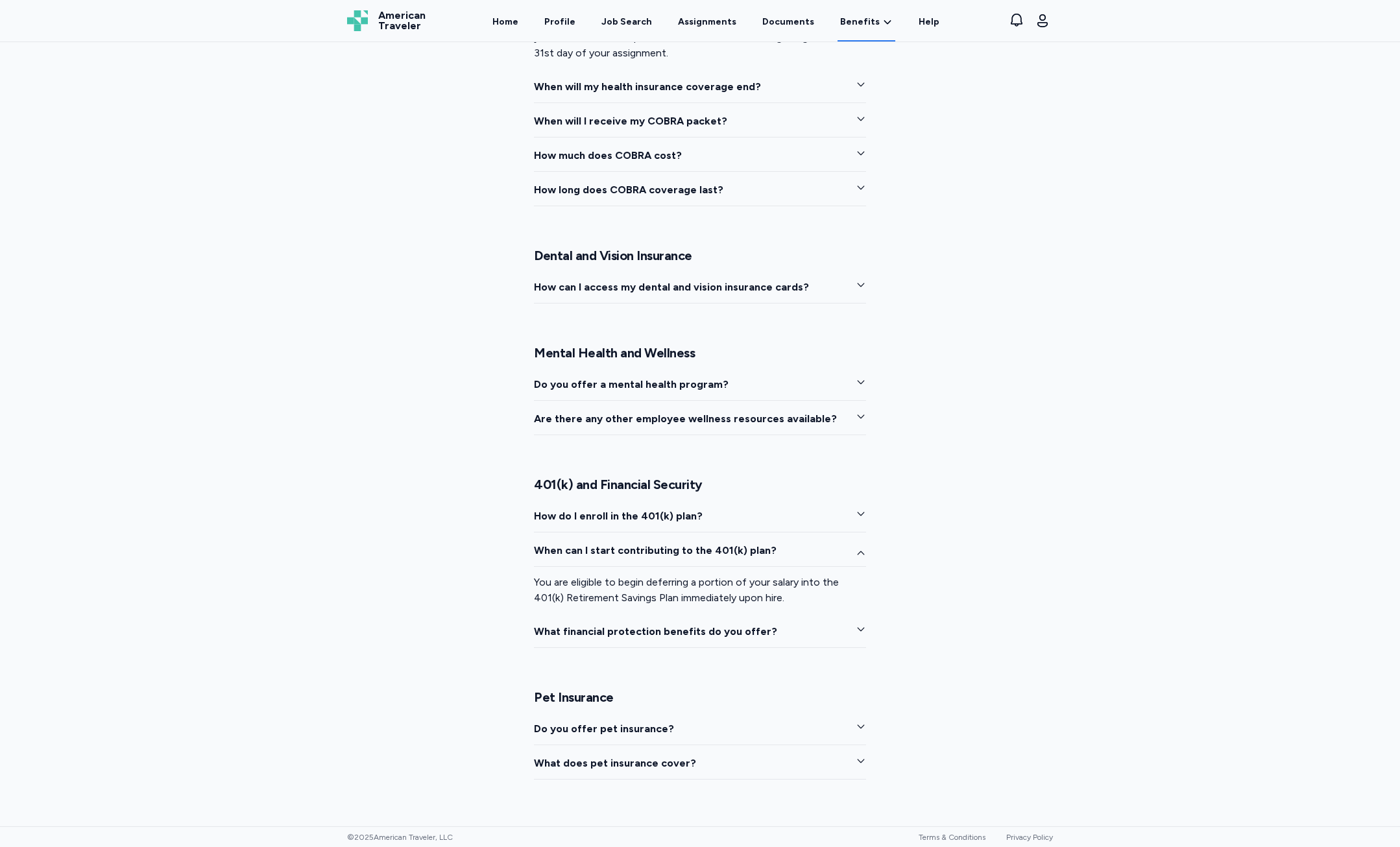
click at [659, 554] on span "When can I start contributing to the 401(k) plan?" at bounding box center [655, 551] width 242 height 16
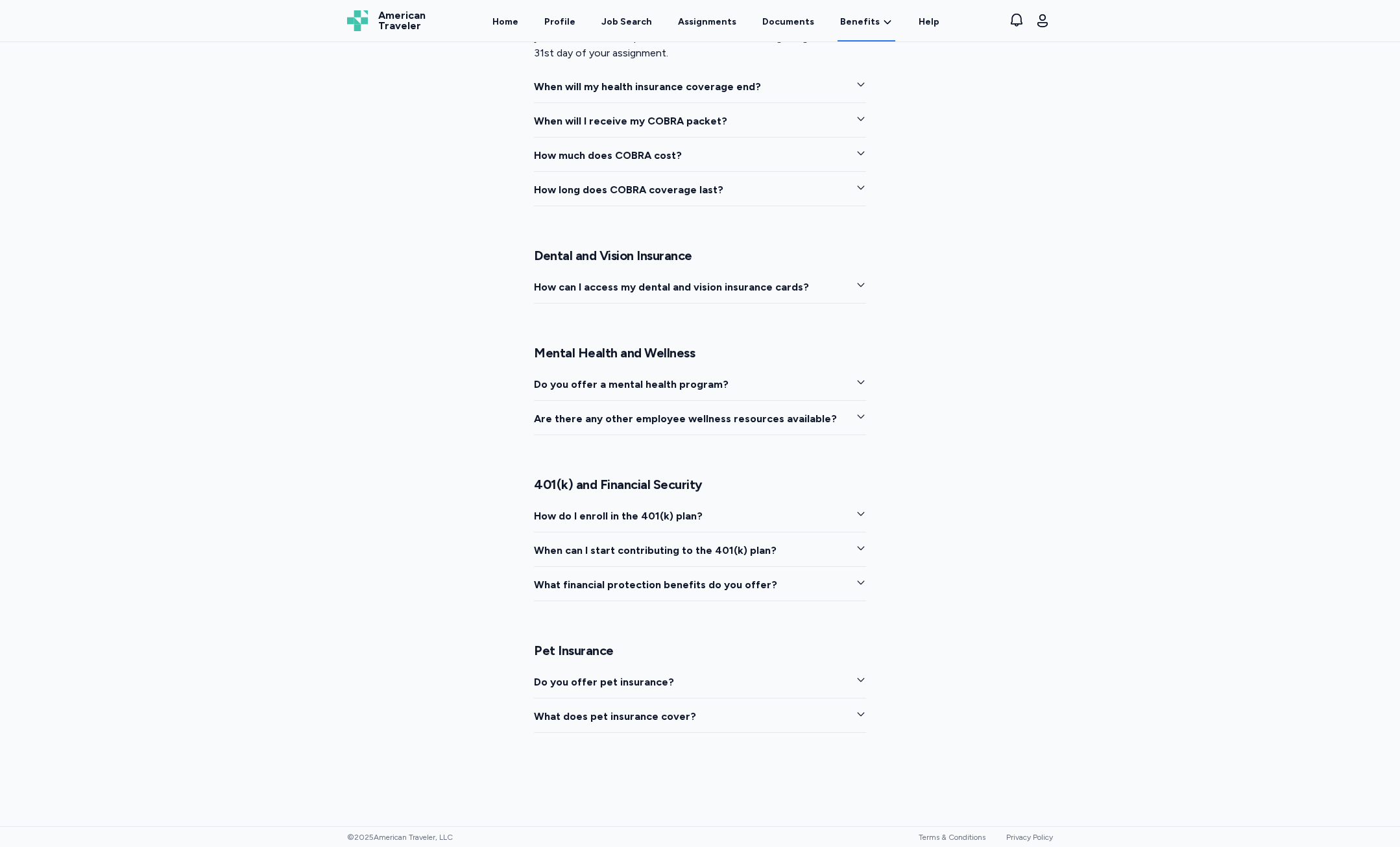
click at [640, 672] on div "Pet Insurance Do you offer pet insurance? What does pet insurance cover?" at bounding box center [700, 688] width 332 height 90
click at [643, 688] on span "Do you offer pet insurance?" at bounding box center [604, 682] width 140 height 16
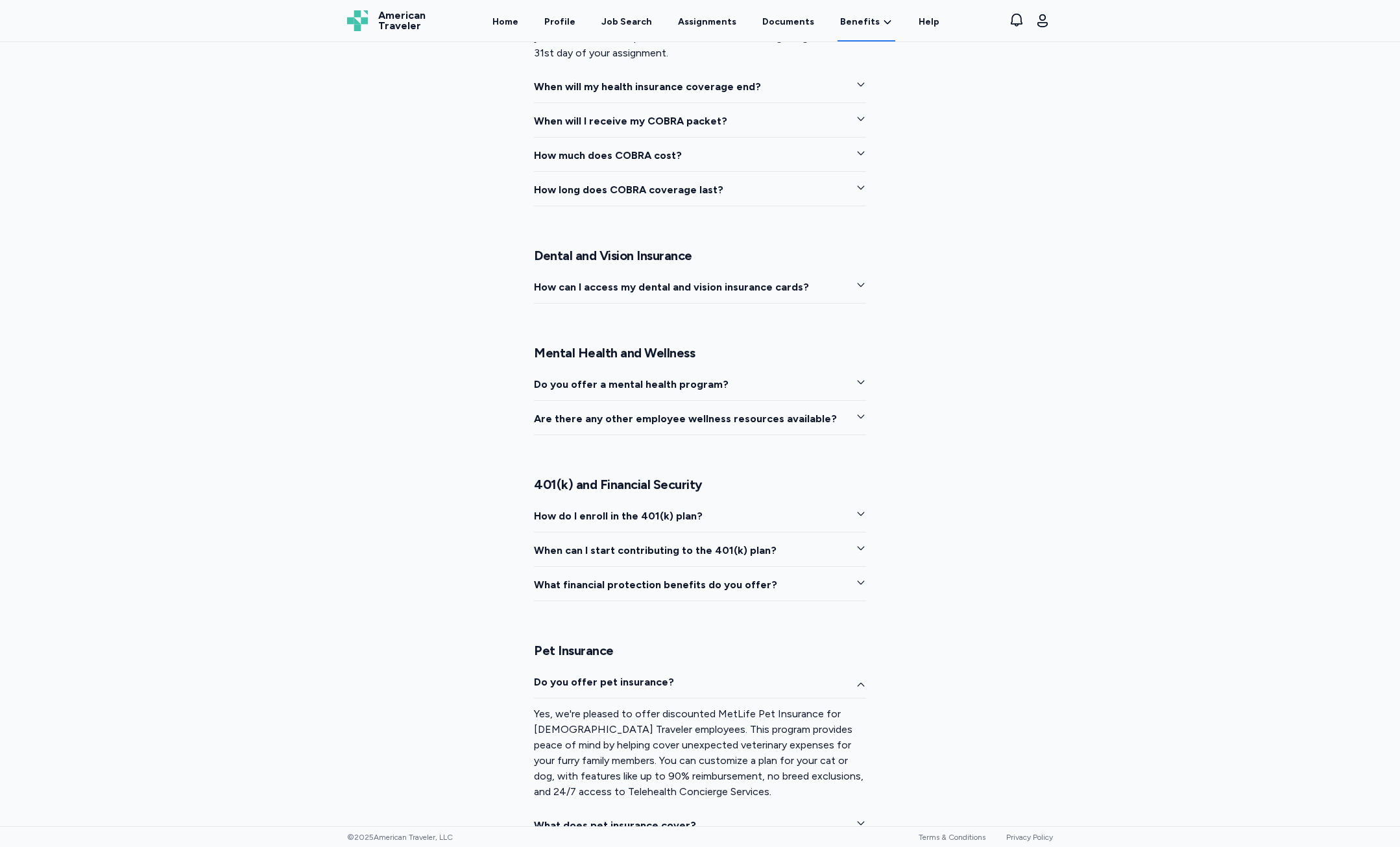
click at [646, 681] on span "Do you offer pet insurance?" at bounding box center [604, 682] width 140 height 16
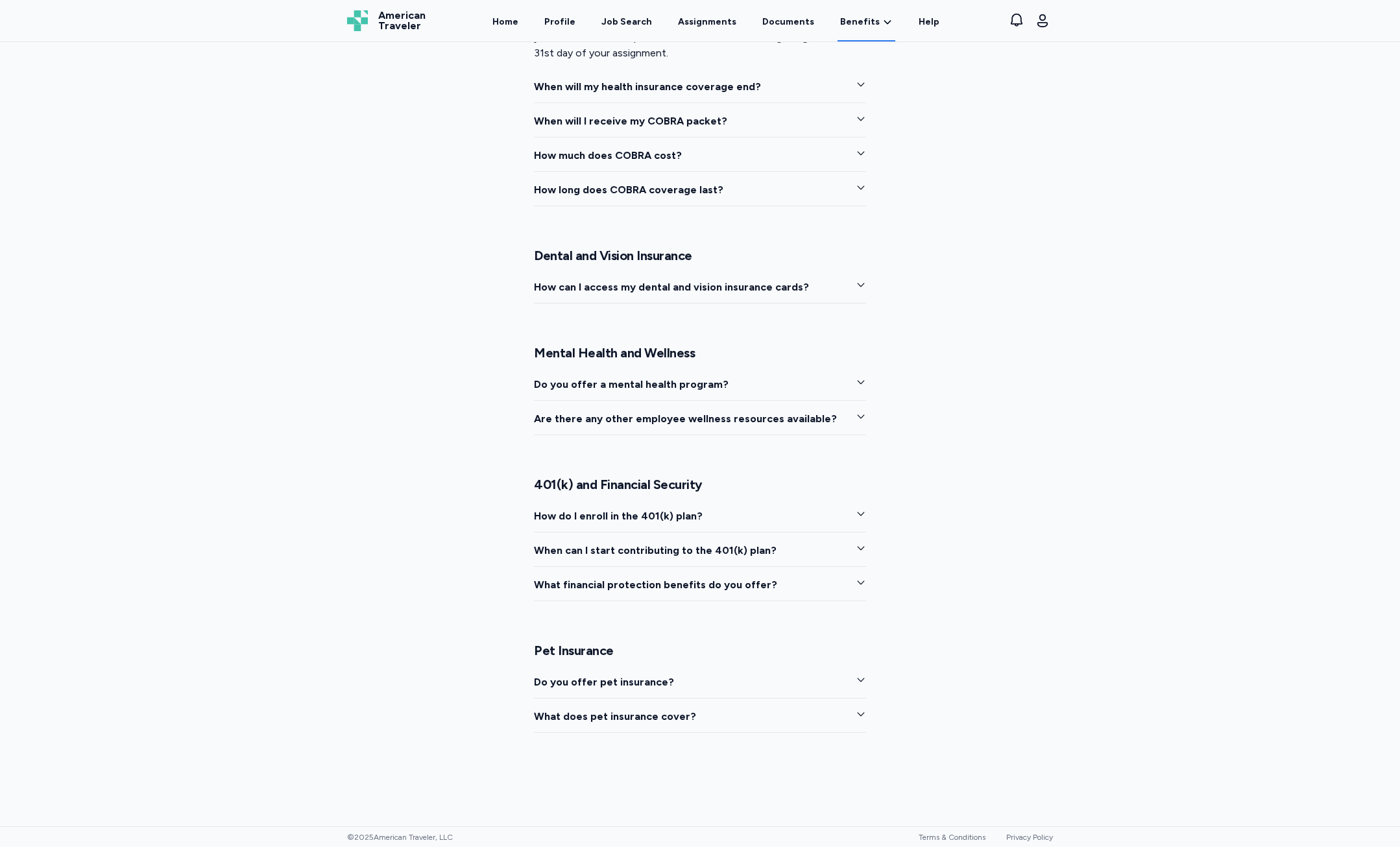
click at [622, 713] on span "What does pet insurance cover?" at bounding box center [615, 717] width 162 height 16
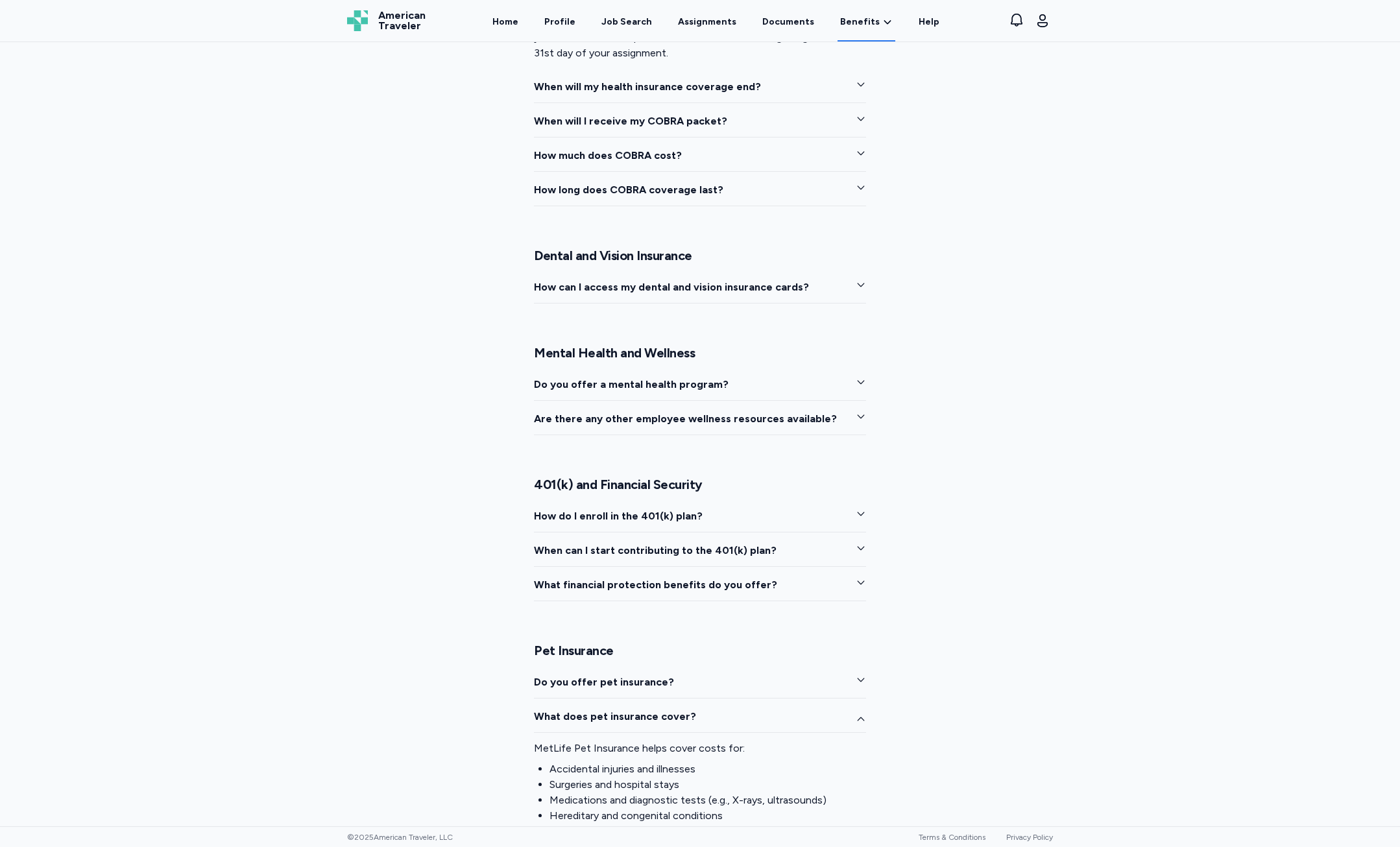
click at [624, 713] on span "What does pet insurance cover?" at bounding box center [615, 717] width 162 height 16
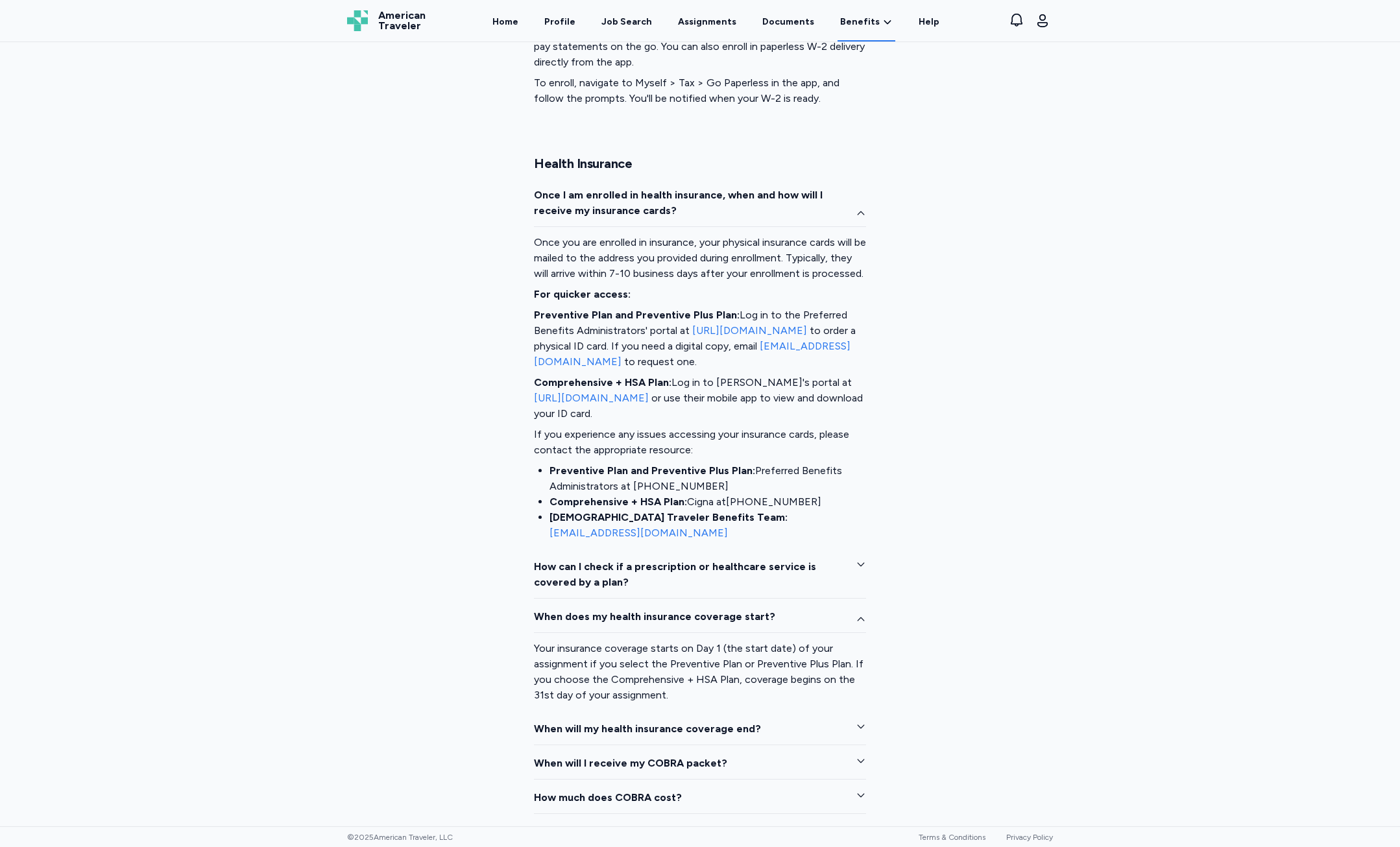
scroll to position [1574, 0]
